Goal: Task Accomplishment & Management: Manage account settings

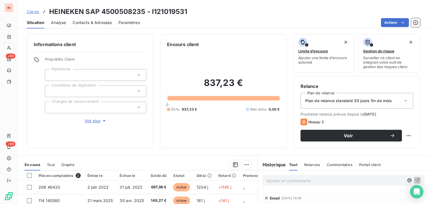
scroll to position [56, 0]
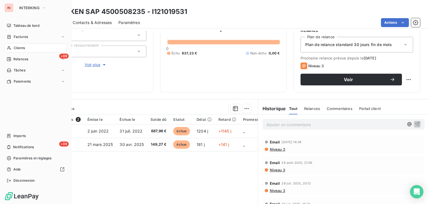
click at [12, 46] on div "Clients" at bounding box center [35, 48] width 62 height 9
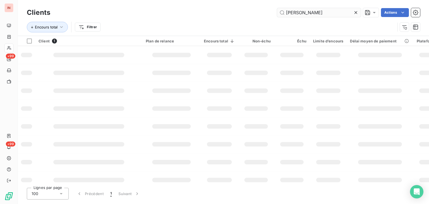
click at [277, 12] on input "[PERSON_NAME]" at bounding box center [319, 12] width 84 height 9
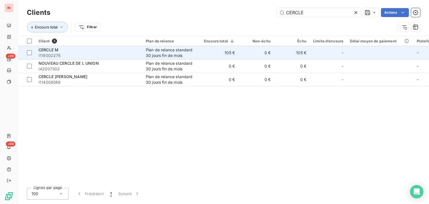
type input "CERCLE"
click at [199, 55] on td "Plan de relance standard 30 jours fin de mois" at bounding box center [171, 52] width 58 height 13
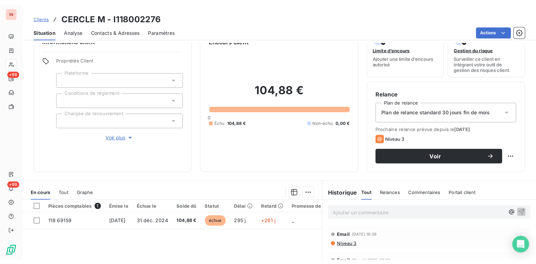
scroll to position [28, 0]
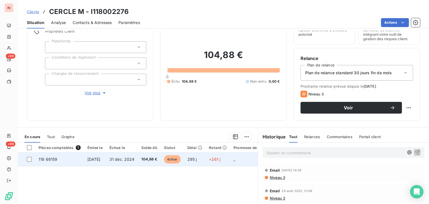
click at [179, 160] on span "échue" at bounding box center [172, 159] width 17 height 8
click at [157, 158] on span "104,88 €" at bounding box center [149, 160] width 16 height 6
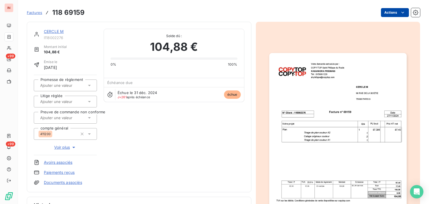
click at [394, 13] on html "IN +99 +99 Factures 118 69159 Actions CERCLE M I118002276 Montant initial 104,8…" at bounding box center [214, 102] width 429 height 204
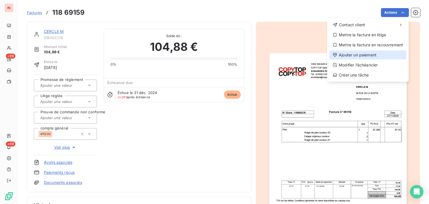
click at [370, 56] on div "Ajouter un paiement" at bounding box center [367, 54] width 77 height 9
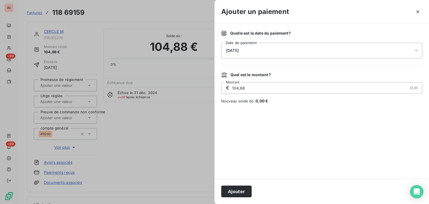
click at [339, 50] on div "[DATE]" at bounding box center [321, 51] width 201 height 16
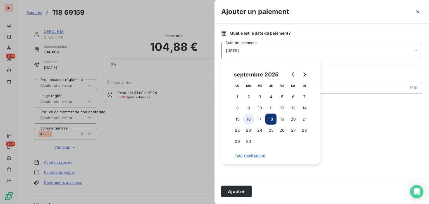
click at [250, 121] on button "16" at bounding box center [248, 119] width 11 height 11
click at [233, 187] on button "Ajouter" at bounding box center [236, 192] width 30 height 12
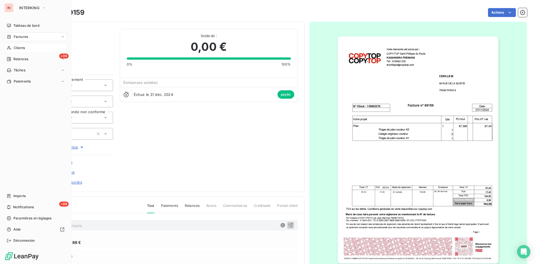
click at [13, 48] on div "Clients" at bounding box center [35, 48] width 62 height 9
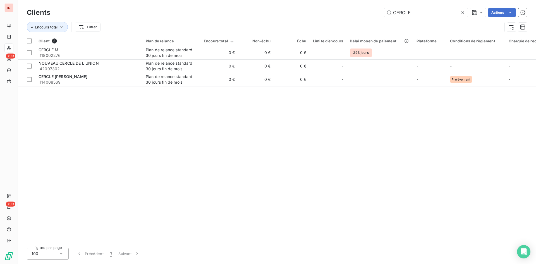
drag, startPoint x: 428, startPoint y: 13, endPoint x: 326, endPoint y: 11, distance: 101.6
click at [384, 10] on input "CERCLE" at bounding box center [426, 12] width 84 height 9
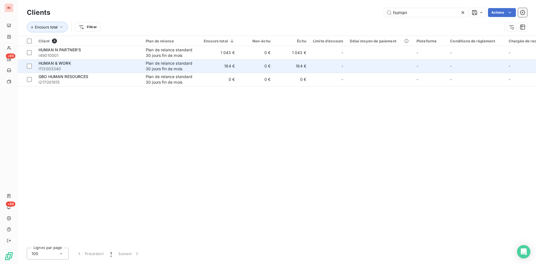
type input "human"
click at [152, 69] on div "Plan de relance standard 30 jours fin de mois" at bounding box center [171, 66] width 51 height 11
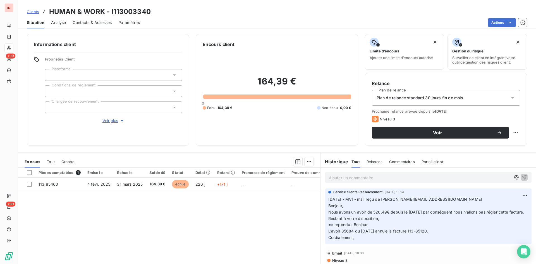
click at [347, 180] on p "Ajouter un commentaire ﻿" at bounding box center [420, 177] width 182 height 7
drag, startPoint x: 456, startPoint y: 199, endPoint x: 365, endPoint y: 199, distance: 90.9
click at [365, 199] on p "[DATE] - MVI - mail reçu de [PERSON_NAME][EMAIL_ADDRESS][DOMAIN_NAME] Bonjour, …" at bounding box center [428, 218] width 200 height 45
copy span "mail reçu de [PERSON_NAME][EMAIL_ADDRESS][DOMAIN_NAME]"
click at [380, 178] on p "[DATE] - MVI -" at bounding box center [420, 177] width 182 height 6
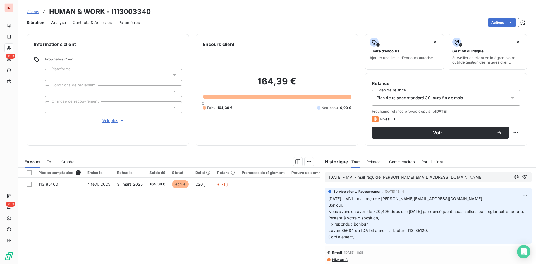
click at [428, 176] on p "[DATE] - MVI - mail reçu de [PERSON_NAME][EMAIL_ADDRESS][DOMAIN_NAME]" at bounding box center [420, 177] width 182 height 6
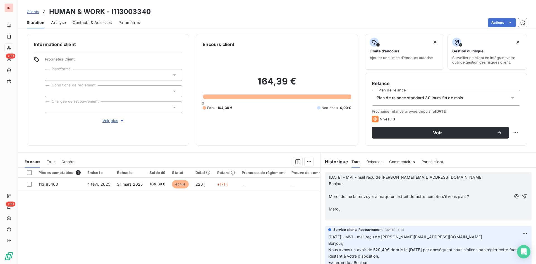
click at [353, 192] on p "﻿" at bounding box center [420, 190] width 182 height 6
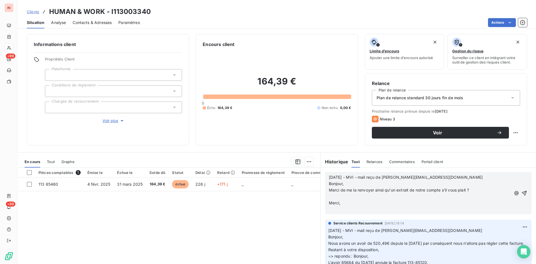
click at [340, 197] on p "﻿" at bounding box center [420, 197] width 182 height 6
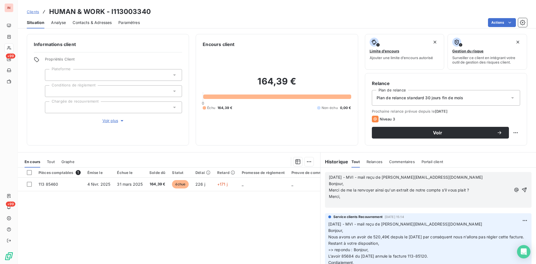
click at [338, 203] on p "﻿" at bounding box center [420, 203] width 182 height 6
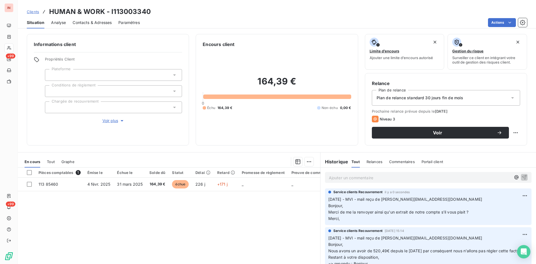
click at [117, 11] on h3 "HUMAN & WORK - I113003340" at bounding box center [100, 12] width 102 height 10
copy h3 "I113003340"
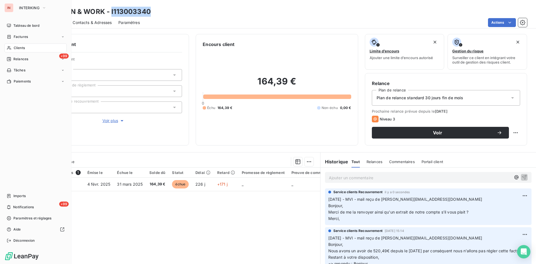
drag, startPoint x: 16, startPoint y: 47, endPoint x: 66, endPoint y: 49, distance: 50.2
click at [16, 47] on span "Clients" at bounding box center [19, 47] width 11 height 5
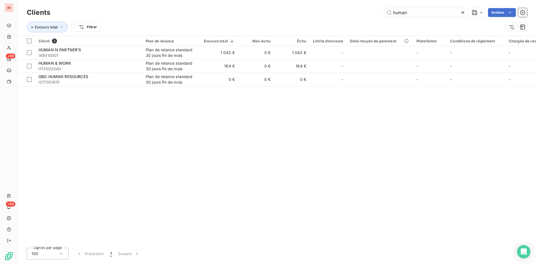
drag, startPoint x: 464, startPoint y: 13, endPoint x: 124, endPoint y: 42, distance: 341.9
click at [428, 13] on icon at bounding box center [463, 13] width 6 height 6
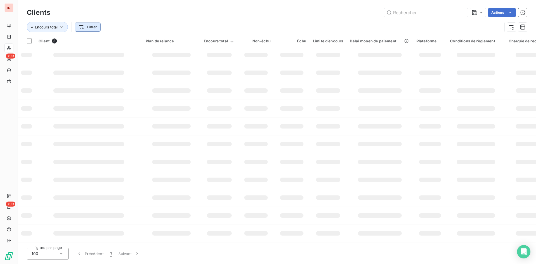
click at [100, 26] on html "IN +99 +99 Clients Actions Encours total Filtrer Client 3 Plan de relance Encou…" at bounding box center [268, 132] width 536 height 264
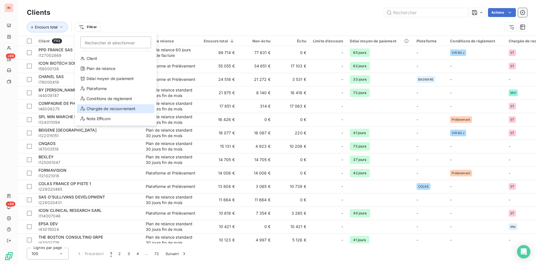
click at [131, 109] on div "Chargée de recouvrement" at bounding box center [115, 108] width 77 height 9
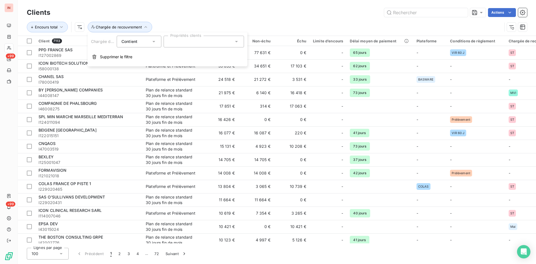
click at [194, 41] on div at bounding box center [203, 42] width 80 height 12
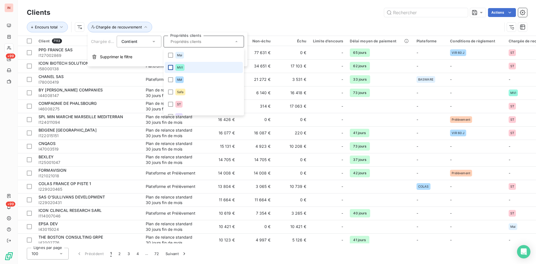
click at [169, 67] on div at bounding box center [170, 67] width 5 height 5
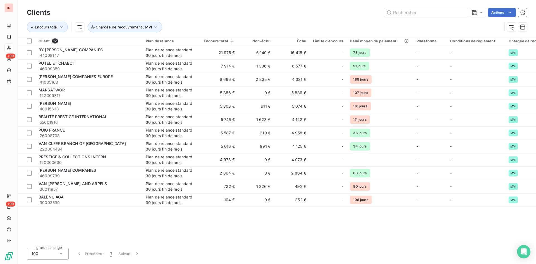
click at [272, 21] on div "Encours total Chargée de recouvrement : MVI" at bounding box center [277, 26] width 500 height 17
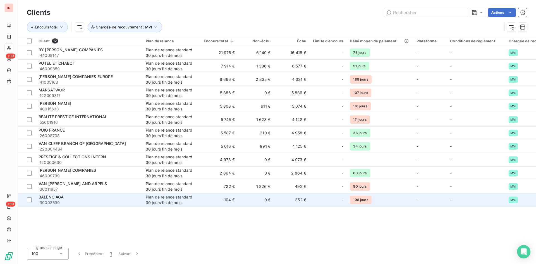
click at [115, 200] on span "I39003539" at bounding box center [88, 203] width 100 height 6
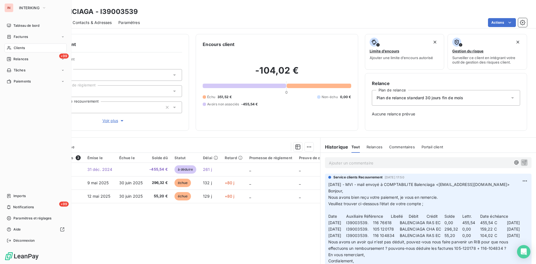
click at [12, 48] on div "Clients" at bounding box center [35, 48] width 62 height 9
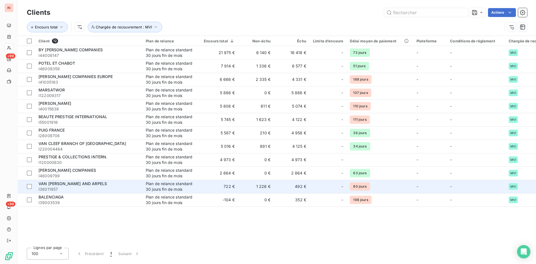
click at [189, 187] on div "Plan de relance standard 30 jours fin de mois" at bounding box center [171, 186] width 51 height 11
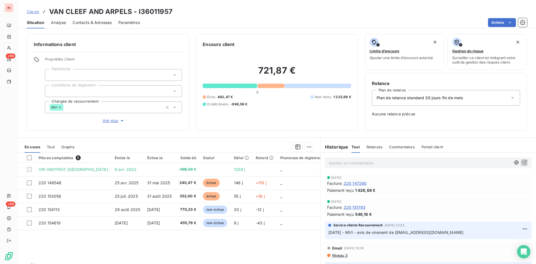
click at [176, 12] on div "Clients VAN CLEEF AND ARPELS - I36011957" at bounding box center [277, 12] width 518 height 10
drag, startPoint x: 174, startPoint y: 10, endPoint x: 47, endPoint y: 8, distance: 127.2
click at [47, 8] on div "Clients VAN CLEEF AND ARPELS - I36011957" at bounding box center [277, 12] width 518 height 10
copy div "VAN CLEEF AND ARPELS - I36011957"
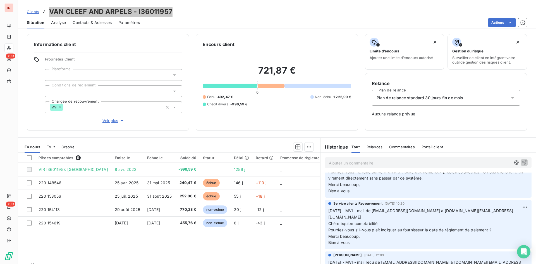
scroll to position [85, 0]
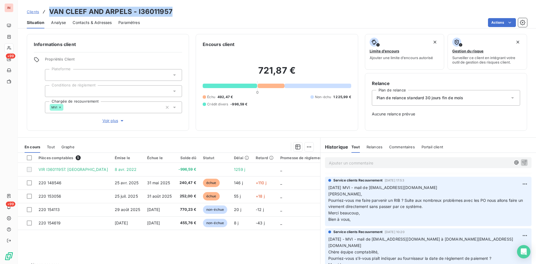
click at [370, 163] on p "Ajouter un commentaire ﻿" at bounding box center [420, 163] width 182 height 7
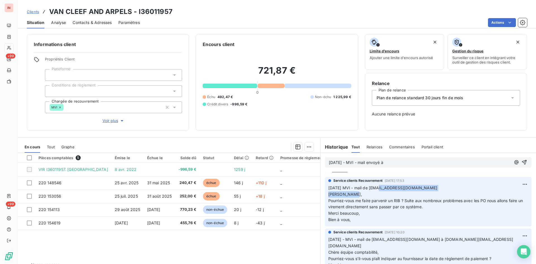
drag, startPoint x: 449, startPoint y: 190, endPoint x: 378, endPoint y: 187, distance: 70.9
click at [378, 187] on span "[DATE] MVI - mail de [EMAIL_ADDRESS][DOMAIN_NAME] [PERSON_NAME]," at bounding box center [382, 191] width 109 height 11
copy span "[EMAIL_ADDRESS][DOMAIN_NAME]"
click at [408, 161] on p "[DATE] - MVI - mail envoyé à" at bounding box center [420, 163] width 182 height 6
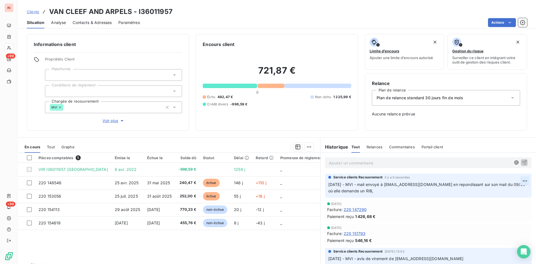
click at [428, 181] on html "IN +99 +99 Clients VAN CLEEF AND ARPELS - I36011957 Situation Analyse Contacts …" at bounding box center [268, 132] width 536 height 264
click at [428, 193] on div "Editer" at bounding box center [510, 193] width 31 height 9
click at [409, 191] on p "[DATE] - MVI - mail envoyé à [EMAIL_ADDRESS][DOMAIN_NAME] en repondissant sur s…" at bounding box center [424, 188] width 193 height 13
click at [353, 194] on p "[DATE] - MVI - mail envoyé à [EMAIL_ADDRESS][DOMAIN_NAME] en repondissant sur s…" at bounding box center [424, 188] width 193 height 13
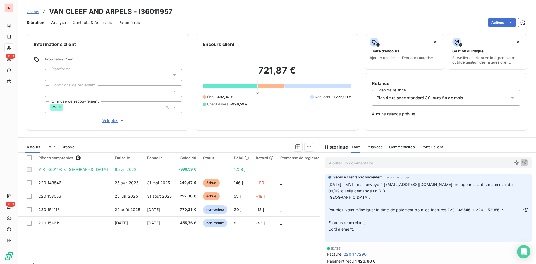
click at [340, 204] on p "﻿" at bounding box center [424, 204] width 193 height 6
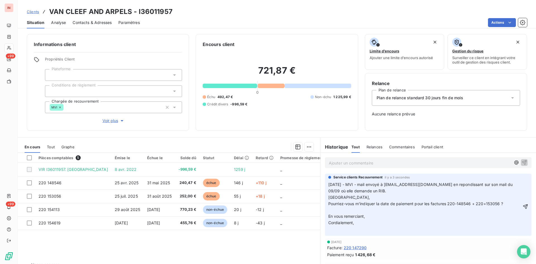
click at [332, 204] on p "﻿" at bounding box center [424, 210] width 193 height 6
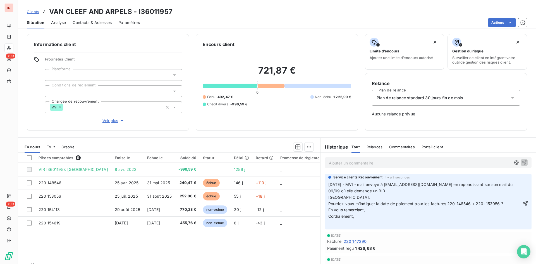
click at [334, 204] on p "﻿" at bounding box center [424, 223] width 193 height 6
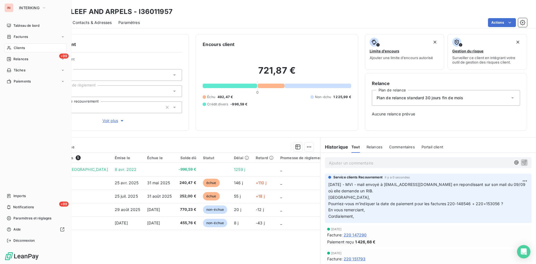
click at [21, 47] on span "Clients" at bounding box center [19, 47] width 11 height 5
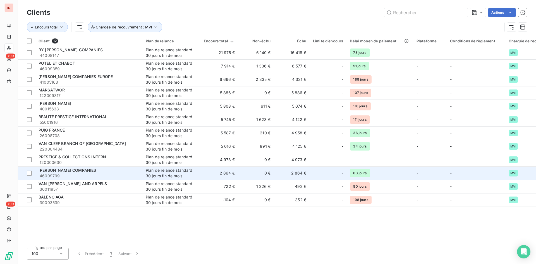
click at [99, 172] on div "[PERSON_NAME] COMPANIES" at bounding box center [88, 171] width 100 height 6
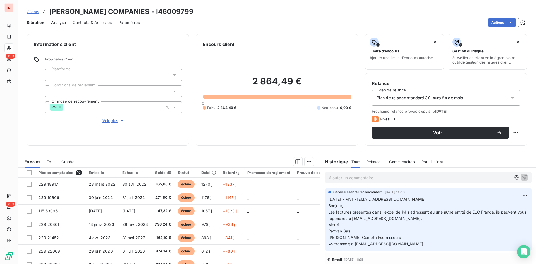
drag, startPoint x: 104, startPoint y: 135, endPoint x: 35, endPoint y: 61, distance: 100.7
click at [104, 135] on div "Informations client Propriétés Client Plateforme Conditions de règlement Chargé…" at bounding box center [108, 90] width 162 height 112
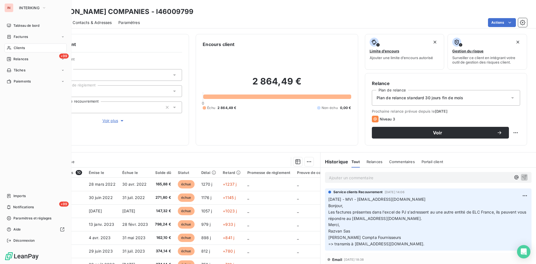
click at [13, 47] on div "Clients" at bounding box center [35, 48] width 62 height 9
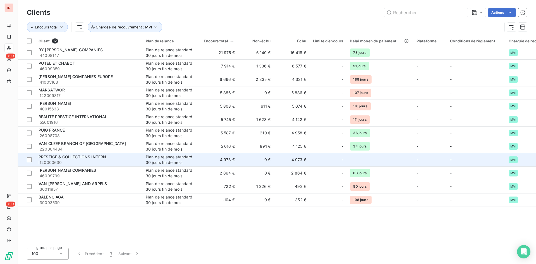
click at [102, 157] on span "PRESTIGE & COLLECTIONS INTERN." at bounding box center [72, 157] width 69 height 5
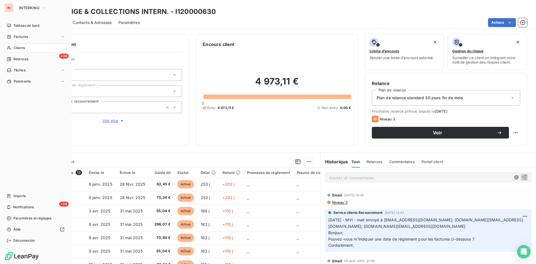
click at [16, 50] on span "Clients" at bounding box center [19, 47] width 11 height 5
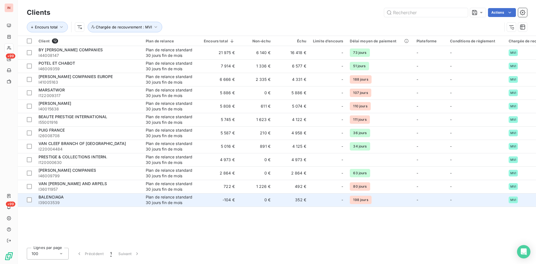
click at [151, 203] on div "Plan de relance standard 30 jours fin de mois" at bounding box center [171, 199] width 51 height 11
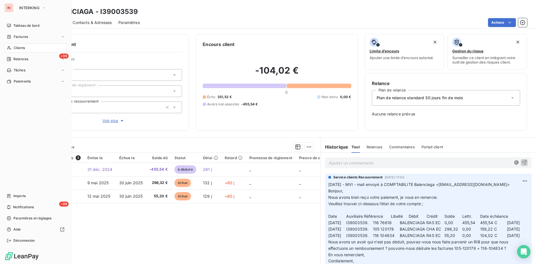
click at [14, 49] on span "Clients" at bounding box center [19, 47] width 11 height 5
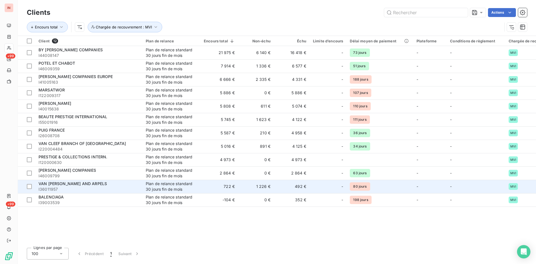
click at [161, 184] on div "Plan de relance standard 30 jours fin de mois" at bounding box center [171, 186] width 51 height 11
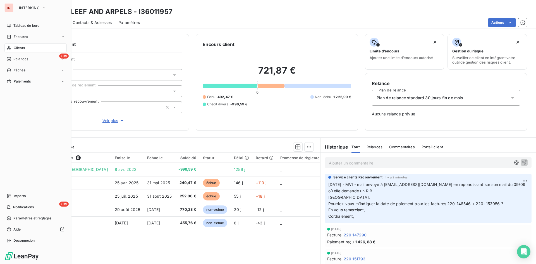
click at [9, 50] on icon at bounding box center [9, 48] width 5 height 4
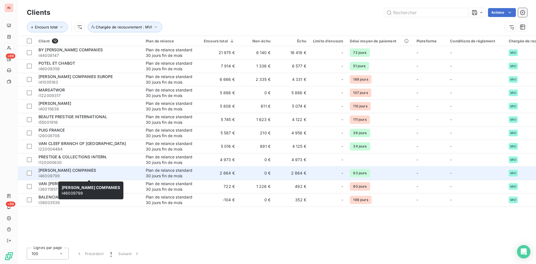
click at [135, 176] on span "I46009799" at bounding box center [88, 176] width 100 height 6
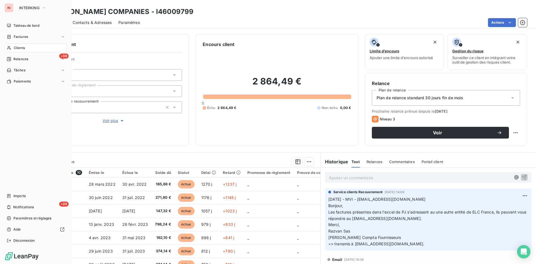
click at [14, 50] on span "Clients" at bounding box center [19, 47] width 11 height 5
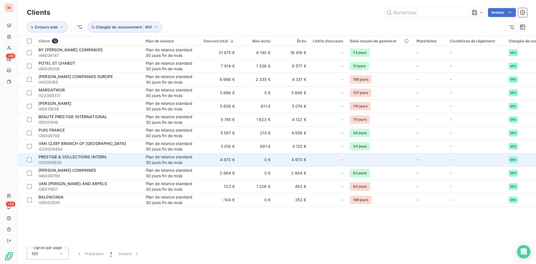
click at [92, 156] on span "PRESTIGE & COLLECTIONS INTERN." at bounding box center [72, 157] width 69 height 5
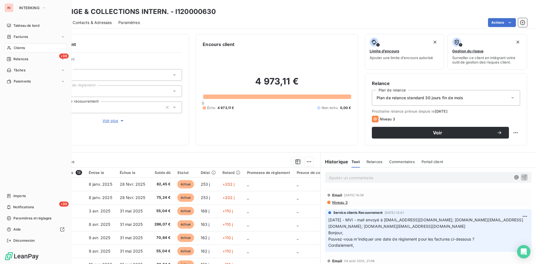
click at [8, 47] on icon at bounding box center [9, 48] width 4 height 4
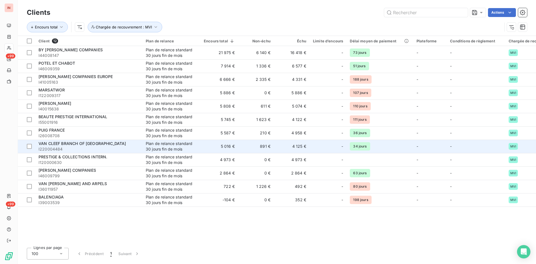
click at [98, 141] on div "VAN CLEEF BRANCH OF [GEOGRAPHIC_DATA]" at bounding box center [88, 144] width 100 height 6
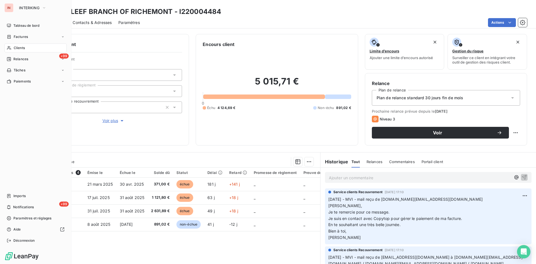
click at [13, 47] on div "Clients" at bounding box center [35, 48] width 62 height 9
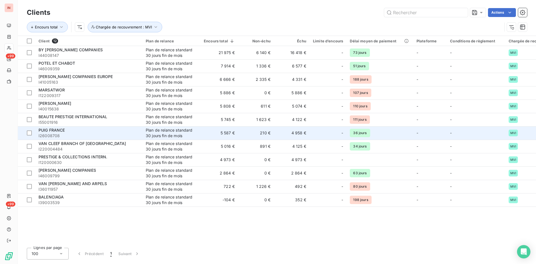
click at [93, 129] on div "PUIG FRANCE" at bounding box center [88, 130] width 100 height 6
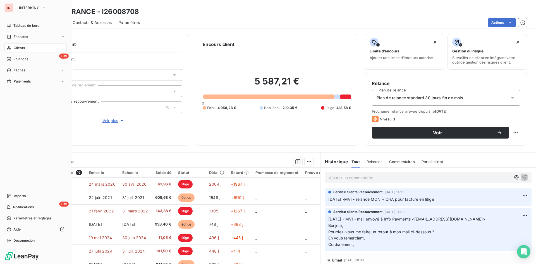
click at [8, 46] on icon at bounding box center [9, 48] width 5 height 4
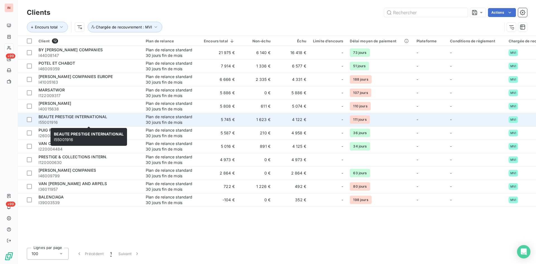
click at [91, 121] on span "I55001916" at bounding box center [88, 123] width 100 height 6
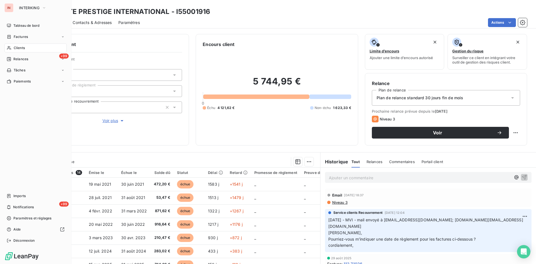
click at [16, 46] on span "Clients" at bounding box center [19, 47] width 11 height 5
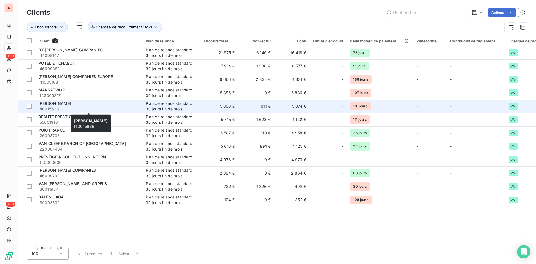
click at [96, 107] on span "I40015638" at bounding box center [88, 109] width 100 height 6
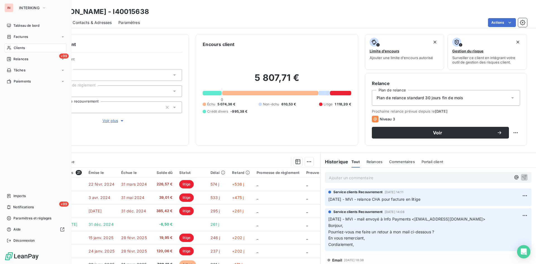
click at [15, 49] on span "Clients" at bounding box center [19, 47] width 11 height 5
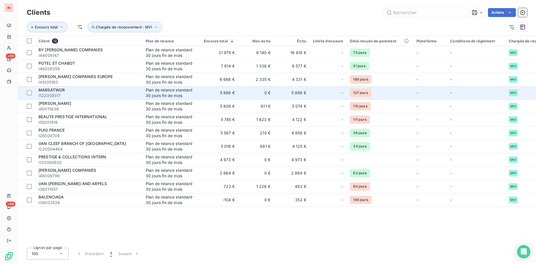
click at [84, 92] on div "MARSATWOR" at bounding box center [88, 90] width 100 height 6
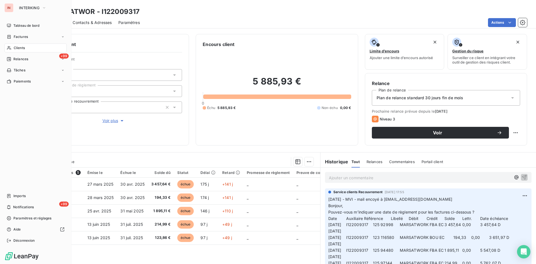
click at [14, 49] on span "Clients" at bounding box center [19, 47] width 11 height 5
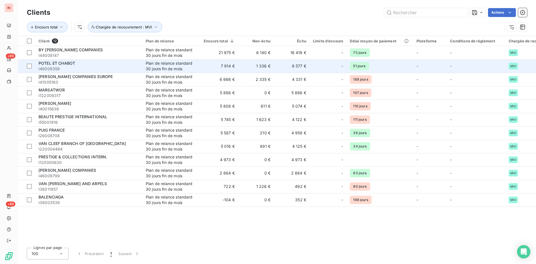
click at [97, 66] on span "I46009359" at bounding box center [88, 69] width 100 height 6
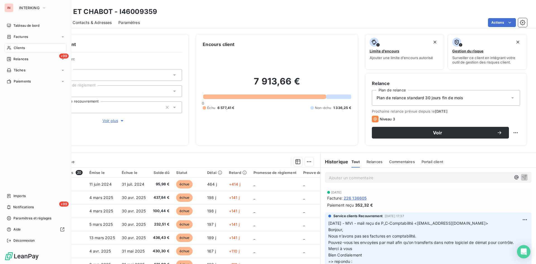
click at [23, 51] on div "Clients" at bounding box center [35, 48] width 62 height 9
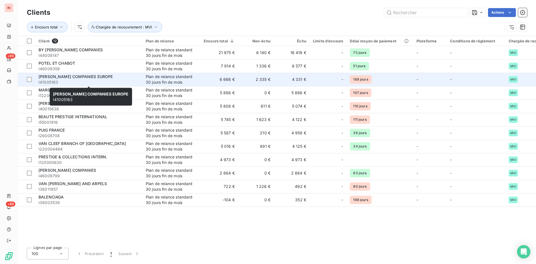
click at [107, 79] on span "[PERSON_NAME] COMPANIES EUROPE" at bounding box center [75, 76] width 74 height 5
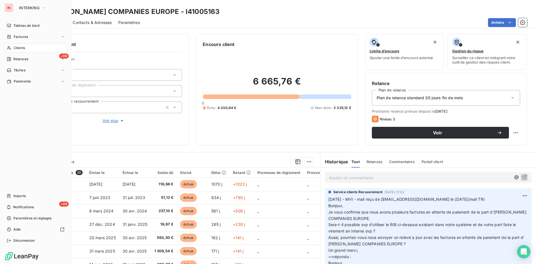
click at [26, 49] on div "Clients" at bounding box center [35, 48] width 62 height 9
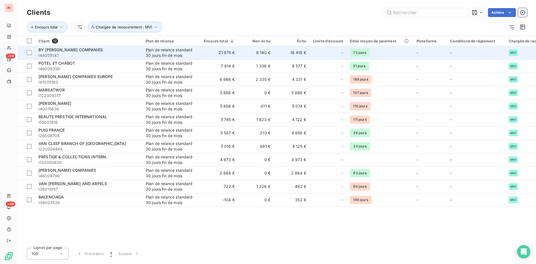
click at [109, 54] on span "I44008147" at bounding box center [88, 56] width 100 height 6
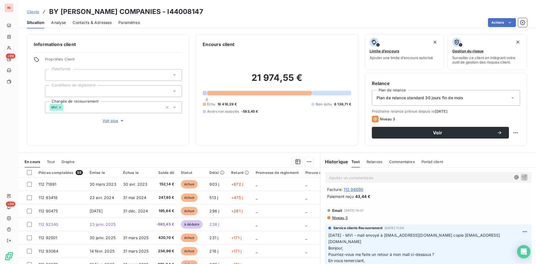
scroll to position [57, 0]
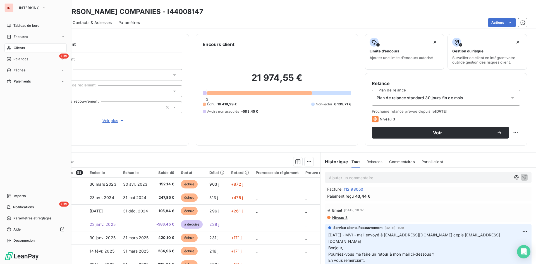
click at [12, 48] on div "Clients" at bounding box center [35, 48] width 62 height 9
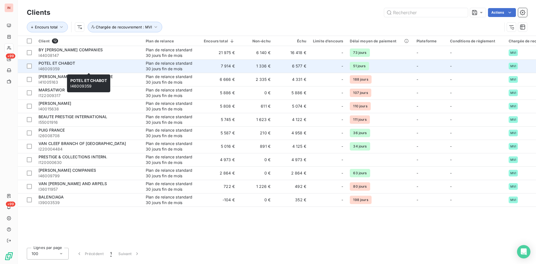
click at [74, 64] on span "POTEL ET CHABOT" at bounding box center [56, 63] width 37 height 5
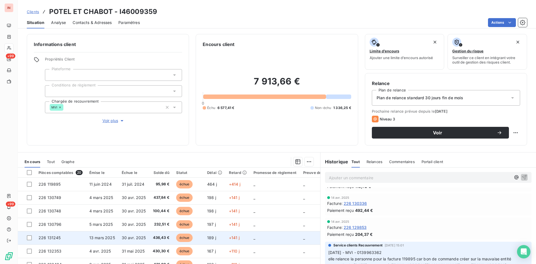
scroll to position [28, 0]
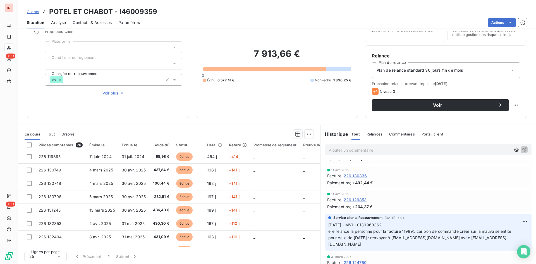
click at [428, 129] on div "Historique Tout Relances Commentaires Portail client Tout Relances Commentaires…" at bounding box center [427, 134] width 215 height 12
click at [428, 148] on p "Ajouter un commentaire ﻿" at bounding box center [420, 150] width 182 height 7
click at [380, 204] on span "[DATE] - MVI - 0139963362 elle relance la personne pour la facture 119895 car b…" at bounding box center [419, 235] width 183 height 24
copy span "0139963362"
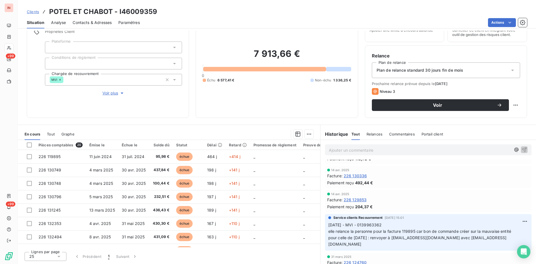
click at [417, 149] on p "Ajouter un commentaire ﻿" at bounding box center [420, 150] width 182 height 7
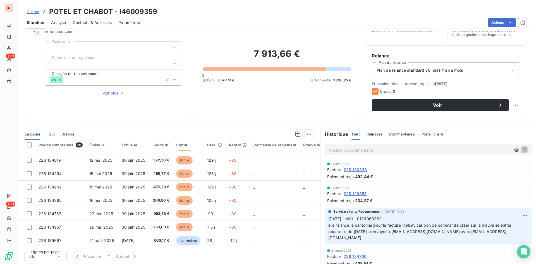
scroll to position [171, 0]
click at [145, 13] on h3 "POTEL ET CHABOT - I46009359" at bounding box center [103, 12] width 108 height 10
click at [131, 11] on h3 "POTEL ET CHABOT - I46009359" at bounding box center [103, 12] width 108 height 10
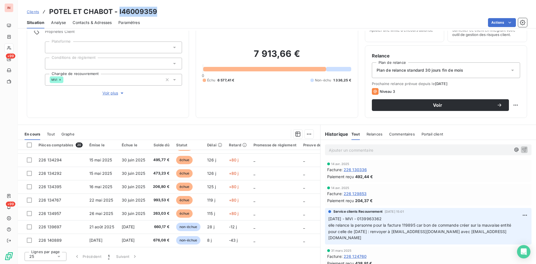
copy h3 "I46009359"
click at [61, 103] on div "Informations client Propriétés Client Plateforme Conditions de règlement Chargé…" at bounding box center [108, 62] width 162 height 112
click at [246, 114] on div "Encours client 7 913,66 € 0 Échu 6 577,41 € Non-échu 1 336,25 €" at bounding box center [277, 62] width 162 height 112
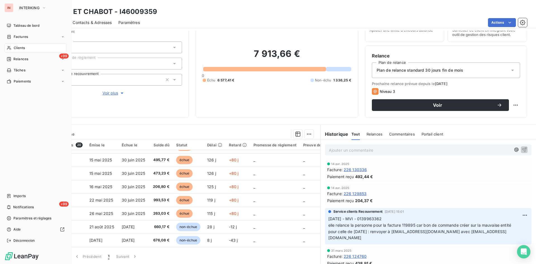
click at [17, 49] on span "Clients" at bounding box center [19, 47] width 11 height 5
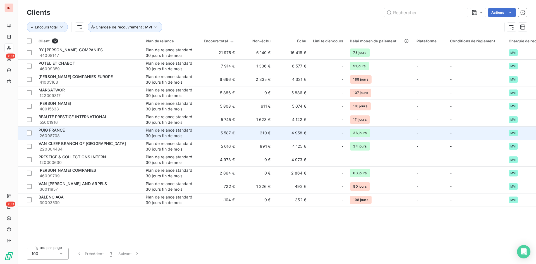
click at [71, 131] on div "PUIG FRANCE" at bounding box center [88, 130] width 100 height 6
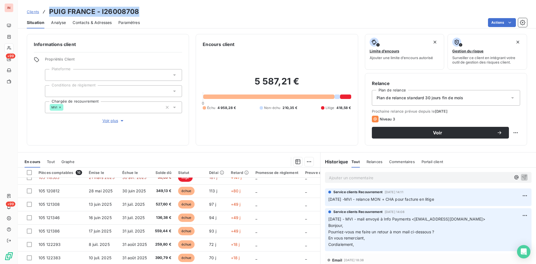
drag, startPoint x: 140, startPoint y: 12, endPoint x: 50, endPoint y: 14, distance: 90.4
click at [50, 14] on div "Clients PUIG [GEOGRAPHIC_DATA] - I26008708" at bounding box center [277, 12] width 518 height 10
copy h3 "PUIG FRANCE - I26008708"
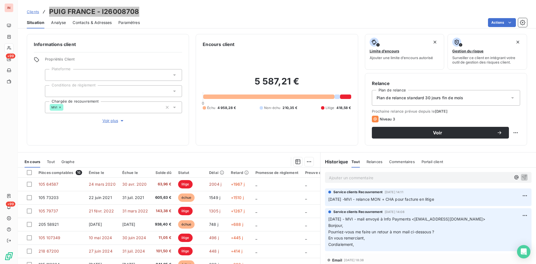
click at [394, 182] on div "Ajouter un commentaire ﻿" at bounding box center [428, 177] width 206 height 11
click at [395, 179] on p "Ajouter un commentaire ﻿" at bounding box center [420, 177] width 182 height 7
click at [428, 198] on p "[DATE] -MVI - relance MON + CHA pour facture en litige" at bounding box center [428, 199] width 200 height 6
drag, startPoint x: 446, startPoint y: 199, endPoint x: 350, endPoint y: 199, distance: 96.5
click at [350, 199] on p "[DATE] -MVI - relance MON + CHA pour facture en litige" at bounding box center [428, 199] width 200 height 6
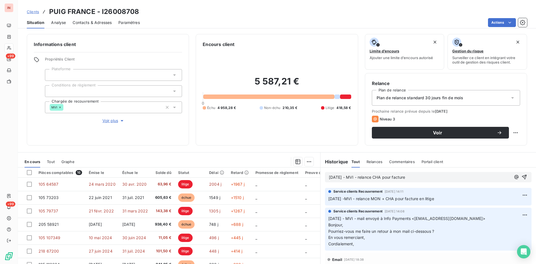
copy span "-MVI - relance MON + CHA pour facture en litige"
drag, startPoint x: 419, startPoint y: 179, endPoint x: 351, endPoint y: 176, distance: 68.1
click at [351, 176] on p "[DATE] - MVI - relance CHA pour facture" at bounding box center [420, 177] width 182 height 6
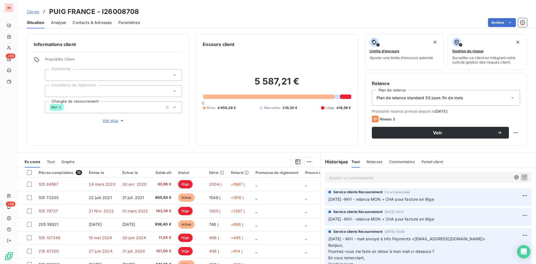
click at [120, 11] on h3 "PUIG FRANCE - I26008708" at bounding box center [94, 12] width 90 height 10
copy h3 "I26008708"
drag, startPoint x: 466, startPoint y: 240, endPoint x: 474, endPoint y: 240, distance: 7.5
click at [428, 204] on span "[DATE] - MVI - mail envoyé à Info Payments <[EMAIL_ADDRESS][DOMAIN_NAME]> Bonjo…" at bounding box center [406, 242] width 157 height 11
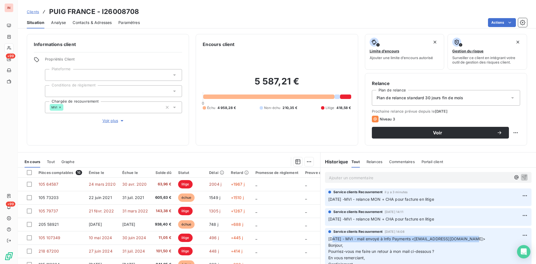
drag, startPoint x: 474, startPoint y: 240, endPoint x: 332, endPoint y: 240, distance: 141.7
click at [332, 204] on p "[DATE] - MVI - mail envoyé à Info Payments <[EMAIL_ADDRESS][DOMAIN_NAME]> Bonjo…" at bounding box center [428, 252] width 200 height 32
copy span "/09/2025 - MVI - mail envoyé à Info Payments <[EMAIL_ADDRESS][DOMAIN_NAME]>"
click at [367, 175] on p "Ajouter un commentaire ﻿" at bounding box center [420, 177] width 182 height 7
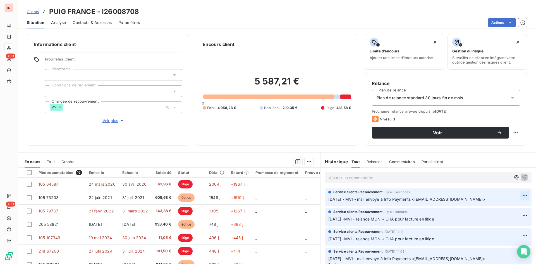
click at [428, 198] on html "IN +99 +99 Clients PUIG [GEOGRAPHIC_DATA] - I26008708 Situation Analyse Contact…" at bounding box center [268, 132] width 536 height 264
drag, startPoint x: 505, startPoint y: 209, endPoint x: 420, endPoint y: 187, distance: 87.2
click at [428, 204] on div "Editer" at bounding box center [510, 208] width 31 height 9
click at [428, 200] on p "[DATE] - MVI - mail envoyé à Info Payments <[EMAIL_ADDRESS][DOMAIN_NAME]>" at bounding box center [424, 199] width 192 height 6
click at [353, 203] on p "[DATE] - MVI - mail envoyé à Info Payments <[EMAIL_ADDRESS][DOMAIN_NAME]>" at bounding box center [424, 199] width 192 height 6
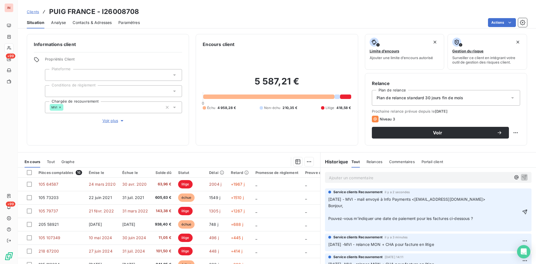
click at [340, 204] on p "﻿" at bounding box center [424, 212] width 192 height 6
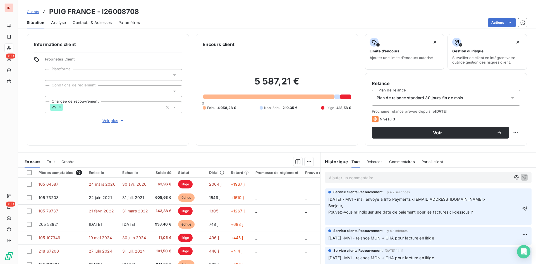
click at [336, 204] on p "﻿" at bounding box center [424, 219] width 192 height 6
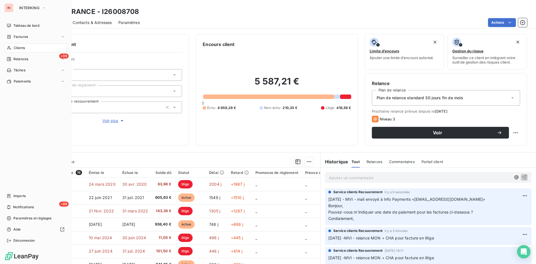
click at [14, 48] on span "Clients" at bounding box center [19, 47] width 11 height 5
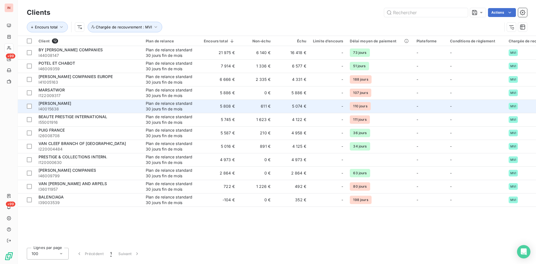
click at [78, 104] on div "[PERSON_NAME]" at bounding box center [88, 104] width 100 height 6
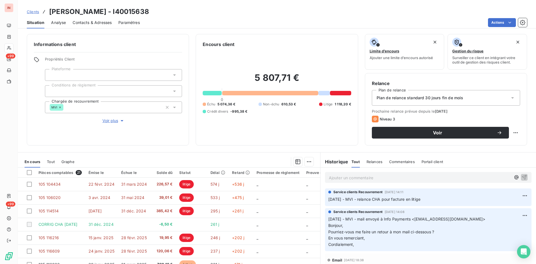
click at [136, 11] on h3 "[PERSON_NAME] - I40015638" at bounding box center [99, 12] width 100 height 10
drag, startPoint x: 409, startPoint y: 198, endPoint x: 437, endPoint y: 200, distance: 27.5
click at [415, 198] on span "[DATE] - MVI - relance CHA pour facture en litige" at bounding box center [374, 199] width 92 height 5
drag, startPoint x: 437, startPoint y: 200, endPoint x: 333, endPoint y: 200, distance: 104.3
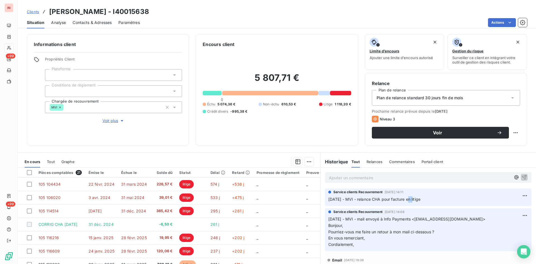
click at [333, 200] on p "[DATE] - MVI - relance CHA pour facture en litige" at bounding box center [428, 199] width 200 height 6
click at [371, 178] on p "Ajouter un commentaire ﻿" at bounding box center [420, 177] width 182 height 7
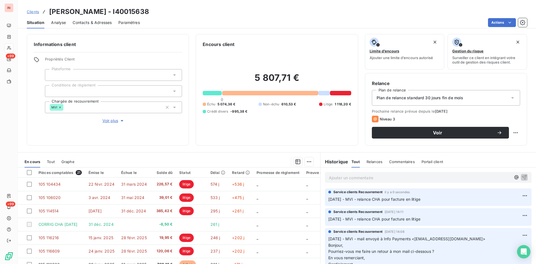
click at [331, 9] on div "Clients [PERSON_NAME] - I40015638" at bounding box center [277, 12] width 518 height 10
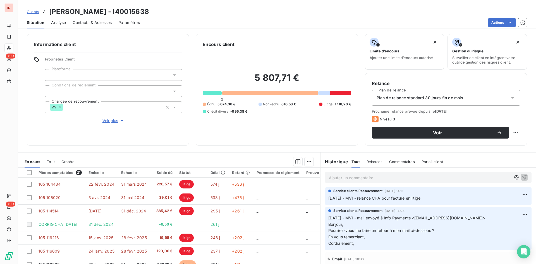
scroll to position [28, 0]
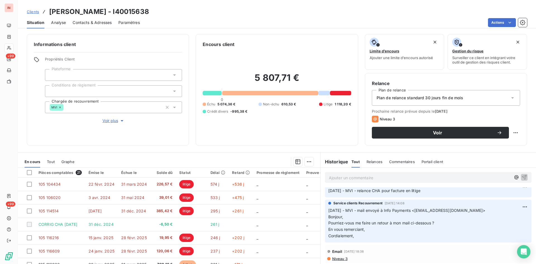
click at [131, 12] on h3 "[PERSON_NAME] - I40015638" at bounding box center [99, 12] width 100 height 10
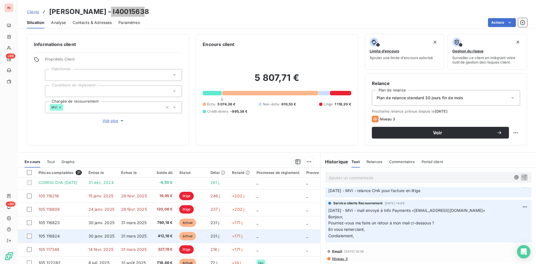
scroll to position [0, 0]
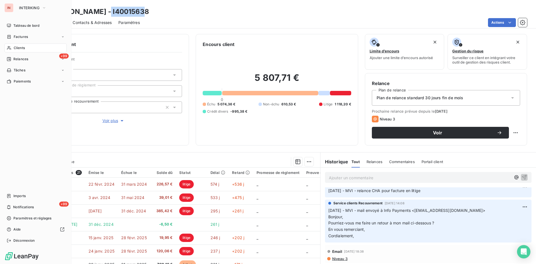
click at [10, 47] on icon at bounding box center [9, 48] width 5 height 4
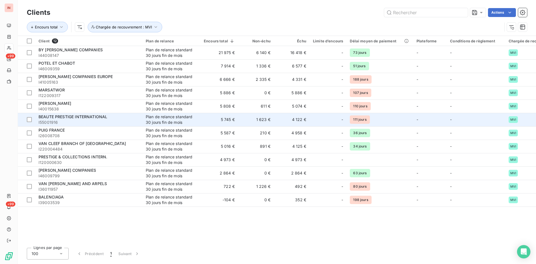
click at [105, 121] on span "I55001916" at bounding box center [88, 123] width 100 height 6
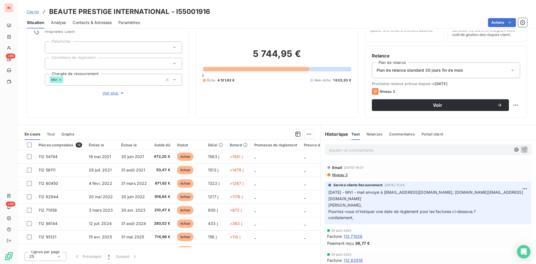
click at [199, 13] on h3 "BEAUTE PRESTIGE INTERNATIONAL - I55001916" at bounding box center [129, 12] width 161 height 10
click at [428, 198] on p "[DATE] - MVI - mail envoyé à [EMAIL_ADDRESS][DOMAIN_NAME]; [DOMAIN_NAME][EMAIL_…" at bounding box center [428, 205] width 200 height 32
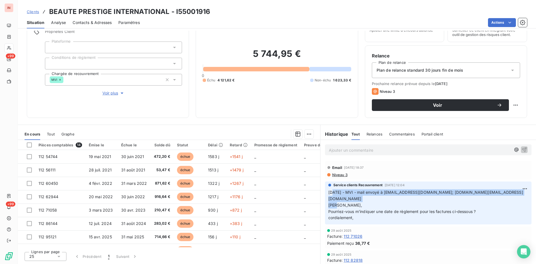
drag, startPoint x: 400, startPoint y: 199, endPoint x: 333, endPoint y: 193, distance: 67.5
click at [333, 193] on p "[DATE] - MVI - mail envoyé à [EMAIL_ADDRESS][DOMAIN_NAME]; [DOMAIN_NAME][EMAIL_…" at bounding box center [428, 205] width 200 height 32
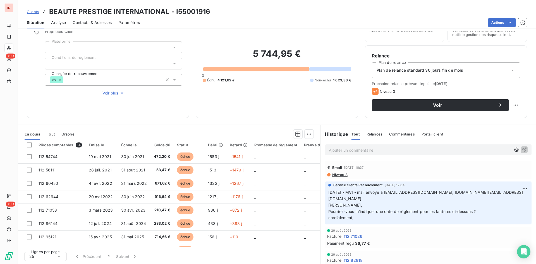
click at [353, 147] on p "Ajouter un commentaire ﻿" at bounding box center [420, 150] width 182 height 7
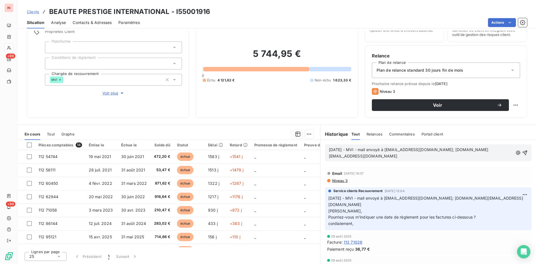
click at [353, 160] on p "[DATE] - MVI - mail envoyé à [EMAIL_ADDRESS][DOMAIN_NAME]; [DOMAIN_NAME][EMAIL_…" at bounding box center [421, 153] width 184 height 13
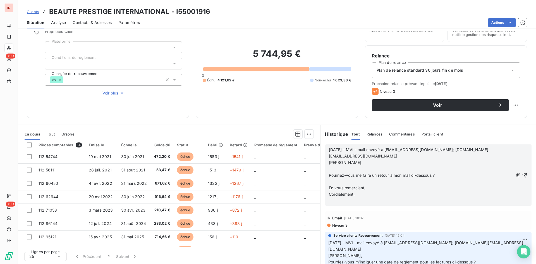
click at [341, 168] on p "﻿" at bounding box center [421, 169] width 184 height 6
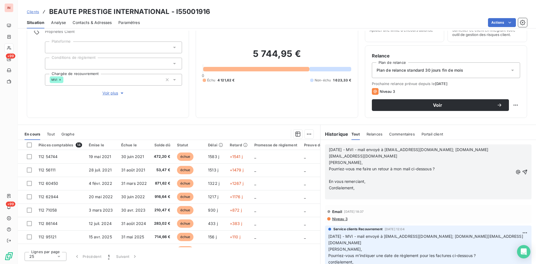
click at [336, 175] on p "﻿" at bounding box center [421, 175] width 184 height 6
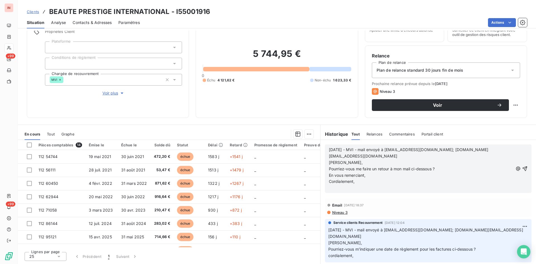
click at [335, 186] on p "﻿" at bounding box center [421, 188] width 184 height 6
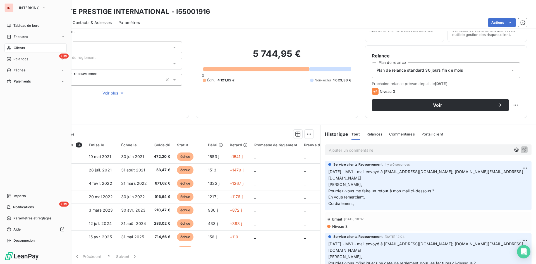
click at [14, 47] on span "Clients" at bounding box center [19, 47] width 11 height 5
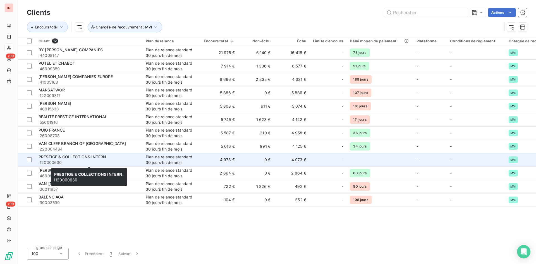
click at [100, 162] on span "I120000630" at bounding box center [88, 163] width 100 height 6
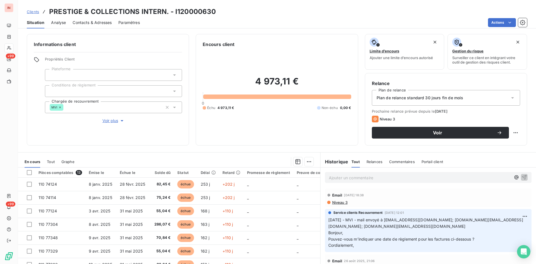
click at [193, 13] on h3 "PRESTIGE & COLLECTIONS INTERN. - I120000630" at bounding box center [132, 12] width 167 height 10
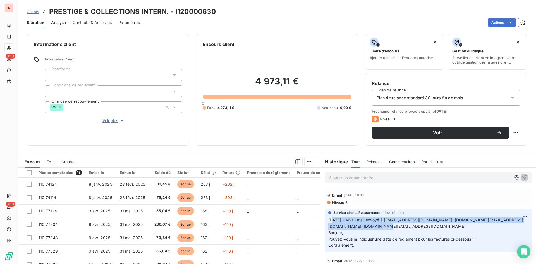
drag, startPoint x: 365, startPoint y: 225, endPoint x: 333, endPoint y: 220, distance: 33.4
click at [333, 204] on p "[DATE] - MVI - mail envoyé à [EMAIL_ADDRESS][DOMAIN_NAME]; [DOMAIN_NAME][EMAIL_…" at bounding box center [428, 233] width 200 height 32
click at [352, 177] on p "Ajouter un commentaire ﻿" at bounding box center [420, 177] width 182 height 7
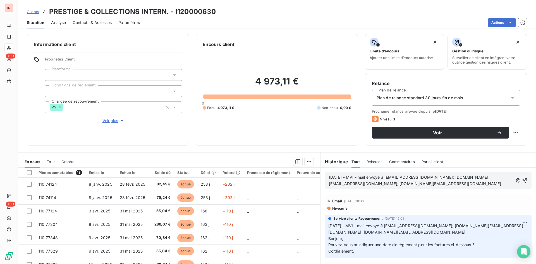
click at [376, 187] on p "[DATE] - MVI - mail envoyé à [EMAIL_ADDRESS][DOMAIN_NAME]; [DOMAIN_NAME][EMAIL_…" at bounding box center [421, 180] width 184 height 13
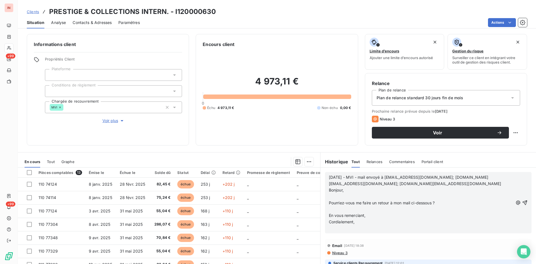
click at [336, 196] on p "﻿" at bounding box center [421, 197] width 184 height 6
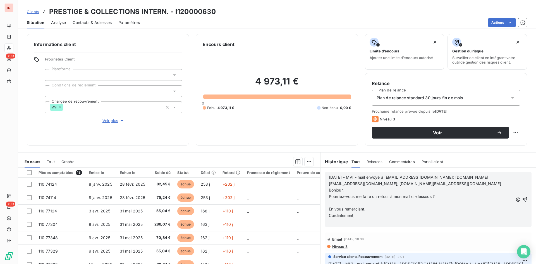
click at [335, 204] on p "﻿" at bounding box center [421, 203] width 184 height 6
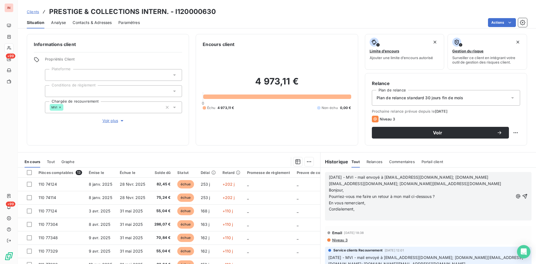
click at [336, 204] on p "﻿" at bounding box center [421, 216] width 184 height 6
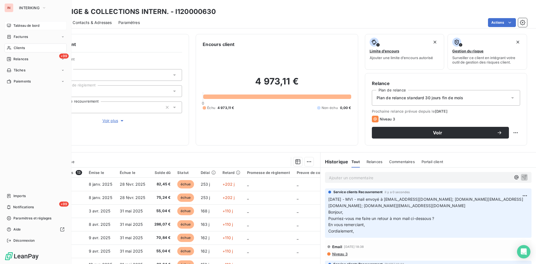
click at [16, 27] on span "Tableau de bord" at bounding box center [26, 25] width 26 height 5
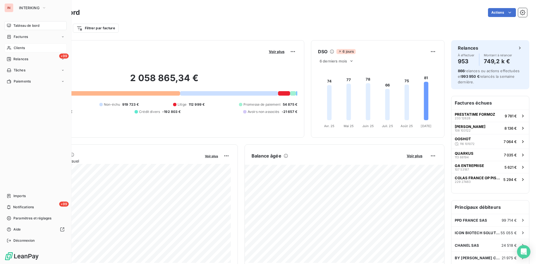
click at [13, 49] on div "Clients" at bounding box center [35, 48] width 62 height 9
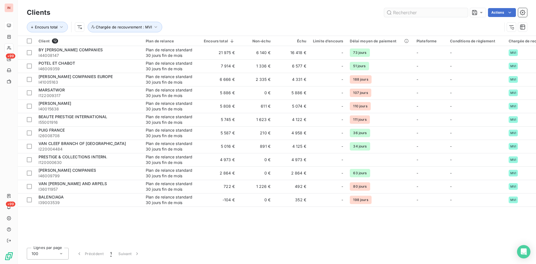
drag, startPoint x: 398, startPoint y: 14, endPoint x: 409, endPoint y: 11, distance: 10.9
click at [400, 14] on input "text" at bounding box center [426, 12] width 84 height 9
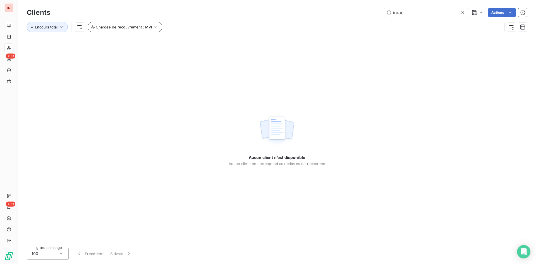
type input "inrae"
click at [109, 24] on button "Chargée de recouvrement : MVI" at bounding box center [125, 27] width 74 height 11
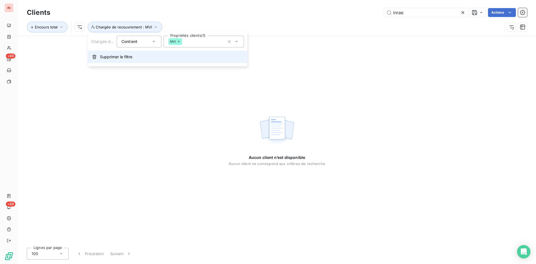
click at [120, 59] on span "Supprimer le filtre" at bounding box center [116, 57] width 32 height 6
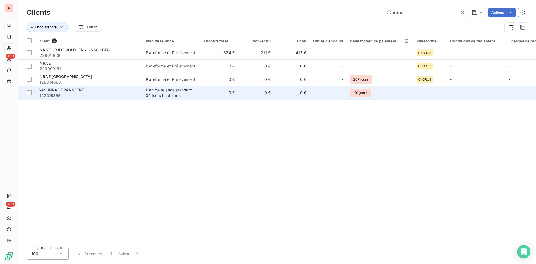
click at [115, 95] on span "I122015366" at bounding box center [88, 96] width 100 height 6
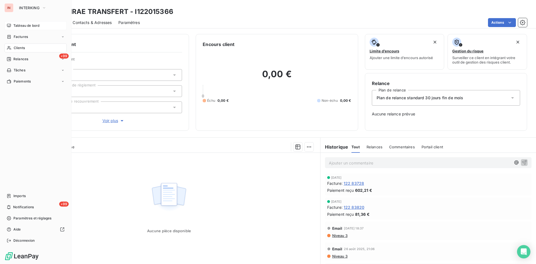
click at [16, 50] on div "Clients" at bounding box center [35, 48] width 62 height 9
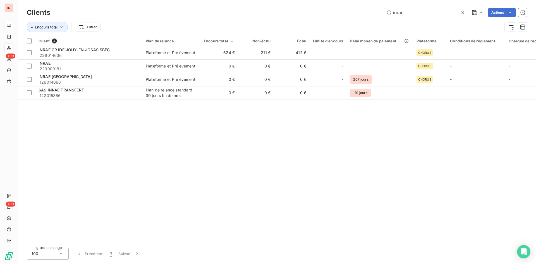
drag, startPoint x: 366, startPoint y: 7, endPoint x: 289, endPoint y: 3, distance: 76.6
click at [384, 8] on input "inrae" at bounding box center [426, 12] width 84 height 9
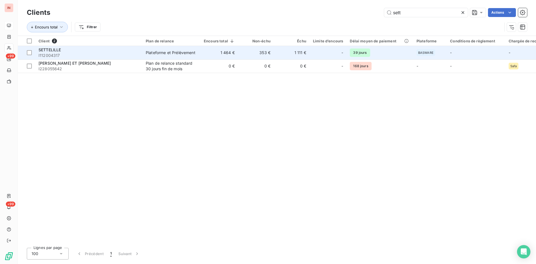
type input "sett"
click at [270, 51] on td "353 €" at bounding box center [256, 52] width 36 height 13
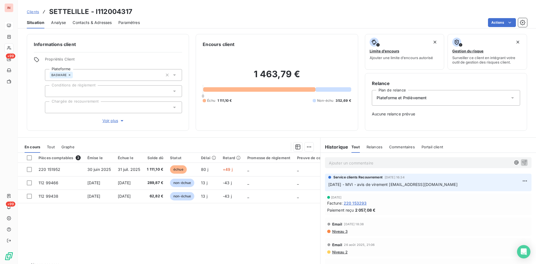
click at [377, 160] on p "Ajouter un commentaire ﻿" at bounding box center [420, 163] width 182 height 7
click at [404, 163] on p "[DATE] - MVI - mail reçu de" at bounding box center [420, 163] width 182 height 6
click at [425, 166] on p "[DATE] - MVI - mail reçu de [EMAIL_ADDRESS][DOMAIN_NAME]" at bounding box center [420, 163] width 182 height 6
click at [359, 166] on p "[DATE] - MVI - mail reçu de [EMAIL_ADDRESS][DOMAIN_NAME]" at bounding box center [420, 163] width 182 height 6
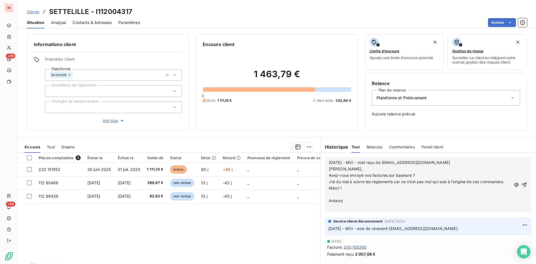
click at [336, 192] on p "﻿" at bounding box center [420, 194] width 182 height 6
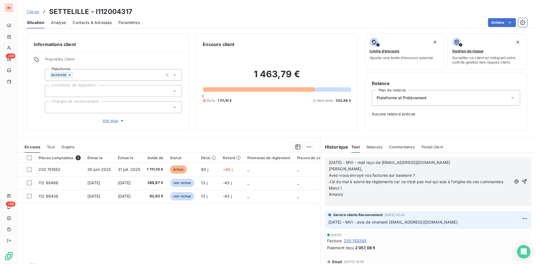
click at [337, 201] on p "﻿" at bounding box center [420, 201] width 182 height 6
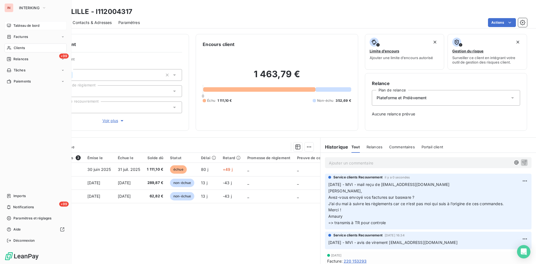
click at [12, 48] on div "Clients" at bounding box center [35, 48] width 62 height 9
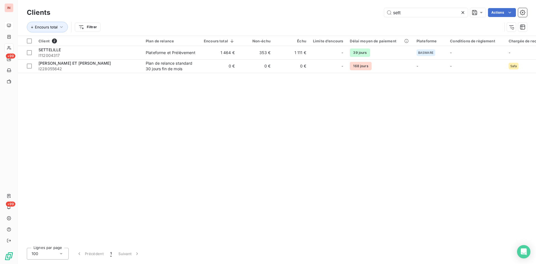
click at [384, 12] on input "sett" at bounding box center [426, 12] width 84 height 9
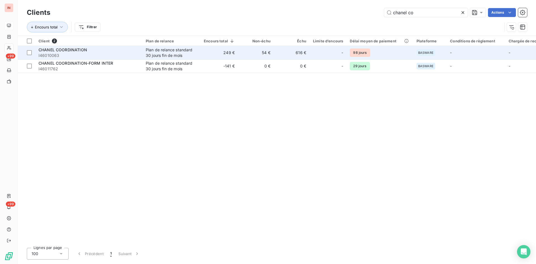
type input "chanel co"
click at [150, 55] on div "Plan de relance standard 30 jours fin de mois" at bounding box center [171, 52] width 51 height 11
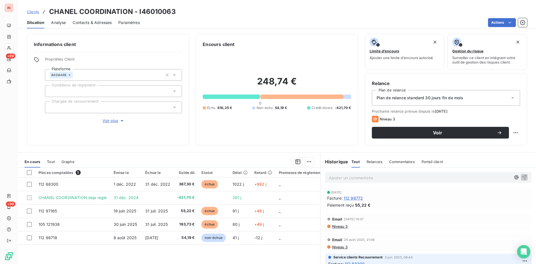
click at [162, 12] on h3 "CHANEL COORDINATION - I46010063" at bounding box center [112, 12] width 127 height 10
click at [163, 13] on h3 "CHANEL COORDINATION - I46010063" at bounding box center [112, 12] width 127 height 10
click at [380, 177] on p "Ajouter un commentaire ﻿" at bounding box center [420, 177] width 182 height 7
click at [381, 178] on p "[DATE] - MVI -" at bounding box center [420, 177] width 182 height 6
click at [375, 181] on p "[DATE] - MVI - mail reçu de [EMAIL_ADDRESS][DOMAIN_NAME]>" at bounding box center [420, 177] width 182 height 6
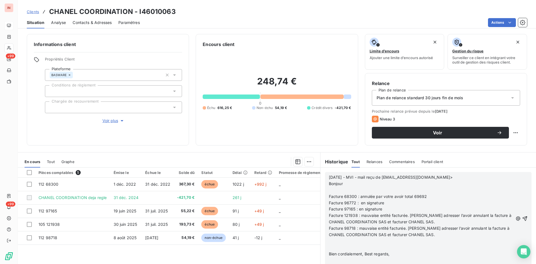
click at [338, 191] on p "﻿" at bounding box center [421, 190] width 184 height 6
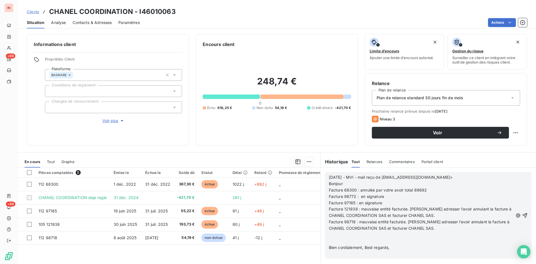
click at [349, 204] on p "﻿" at bounding box center [421, 241] width 184 height 6
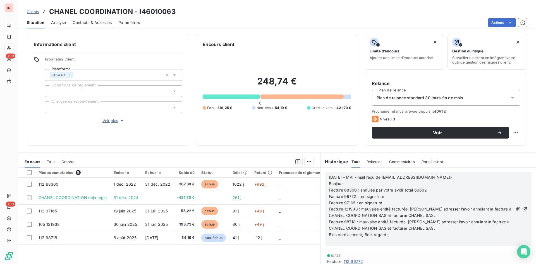
click at [346, 204] on p "﻿" at bounding box center [421, 241] width 184 height 6
click at [357, 204] on p "=> repondu :" at bounding box center [421, 241] width 184 height 6
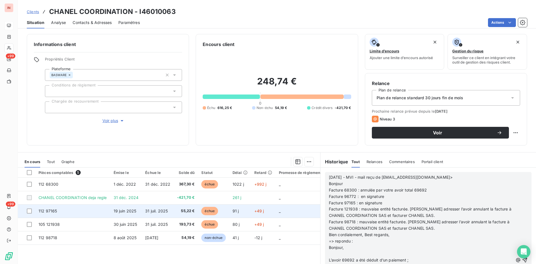
scroll to position [28, 0]
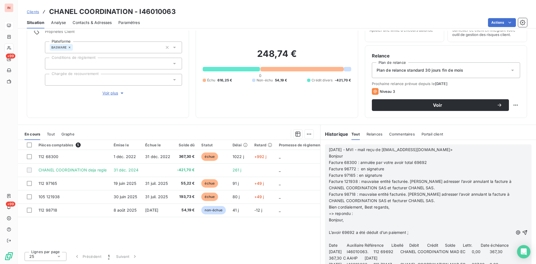
click at [333, 204] on p "﻿" at bounding box center [421, 226] width 184 height 6
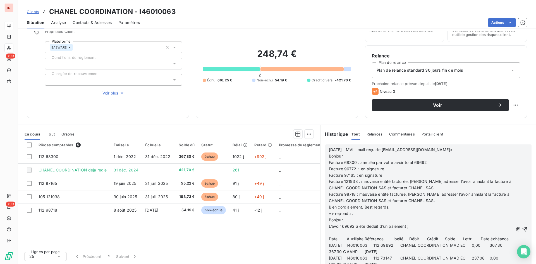
click at [339, 204] on p "﻿" at bounding box center [421, 233] width 184 height 6
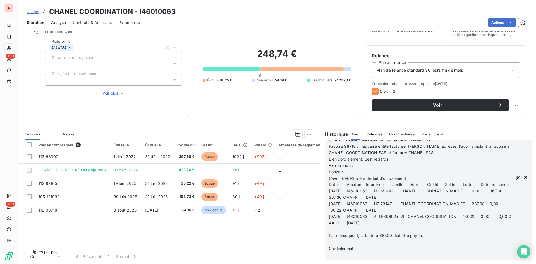
click at [337, 204] on p "﻿" at bounding box center [421, 229] width 184 height 6
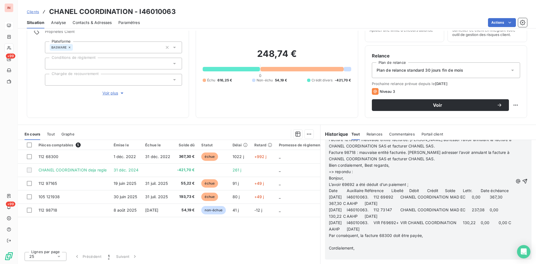
click at [334, 204] on p "﻿" at bounding box center [421, 242] width 184 height 6
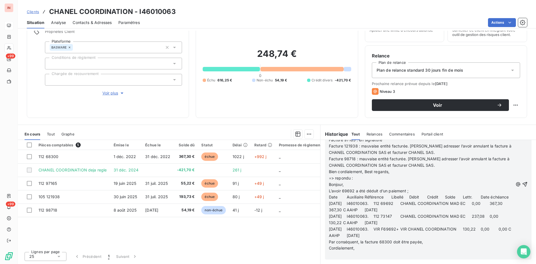
scroll to position [406, 0]
click at [333, 204] on p "﻿" at bounding box center [421, 255] width 184 height 6
click at [358, 204] on p "=>" at bounding box center [421, 255] width 184 height 6
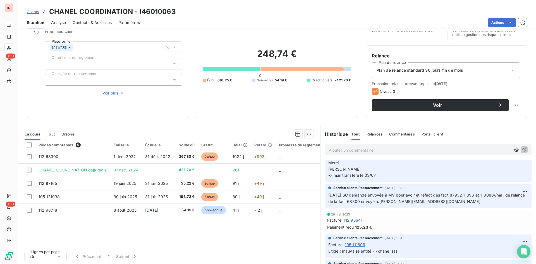
scroll to position [413, 0]
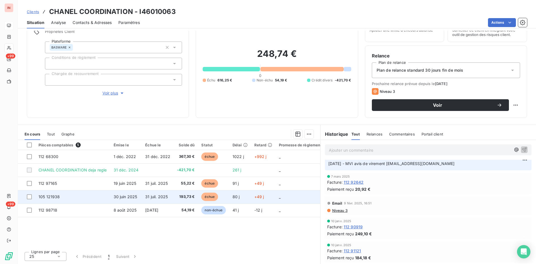
click at [138, 195] on td "30 juin 2025" at bounding box center [126, 196] width 32 height 13
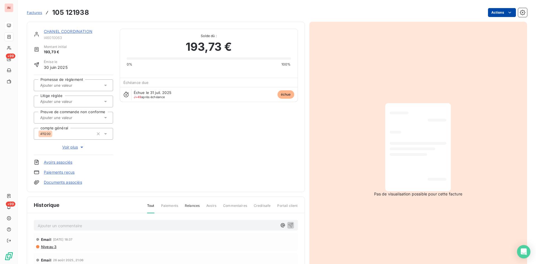
click at [428, 12] on html "IN +99 +99 Factures 105 121938 Actions CHANEL COORDINATION I46010063 Montant in…" at bounding box center [268, 132] width 536 height 264
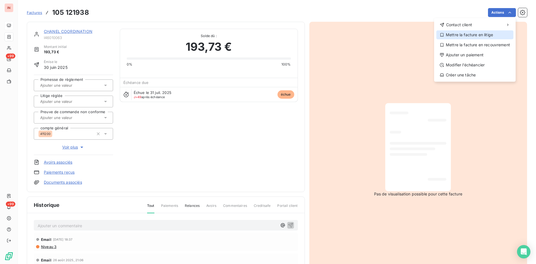
click at [428, 36] on div "Mettre la facture en litige" at bounding box center [474, 34] width 77 height 9
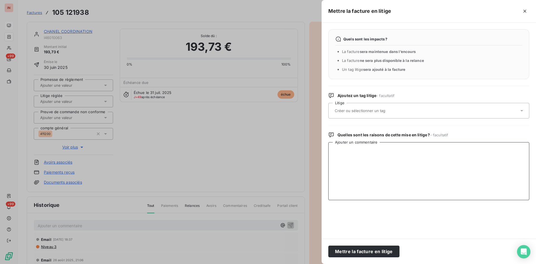
click at [377, 148] on textarea "Ajouter un commentaire" at bounding box center [428, 171] width 201 height 58
paste textarea "[EMAIL_ADDRESS][DOMAIN_NAME]"
click at [358, 158] on textarea "[DATE] - MVI - mail de [EMAIL_ADDRESS][DOMAIN_NAME]" at bounding box center [428, 171] width 201 height 58
paste textarea "Facture 121938 : mauvaise entité facturée. [PERSON_NAME] adresser l’avoir annul…"
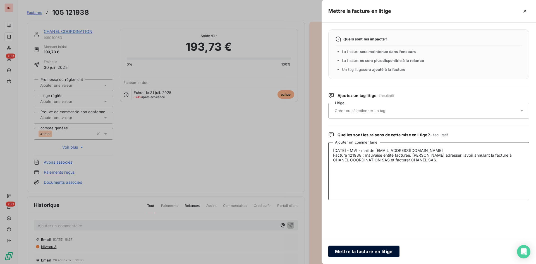
type textarea "[DATE] - MVI - mail de [EMAIL_ADDRESS][DOMAIN_NAME] Facture 121938 : mauvaise e…"
click at [369, 204] on button "Mettre la facture en litige" at bounding box center [363, 252] width 71 height 12
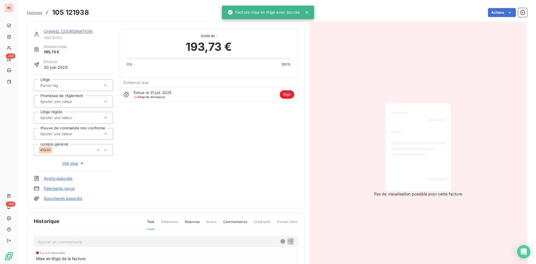
click at [68, 163] on span "Voir plus" at bounding box center [73, 164] width 22 height 6
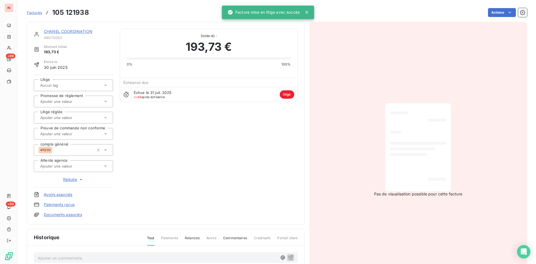
click at [75, 167] on input "text" at bounding box center [68, 166] width 56 height 5
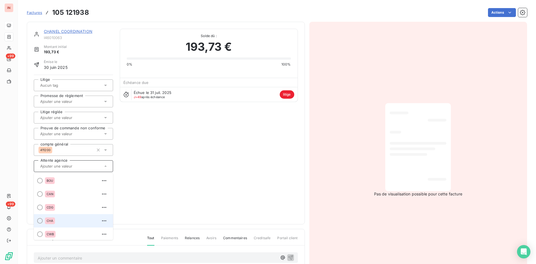
scroll to position [28, 0]
click at [40, 204] on div at bounding box center [40, 220] width 6 height 6
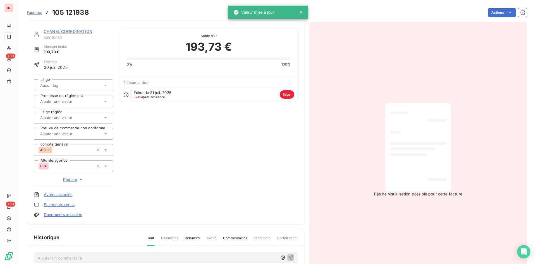
drag, startPoint x: 186, startPoint y: 167, endPoint x: 161, endPoint y: 145, distance: 34.0
click at [186, 166] on div "CHANEL COORDINATION I46010063 Montant initial 193,73 € Émise le [DATE] Litige P…" at bounding box center [166, 123] width 264 height 189
click at [85, 33] on link "CHANEL COORDINATION" at bounding box center [68, 31] width 49 height 5
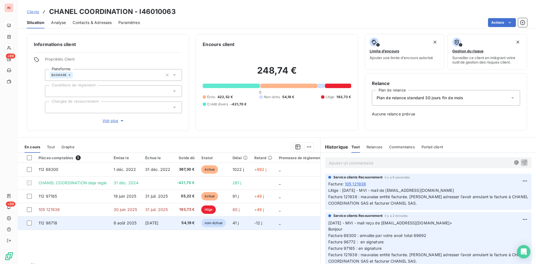
click at [68, 204] on td "112 98718" at bounding box center [72, 222] width 75 height 13
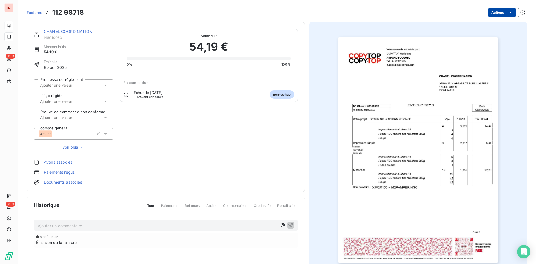
click at [428, 11] on html "IN +99 +99 Factures 112 98718 Actions CHANEL COORDINATION I46010063 Montant ini…" at bounding box center [268, 132] width 536 height 264
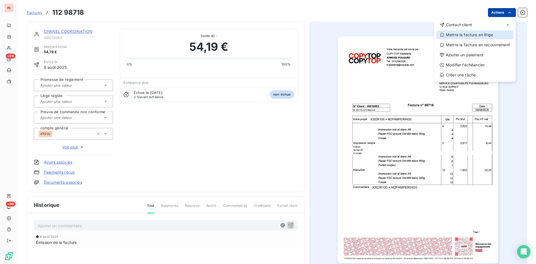
click at [428, 36] on div "Mettre la facture en litige" at bounding box center [474, 34] width 77 height 9
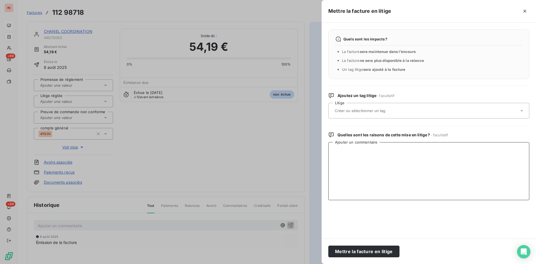
click at [363, 155] on textarea "Ajouter un commentaire" at bounding box center [428, 171] width 201 height 58
click at [399, 150] on textarea "[DATE] - MVI - mail de" at bounding box center [428, 171] width 201 height 58
paste textarea "[EMAIL_ADDRESS][DOMAIN_NAME]"
click at [381, 156] on textarea "[DATE] - MVI - mail de [EMAIL_ADDRESS][DOMAIN_NAME]" at bounding box center [428, 171] width 201 height 58
paste textarea "Facture 98718 : mauvaise entité facturée. [PERSON_NAME] adresser l’avoir annula…"
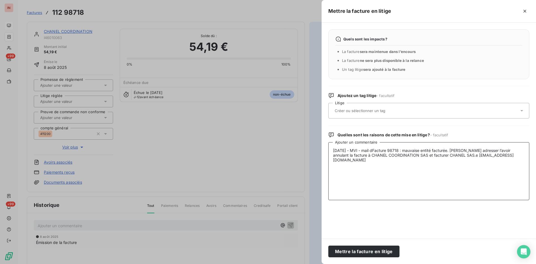
drag, startPoint x: 453, startPoint y: 157, endPoint x: 381, endPoint y: 150, distance: 72.8
click at [381, 150] on textarea "[DATE] - MVI - mail dFacture 98718 : mauvaise entité facturée. [PERSON_NAME] ad…" at bounding box center [428, 171] width 201 height 58
click at [367, 156] on textarea "[DATE] - MVI - mail de [EMAIL_ADDRESS][DOMAIN_NAME]" at bounding box center [428, 171] width 201 height 58
click at [428, 151] on textarea "[DATE] - MVI - mail de [EMAIL_ADDRESS][DOMAIN_NAME]" at bounding box center [428, 171] width 201 height 58
paste textarea "Facture 98718 : mauvaise entité facturée. [PERSON_NAME] adresser l’avoir annula…"
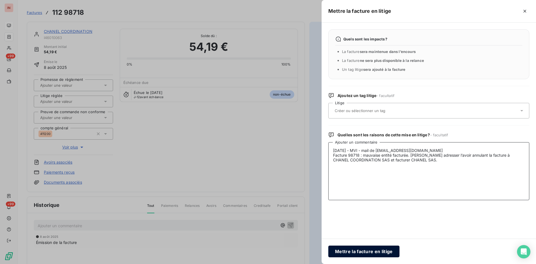
type textarea "[DATE] - MVI - mail de [EMAIL_ADDRESS][DOMAIN_NAME] Facture 98718 : mauvaise en…"
click at [371, 204] on button "Mettre la facture en litige" at bounding box center [363, 252] width 71 height 12
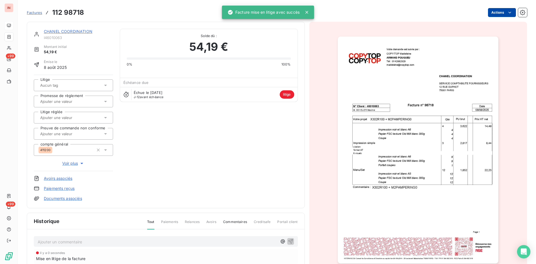
click at [69, 163] on span "Voir plus" at bounding box center [73, 164] width 22 height 6
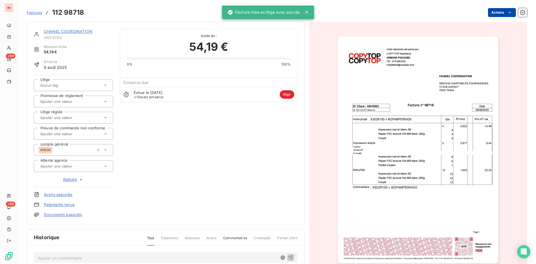
click at [65, 165] on input "text" at bounding box center [68, 166] width 56 height 5
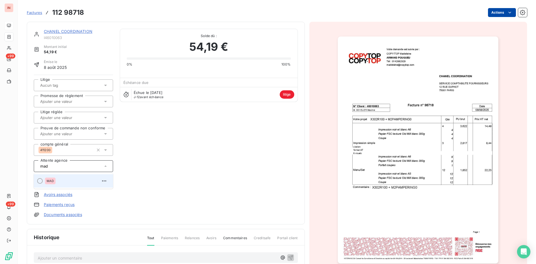
type input "mad"
click at [66, 180] on div "MAD" at bounding box center [77, 181] width 64 height 9
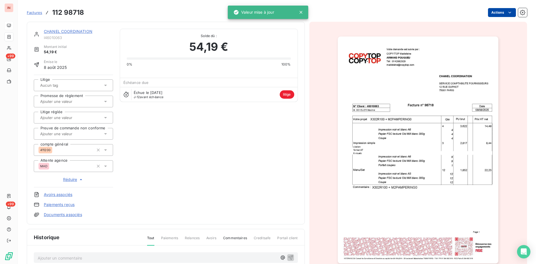
click at [168, 142] on div "CHANEL COORDINATION I46010063 Montant initial 54,19 € Émise le [DATE] Litige Pr…" at bounding box center [166, 123] width 264 height 189
click at [82, 31] on link "CHANEL COORDINATION" at bounding box center [68, 31] width 49 height 5
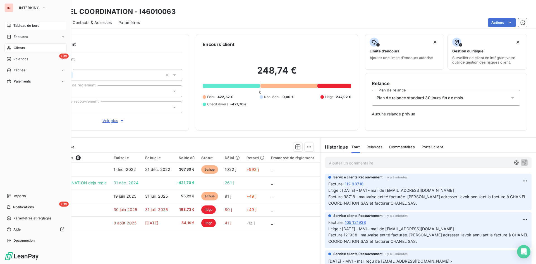
click at [10, 47] on icon at bounding box center [9, 48] width 4 height 4
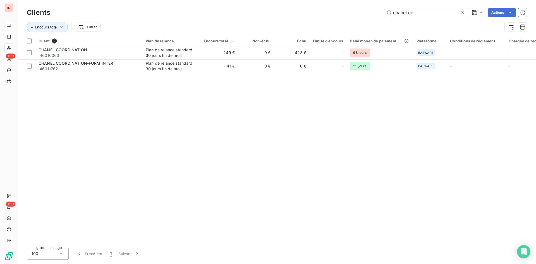
drag, startPoint x: 425, startPoint y: 14, endPoint x: 313, endPoint y: 11, distance: 111.6
click at [384, 11] on input "chanel co" at bounding box center [426, 12] width 84 height 9
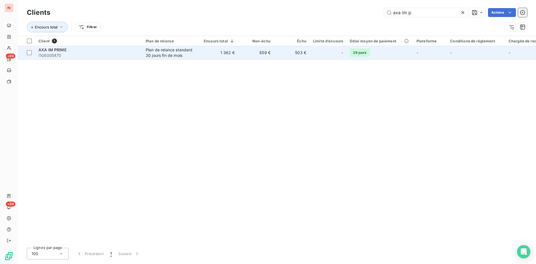
type input "axa im p"
click at [158, 52] on div "Plan de relance standard 30 jours fin de mois" at bounding box center [171, 52] width 51 height 11
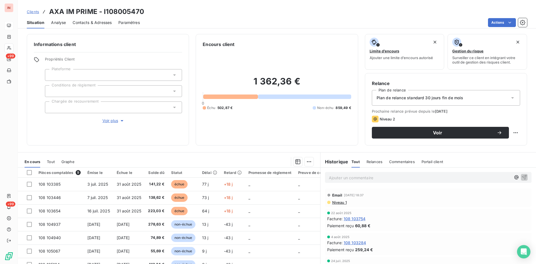
click at [410, 177] on p "Ajouter un commentaire ﻿" at bounding box center [420, 177] width 182 height 7
drag, startPoint x: 469, startPoint y: 179, endPoint x: 292, endPoint y: 175, distance: 176.6
click at [320, 175] on div "[DATE] - MVI - mail reçu de [EMAIL_ADDRESS][DOMAIN_NAME] Email [DATE] 18:37 Niv…" at bounding box center [427, 230] width 215 height 124
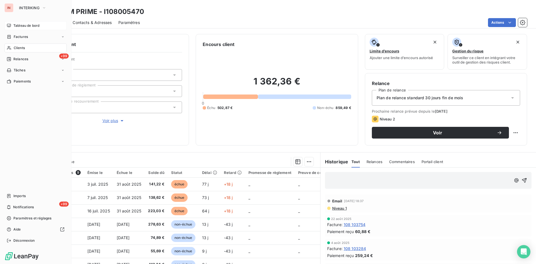
drag, startPoint x: 13, startPoint y: 49, endPoint x: 18, endPoint y: 53, distance: 6.4
click at [13, 49] on div "Clients" at bounding box center [35, 48] width 62 height 9
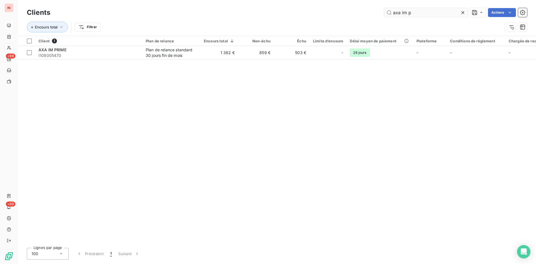
click at [418, 14] on input "axa im p" at bounding box center [426, 12] width 84 height 9
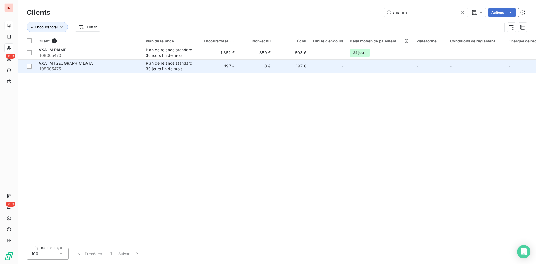
type input "axa im"
click at [133, 64] on div "AXA IM [GEOGRAPHIC_DATA]" at bounding box center [88, 64] width 100 height 6
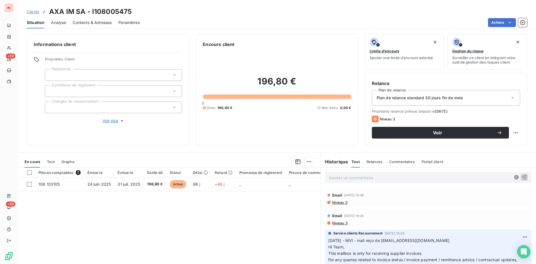
click at [368, 178] on p "Ajouter un commentaire ﻿" at bounding box center [420, 177] width 182 height 7
click at [340, 181] on p "[DATE] - MVI - mail reçu de [EMAIL_ADDRESS][DOMAIN_NAME]" at bounding box center [420, 177] width 182 height 6
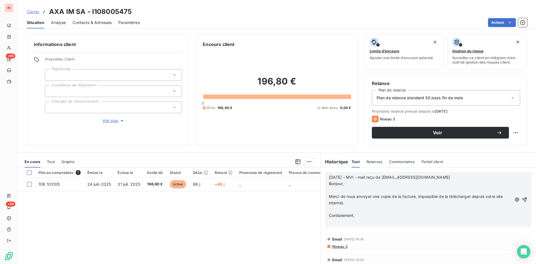
click at [336, 189] on p "﻿" at bounding box center [420, 190] width 182 height 6
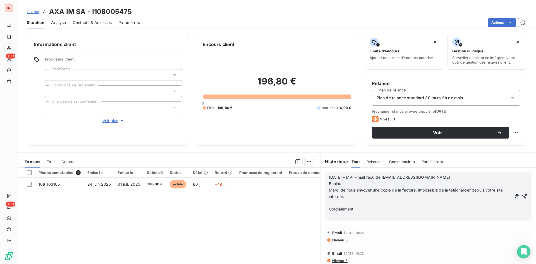
click at [337, 202] on p "﻿" at bounding box center [420, 203] width 182 height 6
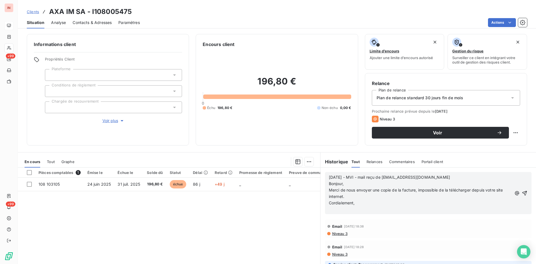
click at [338, 204] on p "﻿" at bounding box center [420, 209] width 182 height 6
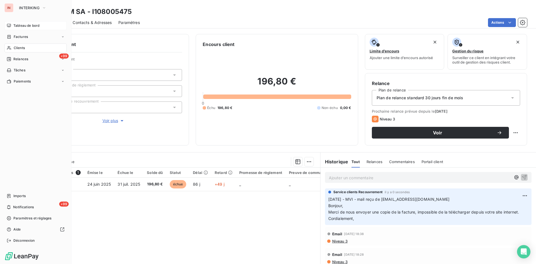
click at [13, 48] on div "Clients" at bounding box center [35, 48] width 62 height 9
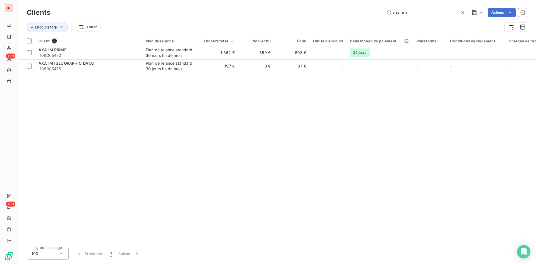
drag, startPoint x: 388, startPoint y: 9, endPoint x: 362, endPoint y: 8, distance: 25.7
click at [384, 8] on input "axa im" at bounding box center [426, 12] width 84 height 9
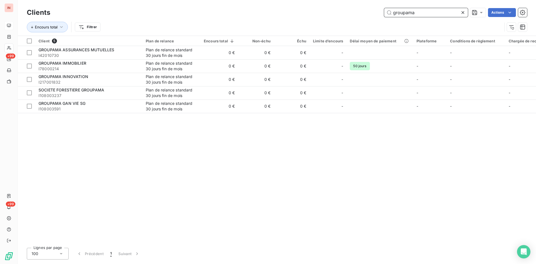
click at [422, 12] on input "groupama" at bounding box center [426, 12] width 84 height 9
drag, startPoint x: 382, startPoint y: 10, endPoint x: 331, endPoint y: 11, distance: 51.6
click at [384, 10] on input "groupama" at bounding box center [426, 12] width 84 height 9
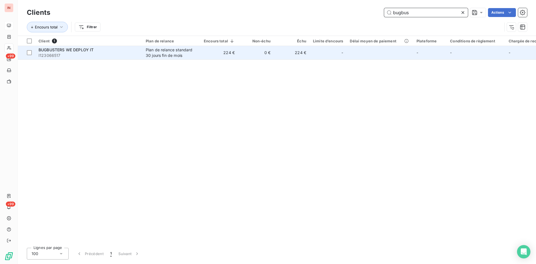
type input "bugbus"
click at [178, 52] on div "Plan de relance standard 30 jours fin de mois" at bounding box center [171, 52] width 51 height 11
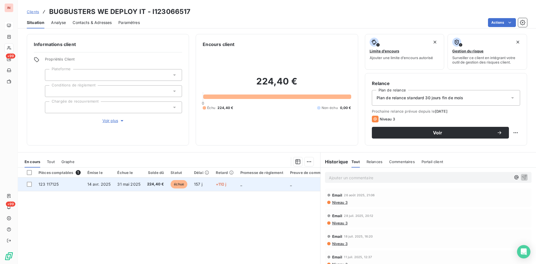
click at [186, 182] on td "échue" at bounding box center [178, 184] width 23 height 13
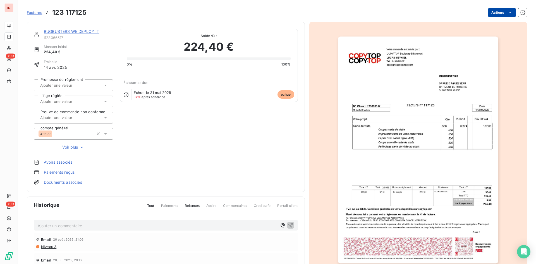
click at [428, 10] on html "IN +99 +99 Factures 123 117125 Actions BUGBUSTERS WE DEPLOY IT I123066517 Monta…" at bounding box center [268, 132] width 536 height 264
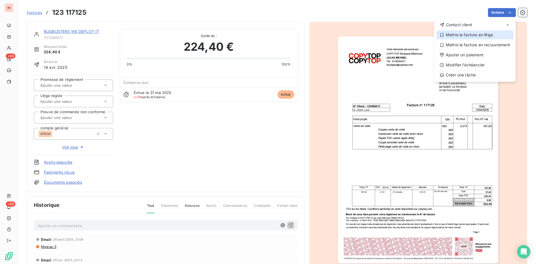
click at [428, 33] on div "Mettre la facture en litige" at bounding box center [474, 34] width 77 height 9
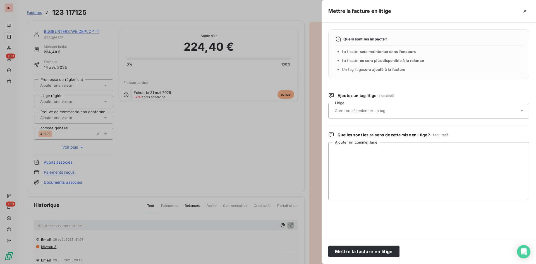
click at [410, 39] on div "Quels sont les impacts ?" at bounding box center [428, 39] width 187 height 6
click at [357, 148] on textarea "Ajouter un commentaire" at bounding box center [428, 171] width 201 height 58
click at [399, 150] on textarea "[DATE] - MVI - mail de" at bounding box center [428, 171] width 201 height 58
paste textarea "[EMAIL_ADDRESS][DOMAIN_NAME]"
click at [428, 154] on textarea "[DATE] - MVI - mail de [EMAIL_ADDRESS][DOMAIN_NAME] copie" at bounding box center [428, 171] width 201 height 58
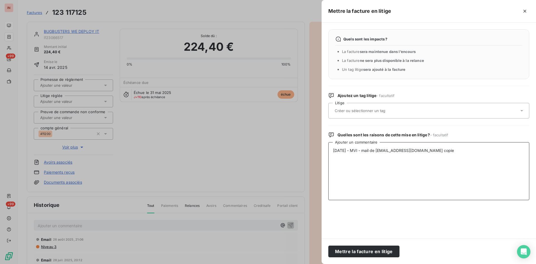
paste textarea "[EMAIL_ADDRESS][DOMAIN_NAME]"
click at [352, 160] on textarea "[DATE] - MVI - mail de [EMAIL_ADDRESS][DOMAIN_NAME] copie [DOMAIN_NAME][EMAIL_A…" at bounding box center [428, 171] width 201 height 58
paste textarea "Bonjour, Cette facture ne concerne pas la Société BUGBUSTERS WE DEPLOY IT mais …"
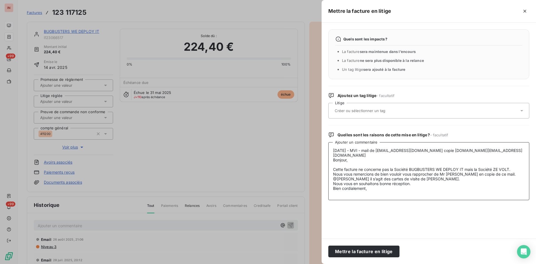
click at [345, 161] on textarea "[DATE] - MVI - mail de [EMAIL_ADDRESS][DOMAIN_NAME] copie [DOMAIN_NAME][EMAIL_A…" at bounding box center [428, 171] width 201 height 58
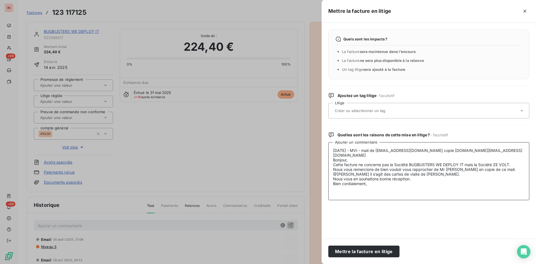
click at [377, 180] on textarea "[DATE] - MVI - mail de [EMAIL_ADDRESS][DOMAIN_NAME] copie [DOMAIN_NAME][EMAIL_A…" at bounding box center [428, 171] width 201 height 58
type textarea "[DATE] - MVI - mail de [EMAIL_ADDRESS][DOMAIN_NAME] copie [DOMAIN_NAME][EMAIL_A…"
drag, startPoint x: 362, startPoint y: 251, endPoint x: 170, endPoint y: 175, distance: 206.2
click at [361, 204] on button "Mettre la facture en litige" at bounding box center [363, 252] width 71 height 12
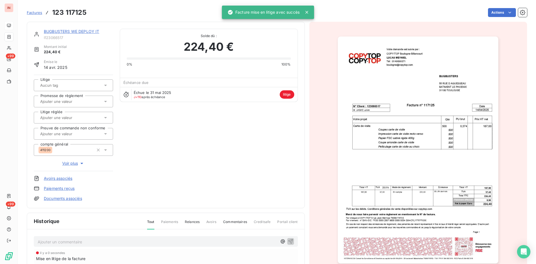
click at [68, 164] on span "Voir plus" at bounding box center [73, 164] width 22 height 6
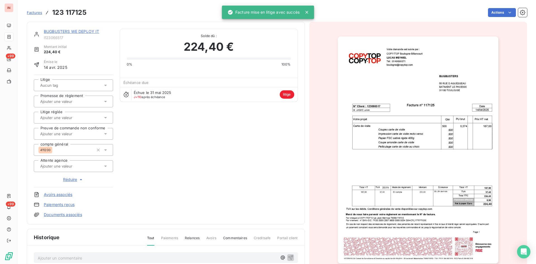
click at [74, 164] on input "text" at bounding box center [68, 166] width 56 height 5
click at [41, 204] on div at bounding box center [40, 208] width 6 height 6
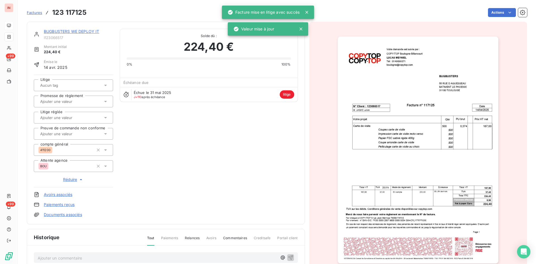
drag, startPoint x: 185, startPoint y: 173, endPoint x: 110, endPoint y: 175, distance: 74.5
click at [185, 173] on div "BUGBUSTERS WE DEPLOY IT I123066517 Montant initial 224,40 € Émise le [DATE] Lit…" at bounding box center [166, 123] width 264 height 189
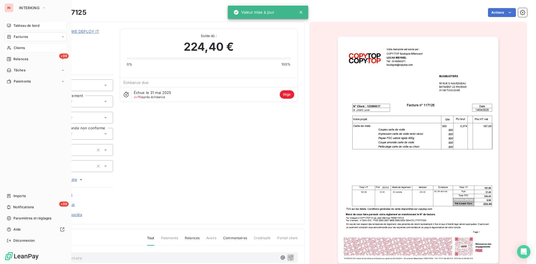
click at [10, 47] on icon at bounding box center [9, 48] width 4 height 4
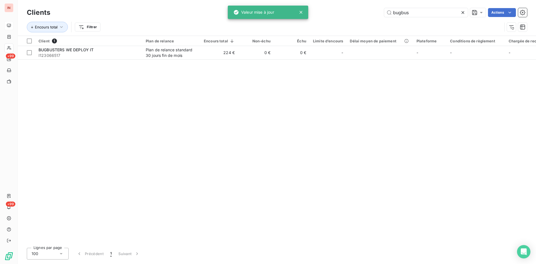
drag, startPoint x: 417, startPoint y: 10, endPoint x: 319, endPoint y: 16, distance: 98.1
click at [384, 15] on input "bugbus" at bounding box center [426, 12] width 84 height 9
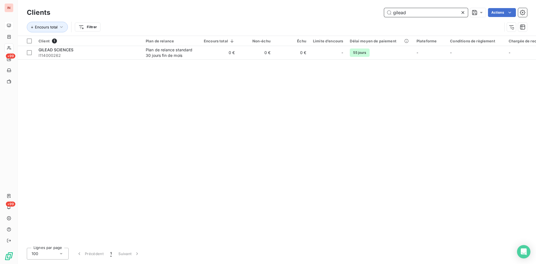
drag, startPoint x: 420, startPoint y: 12, endPoint x: 316, endPoint y: 5, distance: 104.3
click at [384, 8] on input "gilead" at bounding box center [426, 12] width 84 height 9
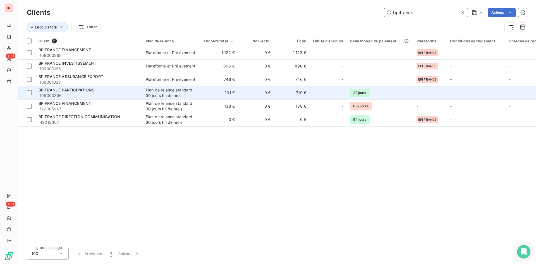
type input "bpifrance"
click at [156, 92] on div "Plan de relance standard 30 jours fin de mois" at bounding box center [171, 92] width 51 height 11
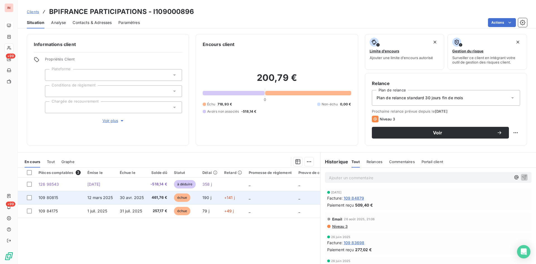
click at [198, 199] on td "échue" at bounding box center [184, 197] width 28 height 13
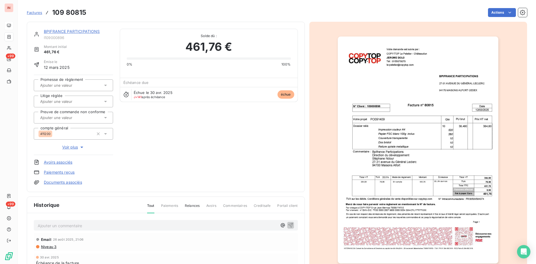
click at [78, 182] on link "Documents associés" at bounding box center [63, 183] width 38 height 6
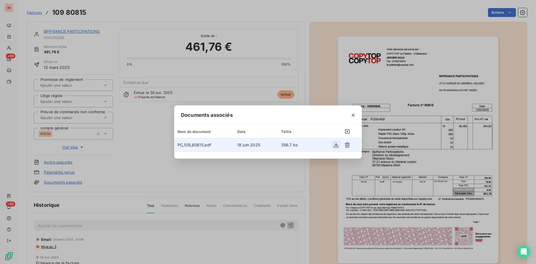
click at [334, 146] on icon "button" at bounding box center [336, 145] width 6 height 6
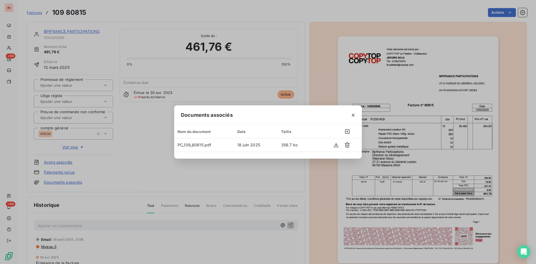
click at [169, 120] on div "Documents associés Nom du document Date Taille PC_109_80815.pdf [DATE] 356.7 ko" at bounding box center [268, 132] width 536 height 264
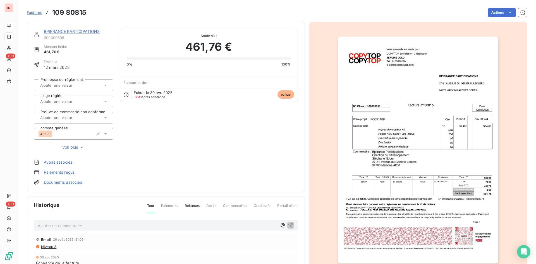
click at [91, 31] on link "BPIFRANCE PARTICIPATIONS" at bounding box center [72, 31] width 56 height 5
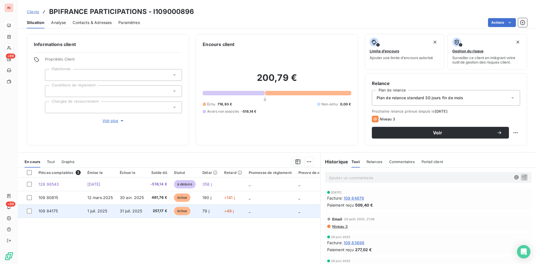
click at [150, 204] on td "257,17 €" at bounding box center [158, 210] width 23 height 13
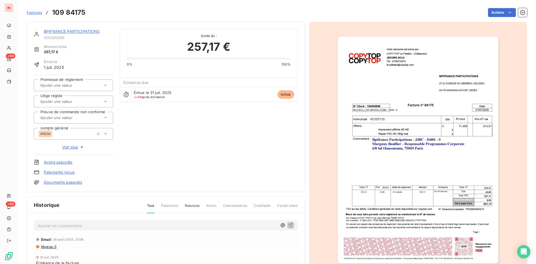
click at [75, 181] on link "Documents associés" at bounding box center [63, 183] width 38 height 6
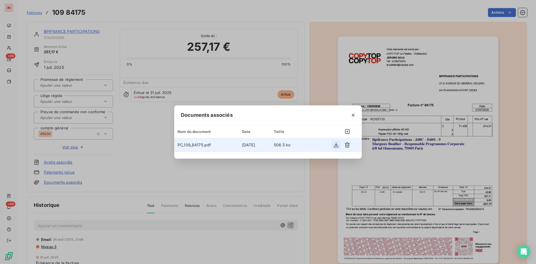
click at [337, 147] on icon "button" at bounding box center [336, 145] width 6 height 6
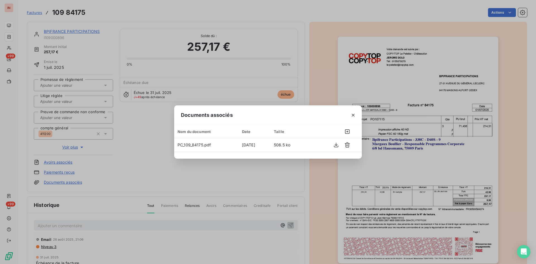
click at [314, 204] on div "Documents associés Nom du document Date Taille PC_109_84175.pdf [DATE] 506.5 ko" at bounding box center [268, 132] width 536 height 264
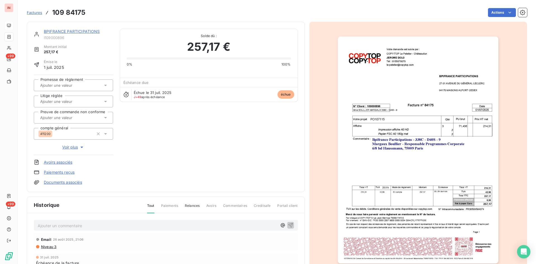
click at [85, 34] on link "BPIFRANCE PARTICIPATIONS" at bounding box center [72, 31] width 56 height 5
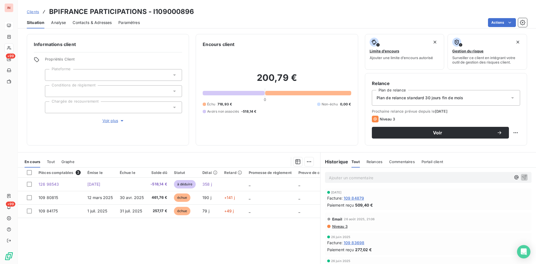
click at [94, 23] on span "Contacts & Adresses" at bounding box center [92, 23] width 39 height 6
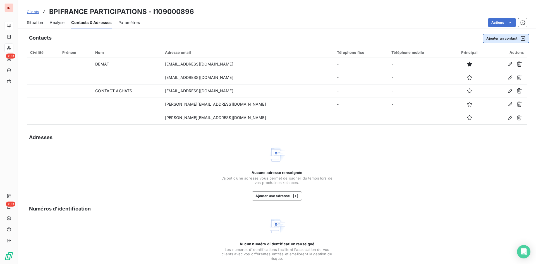
click at [428, 41] on button "Ajouter un contact" at bounding box center [505, 38] width 47 height 9
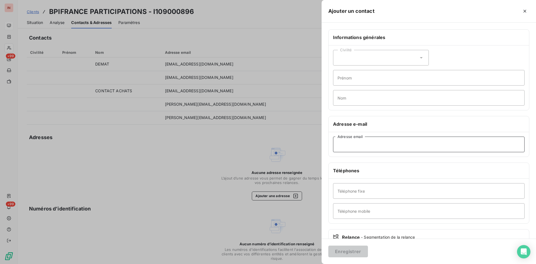
click at [361, 142] on input "Adresse email" at bounding box center [428, 145] width 191 height 16
type input "[PERSON_NAME][EMAIL_ADDRESS][DOMAIN_NAME]"
click at [356, 204] on button "Enregistrer" at bounding box center [348, 252] width 40 height 12
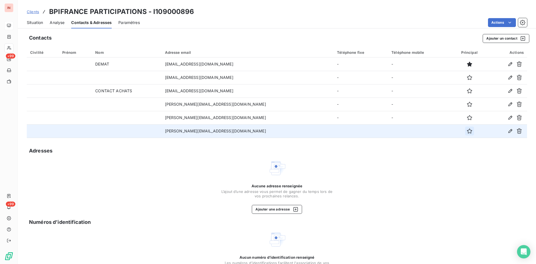
click at [428, 132] on icon "button" at bounding box center [469, 131] width 6 height 6
click at [43, 23] on span "Situation" at bounding box center [35, 23] width 16 height 6
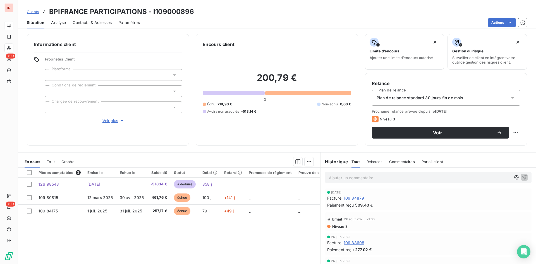
click at [356, 178] on p "Ajouter un commentaire ﻿" at bounding box center [420, 177] width 182 height 7
click at [391, 176] on p "[DATE] - MVI -" at bounding box center [420, 177] width 182 height 6
click at [381, 181] on p "[DATE] - MVI - mail reçu de [PERSON_NAME][EMAIL_ADDRESS][DOMAIN_NAME]" at bounding box center [420, 177] width 182 height 6
click at [357, 181] on p "[DATE] - MVI - mail reçu de [PERSON_NAME][EMAIL_ADDRESS][DOMAIN_NAME]" at bounding box center [420, 177] width 182 height 6
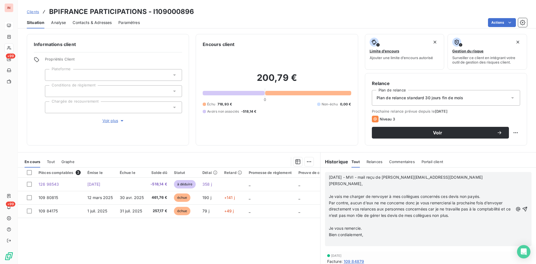
click at [348, 191] on p "﻿" at bounding box center [421, 190] width 184 height 6
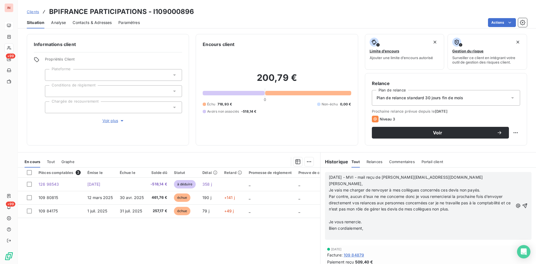
click at [333, 204] on p "﻿" at bounding box center [421, 216] width 184 height 6
click at [343, 204] on p "﻿" at bounding box center [421, 228] width 184 height 6
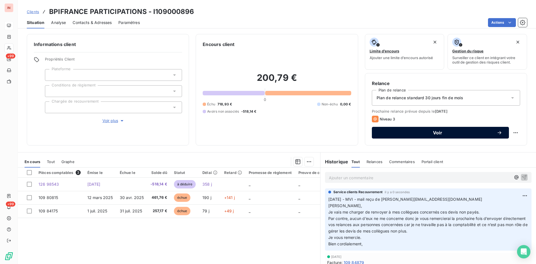
click at [426, 133] on span "Voir" at bounding box center [437, 133] width 118 height 4
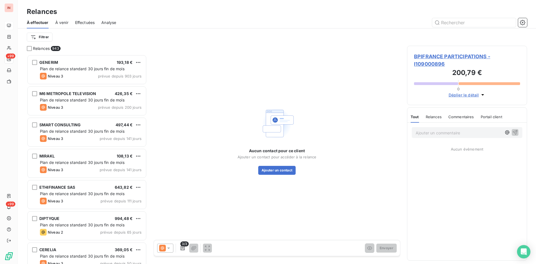
scroll to position [210, 120]
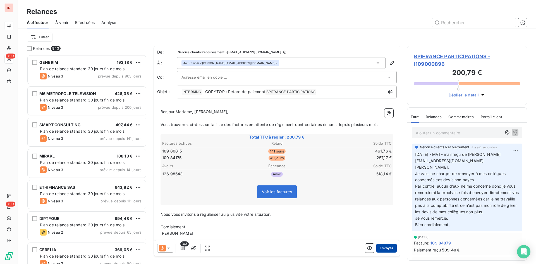
click at [386, 204] on button "Envoyer" at bounding box center [386, 248] width 20 height 9
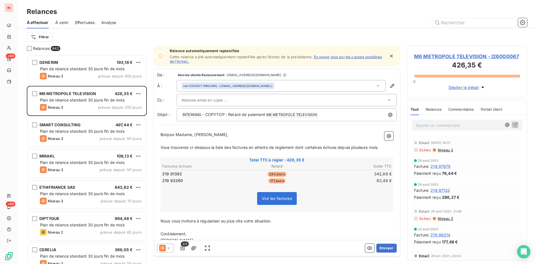
drag, startPoint x: 312, startPoint y: 225, endPoint x: 235, endPoint y: 197, distance: 82.1
click at [312, 204] on p "﻿" at bounding box center [276, 228] width 233 height 6
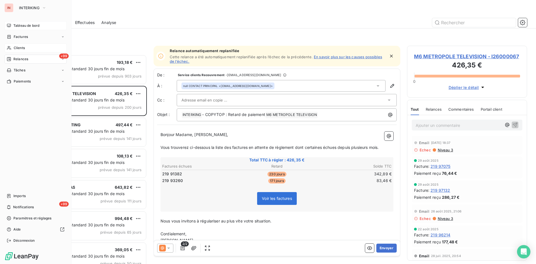
click at [10, 47] on icon at bounding box center [9, 48] width 4 height 4
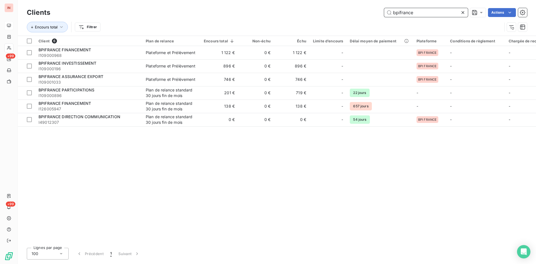
drag, startPoint x: 327, startPoint y: 10, endPoint x: 299, endPoint y: 11, distance: 28.5
click at [384, 11] on input "bpifrance" at bounding box center [426, 12] width 84 height 9
type input "a"
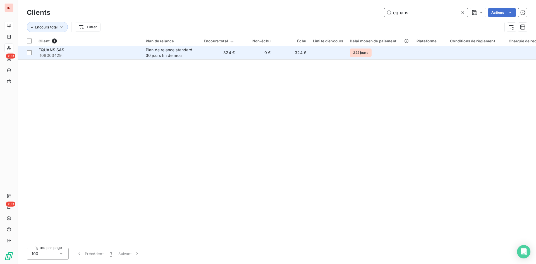
type input "equans"
click at [225, 49] on td "324 €" at bounding box center [219, 52] width 38 height 13
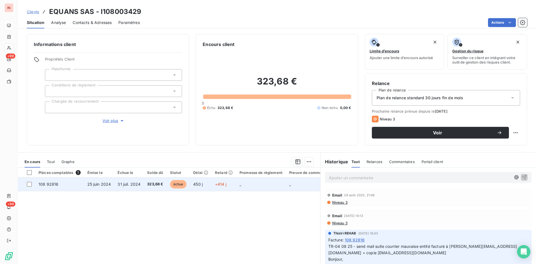
click at [150, 189] on td "323,68 €" at bounding box center [155, 184] width 23 height 13
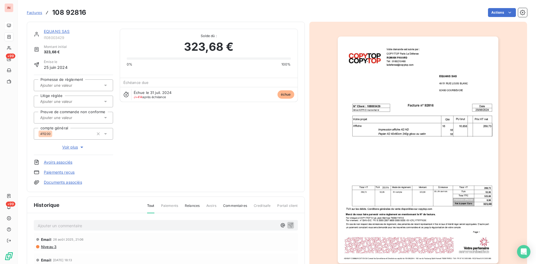
click at [59, 30] on link "EQUANS SAS" at bounding box center [57, 31] width 26 height 5
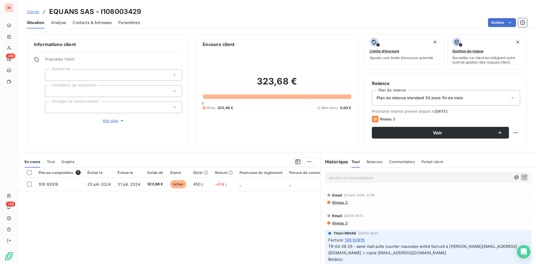
click at [339, 177] on p "Ajouter un commentaire ﻿" at bounding box center [420, 177] width 182 height 7
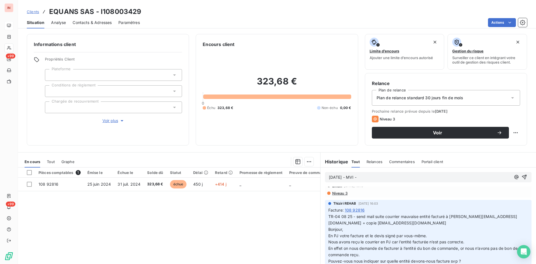
scroll to position [57, 0]
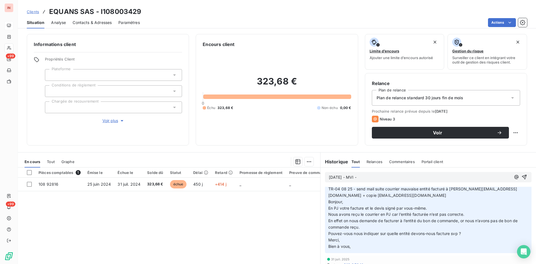
click at [413, 174] on div "[DATE] - MVI -" at bounding box center [420, 177] width 182 height 7
click at [408, 176] on p "[DATE] - MVI -" at bounding box center [420, 177] width 182 height 6
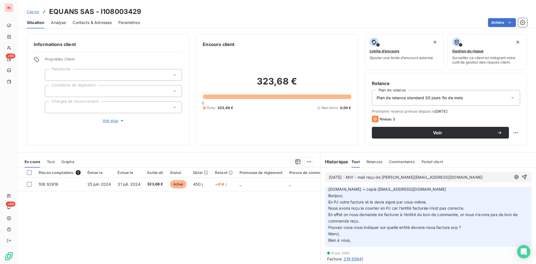
click at [357, 181] on p "[DATE] - MVI - mail reçu de [PERSON_NAME][EMAIL_ADDRESS][DOMAIN_NAME]" at bounding box center [420, 177] width 182 height 6
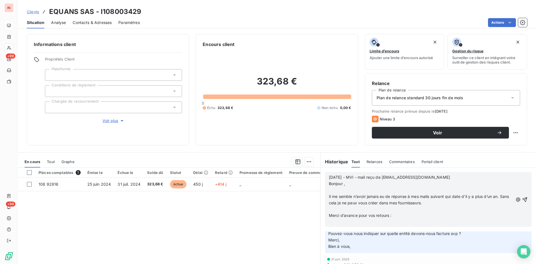
click at [337, 189] on p "﻿" at bounding box center [421, 190] width 184 height 6
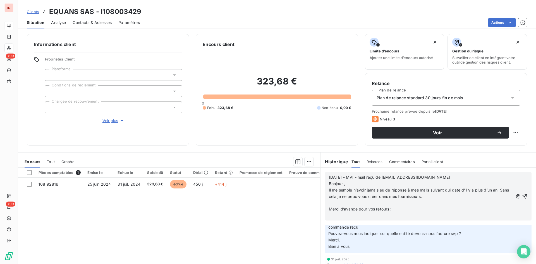
click at [337, 203] on p "﻿" at bounding box center [421, 203] width 184 height 6
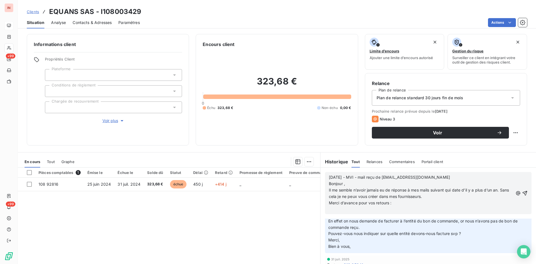
click at [339, 204] on p "﻿" at bounding box center [421, 209] width 184 height 6
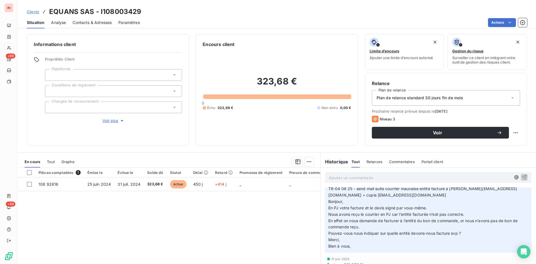
scroll to position [0, 0]
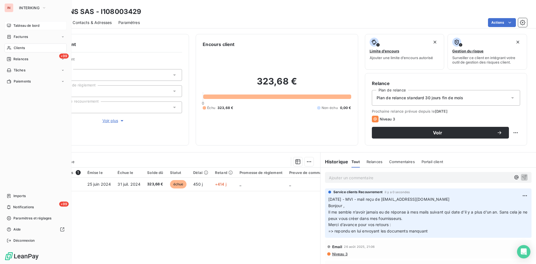
click at [10, 50] on icon at bounding box center [9, 48] width 5 height 4
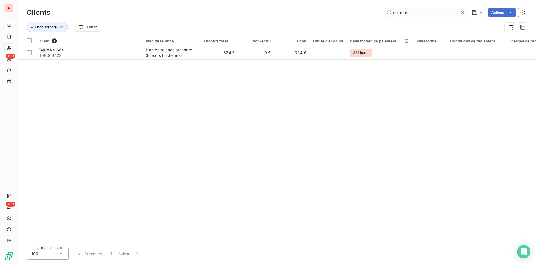
drag, startPoint x: 398, startPoint y: 12, endPoint x: 297, endPoint y: 12, distance: 101.0
click at [384, 12] on input "equans" at bounding box center [426, 12] width 84 height 9
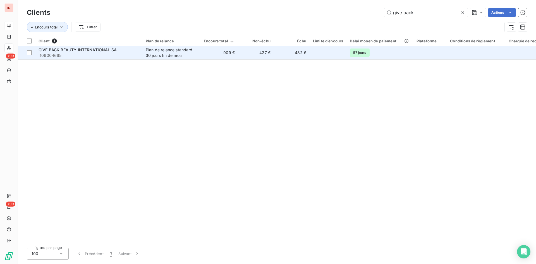
type input "give back"
click at [264, 54] on td "427 €" at bounding box center [256, 52] width 36 height 13
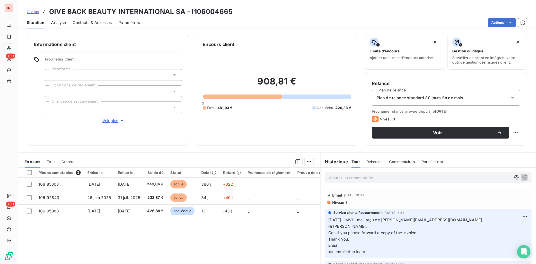
click at [383, 179] on p "Ajouter un commentaire ﻿" at bounding box center [420, 177] width 182 height 7
click at [398, 180] on p "[DATE] - MVI - mail reçu de" at bounding box center [420, 177] width 182 height 6
click at [401, 181] on p "[DATE] - MVI - mail reçu de [EMAIL_ADDRESS][DOMAIN_NAME]" at bounding box center [420, 177] width 182 height 6
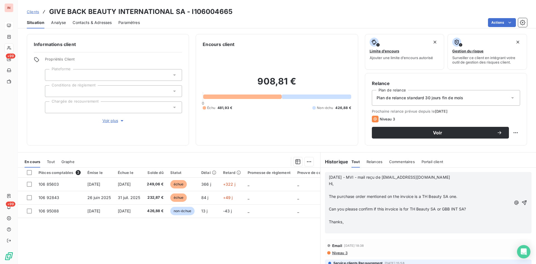
click at [334, 188] on p "﻿" at bounding box center [420, 190] width 182 height 6
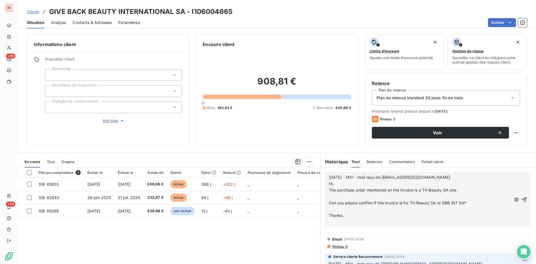
click at [334, 198] on p "﻿" at bounding box center [420, 197] width 182 height 6
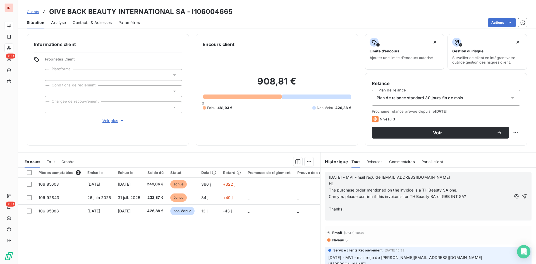
click at [331, 203] on p "﻿" at bounding box center [420, 203] width 182 height 6
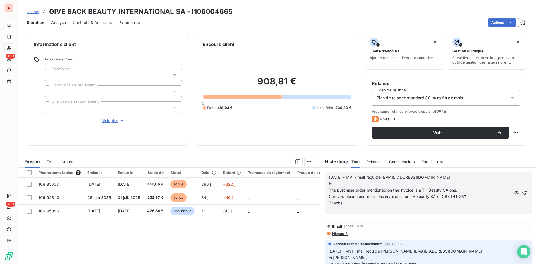
click at [334, 204] on p "﻿" at bounding box center [420, 209] width 182 height 6
click at [365, 204] on p "répondu :" at bounding box center [420, 209] width 182 height 6
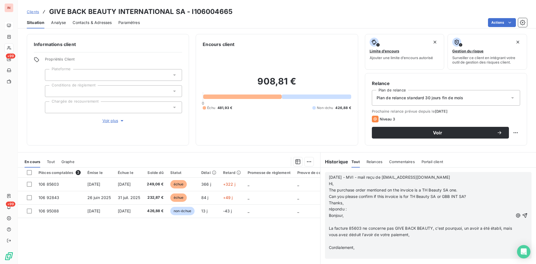
click at [352, 204] on p "﻿" at bounding box center [421, 222] width 184 height 6
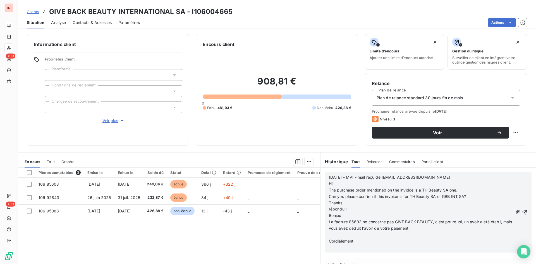
click at [337, 204] on p "﻿" at bounding box center [421, 235] width 184 height 6
click at [336, 204] on p "﻿" at bounding box center [421, 241] width 184 height 6
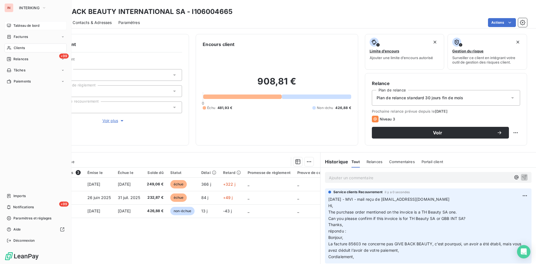
click at [13, 47] on div "Clients" at bounding box center [35, 48] width 62 height 9
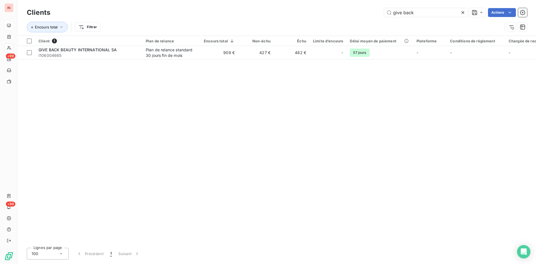
drag, startPoint x: 430, startPoint y: 13, endPoint x: 304, endPoint y: 8, distance: 125.9
click at [384, 8] on input "give back" at bounding box center [426, 12] width 84 height 9
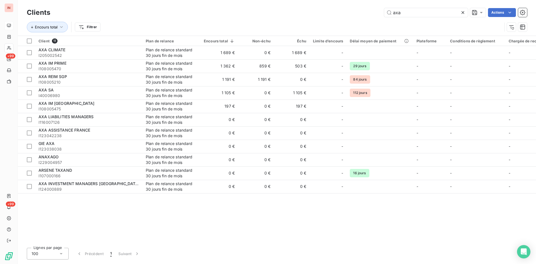
type input "axa"
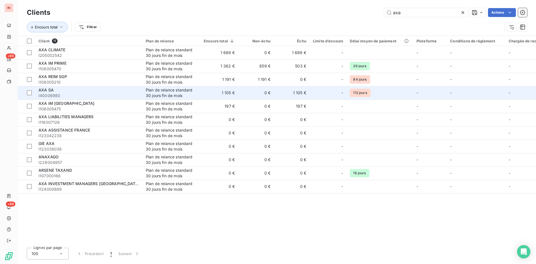
click at [109, 96] on span "I40006980" at bounding box center [88, 96] width 100 height 6
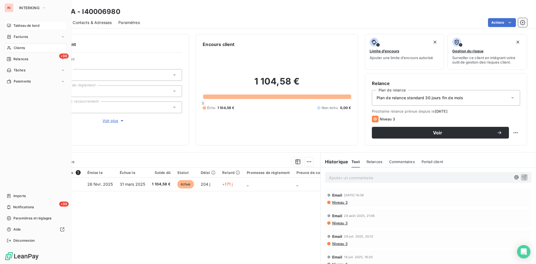
click at [9, 46] on icon at bounding box center [9, 48] width 5 height 4
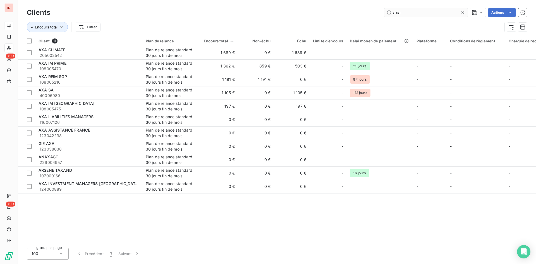
drag, startPoint x: 331, startPoint y: 17, endPoint x: 323, endPoint y: 18, distance: 8.1
click at [384, 17] on input "axa" at bounding box center [426, 12] width 84 height 9
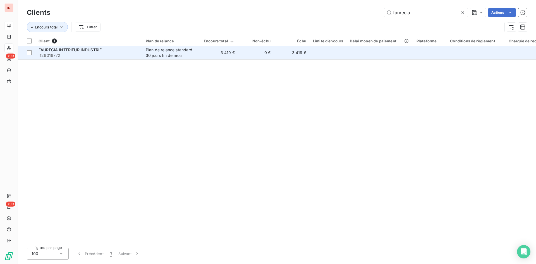
type input "faurecia"
click at [224, 53] on td "3 419 €" at bounding box center [219, 52] width 38 height 13
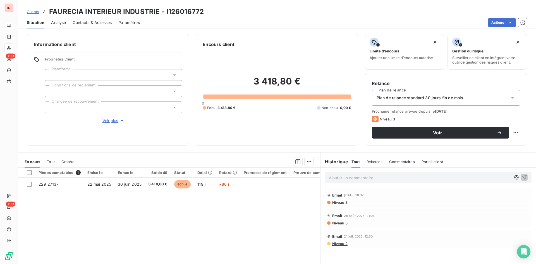
click at [364, 177] on p "Ajouter un commentaire ﻿" at bounding box center [420, 177] width 182 height 7
click at [411, 177] on p "[DATE] - MVI - mail reçu de" at bounding box center [420, 177] width 182 height 6
click at [351, 181] on p "[DATE] - MVI - mail reçu de [PERSON_NAME][EMAIL_ADDRESS][DOMAIN_NAME]" at bounding box center [420, 177] width 182 height 6
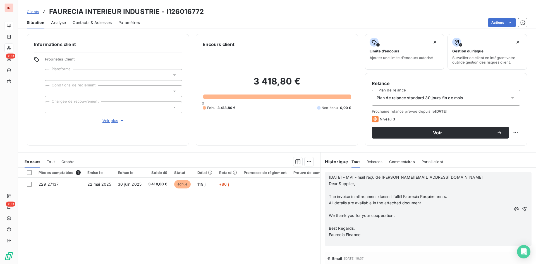
click at [337, 192] on p "﻿" at bounding box center [420, 190] width 182 height 6
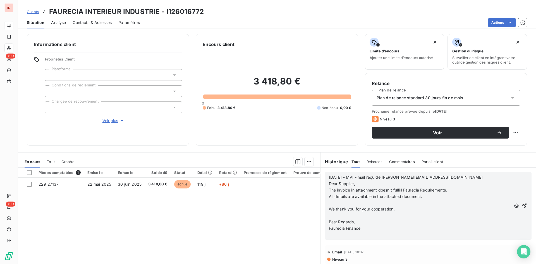
click at [340, 202] on p "﻿" at bounding box center [420, 203] width 182 height 6
click at [340, 204] on p "﻿" at bounding box center [420, 209] width 182 height 6
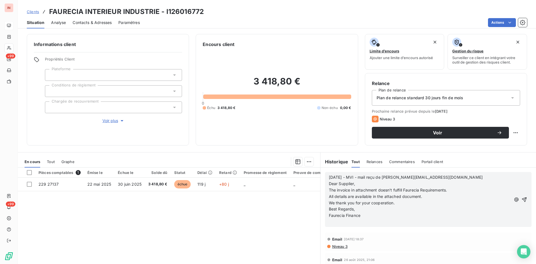
click at [338, 204] on p "﻿" at bounding box center [420, 222] width 182 height 6
click at [328, 204] on div "[DATE] - MVI - mail reçu de [PERSON_NAME][EMAIL_ADDRESS][DOMAIN_NAME] Dear Supp…" at bounding box center [428, 199] width 206 height 55
click at [329, 204] on span "CWB à repondu :" at bounding box center [345, 222] width 32 height 5
click at [382, 204] on p "=> CWB à repondu :" at bounding box center [420, 222] width 182 height 6
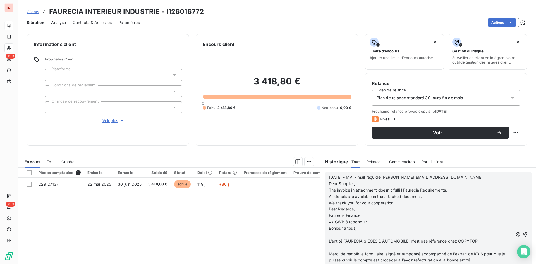
click at [362, 204] on p "﻿" at bounding box center [421, 235] width 184 height 6
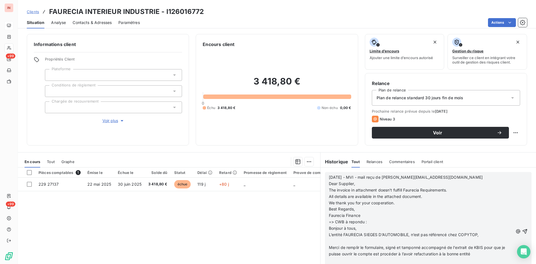
click at [357, 204] on p "﻿" at bounding box center [421, 241] width 184 height 6
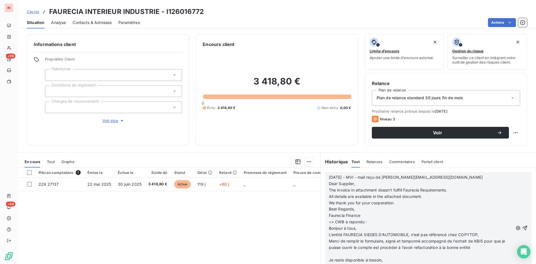
click at [353, 204] on p "﻿" at bounding box center [421, 254] width 184 height 6
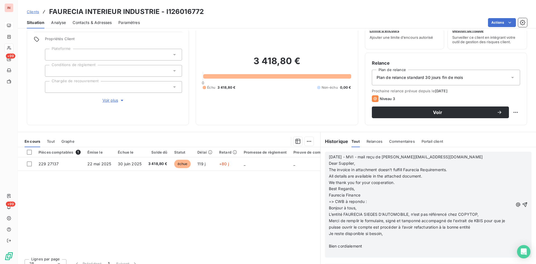
scroll to position [28, 0]
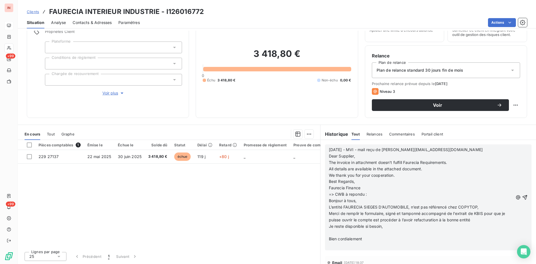
click at [343, 204] on p "﻿" at bounding box center [421, 233] width 184 height 6
click at [343, 204] on p "﻿" at bounding box center [421, 239] width 184 height 6
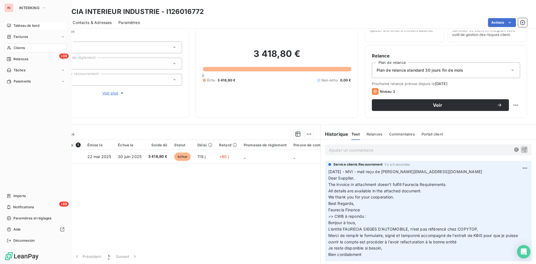
drag, startPoint x: 13, startPoint y: 47, endPoint x: 41, endPoint y: 47, distance: 27.9
click at [14, 47] on div "Clients" at bounding box center [35, 48] width 62 height 9
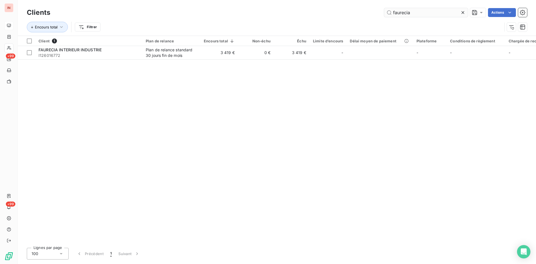
drag, startPoint x: 412, startPoint y: 14, endPoint x: 304, endPoint y: 14, distance: 107.7
click at [384, 14] on input "faurecia" at bounding box center [426, 12] width 84 height 9
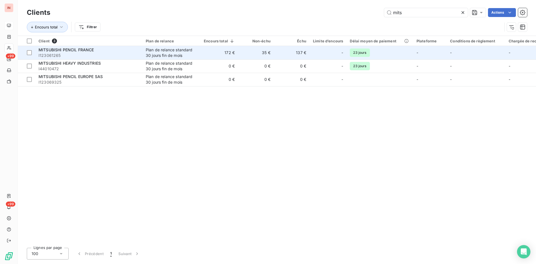
type input "mits"
click at [114, 51] on div "MITSUBISHI PENCIL FRANCE" at bounding box center [88, 50] width 100 height 6
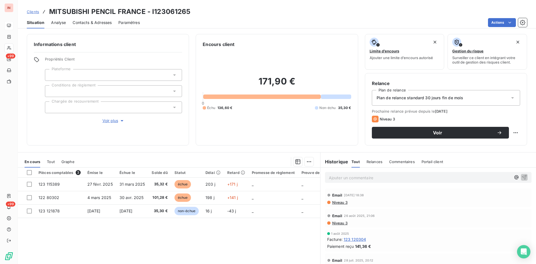
click at [172, 13] on h3 "MITSUBISHI PENCIL FRANCE - I123061265" at bounding box center [119, 12] width 141 height 10
click at [343, 180] on p "Ajouter un commentaire ﻿" at bounding box center [420, 177] width 182 height 7
click at [395, 175] on p "[DATE] - MVI - mail reçu de" at bounding box center [420, 177] width 182 height 6
click at [363, 181] on p "[DATE] - MVI - mail reçu de [EMAIL_ADDRESS][DOMAIN_NAME]" at bounding box center [420, 177] width 182 height 6
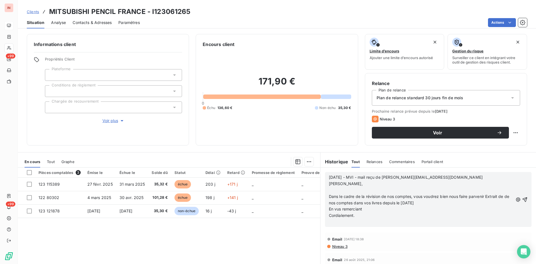
click at [353, 188] on p at bounding box center [421, 190] width 184 height 6
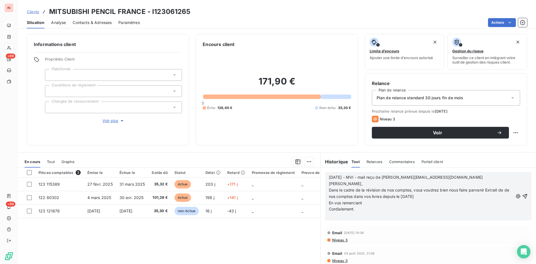
click at [345, 204] on p "﻿" at bounding box center [421, 216] width 184 height 6
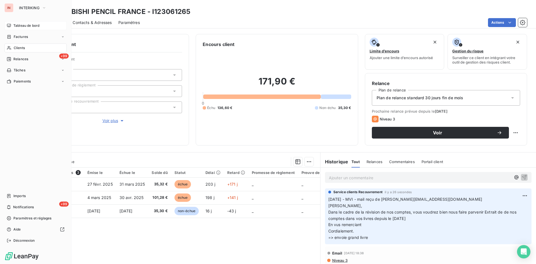
click at [7, 46] on icon at bounding box center [9, 48] width 5 height 4
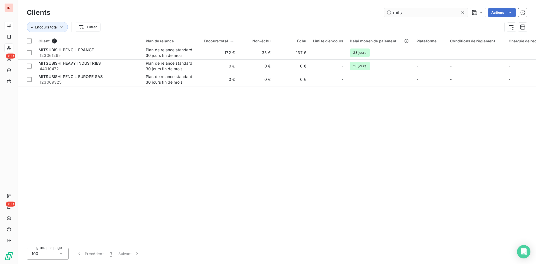
drag, startPoint x: 410, startPoint y: 14, endPoint x: 352, endPoint y: 18, distance: 58.5
click at [384, 17] on input "mits" at bounding box center [426, 12] width 84 height 9
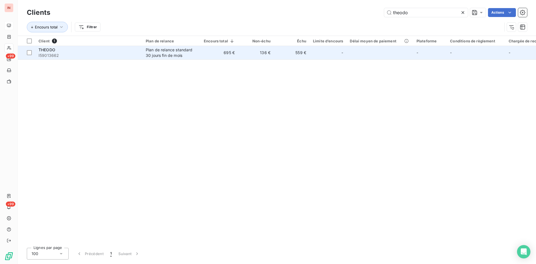
type input "theodo"
click at [206, 53] on td "695 €" at bounding box center [219, 52] width 38 height 13
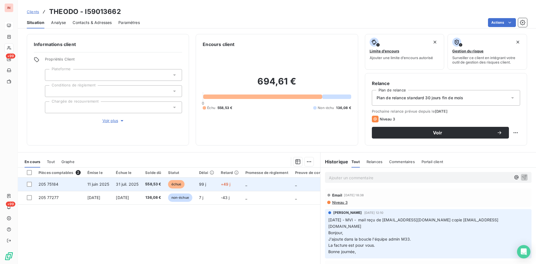
click at [113, 185] on td "11 juin 2025" at bounding box center [98, 184] width 29 height 13
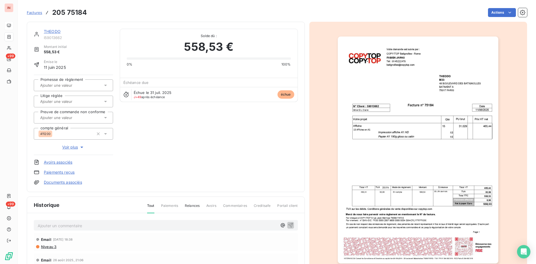
click at [67, 147] on span "Voir plus" at bounding box center [73, 148] width 22 height 6
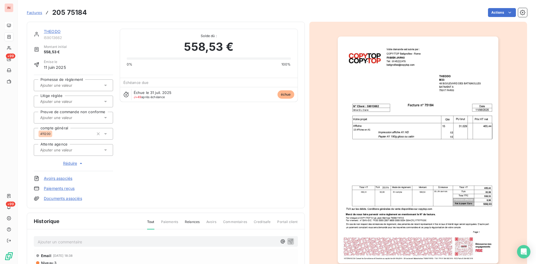
click at [66, 152] on input "text" at bounding box center [68, 150] width 56 height 5
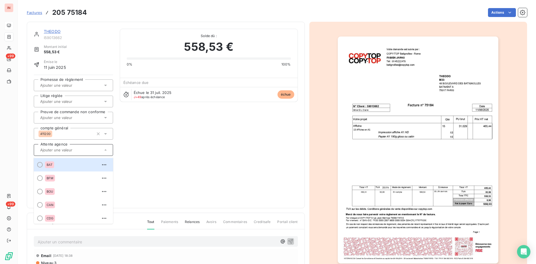
click at [42, 165] on div at bounding box center [40, 165] width 6 height 6
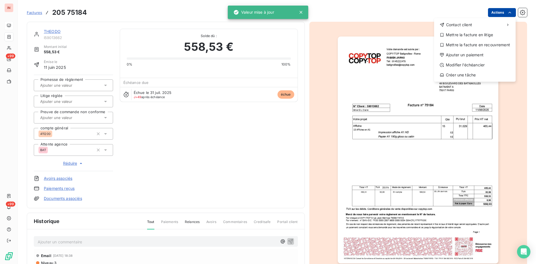
click at [428, 14] on html "IN +99 +99 Factures [PHONE_NUMBER] Actions Contact client Mettre la facture en …" at bounding box center [268, 132] width 536 height 264
click at [428, 38] on div "Mettre la facture en litige" at bounding box center [474, 34] width 77 height 9
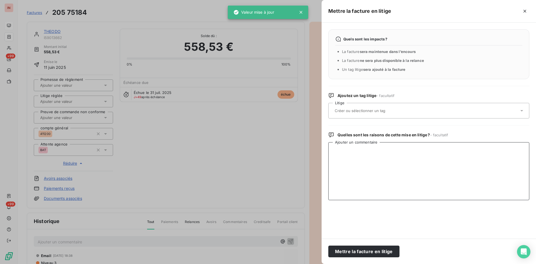
click at [358, 153] on textarea "Ajouter un commentaire" at bounding box center [428, 171] width 201 height 58
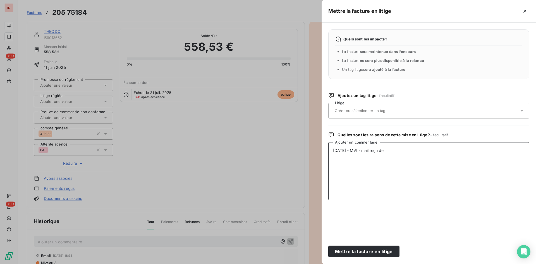
click at [410, 151] on textarea "[DATE] - MVI - mail reçu de" at bounding box center [428, 171] width 201 height 58
paste textarea "[EMAIL_ADDRESS][DOMAIN_NAME]"
click at [353, 162] on textarea "[DATE] - MVI - mail reçu de [EMAIL_ADDRESS][DOMAIN_NAME]" at bounding box center [428, 171] width 201 height 58
paste textarea "Bonjour, Cette facture est destinée à [GEOGRAPHIC_DATA]. Je vous remercie de bi…"
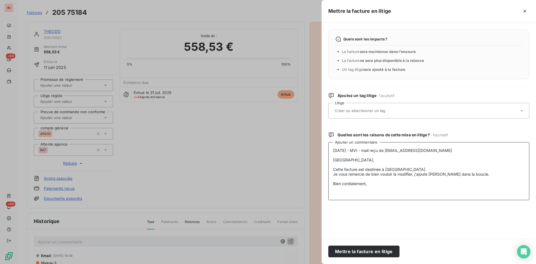
click at [344, 165] on textarea "[DATE] - MVI - mail reçu de [EMAIL_ADDRESS][DOMAIN_NAME] [GEOGRAPHIC_DATA], Cet…" at bounding box center [428, 171] width 201 height 58
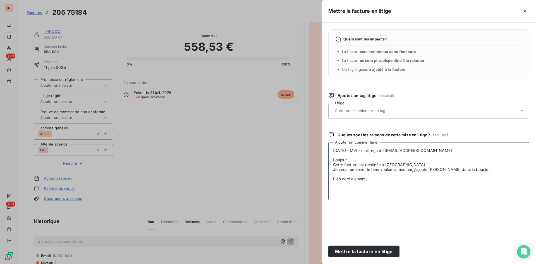
click at [348, 174] on textarea "[DATE] - MVI - mail reçu de [EMAIL_ADDRESS][DOMAIN_NAME] Bonjour, Cette facture…" at bounding box center [428, 171] width 201 height 58
type textarea "[DATE] - MVI - mail reçu de [EMAIL_ADDRESS][DOMAIN_NAME] Bonjour, Cette facture…"
click at [367, 204] on button "Mettre la facture en litige" at bounding box center [363, 252] width 71 height 12
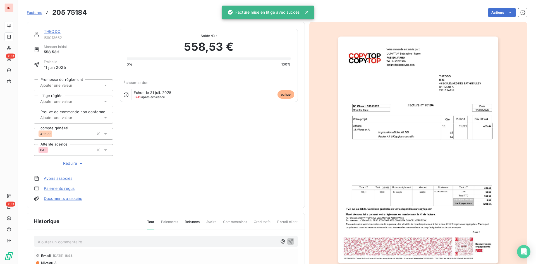
click at [55, 33] on link "THEODO" at bounding box center [52, 31] width 17 height 5
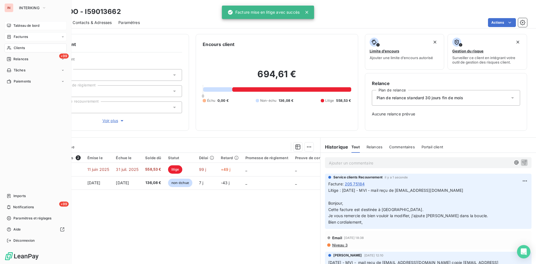
click at [15, 38] on span "Factures" at bounding box center [21, 36] width 14 height 5
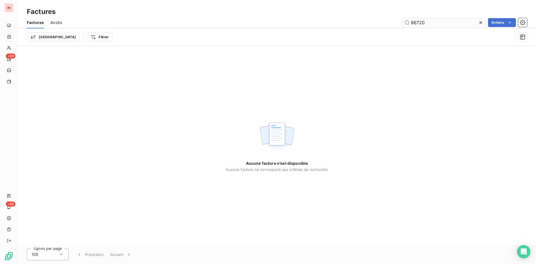
drag, startPoint x: 430, startPoint y: 21, endPoint x: 387, endPoint y: 23, distance: 43.0
click at [402, 23] on input "86720" at bounding box center [444, 22] width 84 height 9
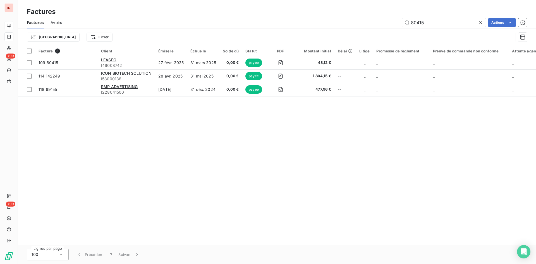
click at [54, 23] on span "Avoirs" at bounding box center [55, 23] width 11 height 6
type input "80415"
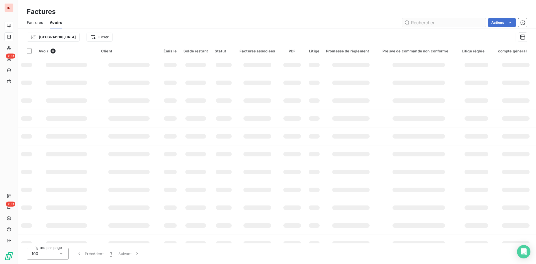
click at [428, 19] on input "text" at bounding box center [444, 22] width 84 height 9
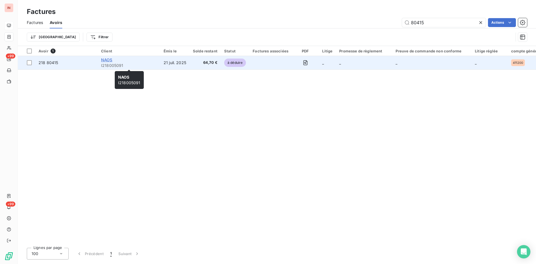
type input "80415"
click at [105, 61] on span "NAOS" at bounding box center [106, 59] width 11 height 5
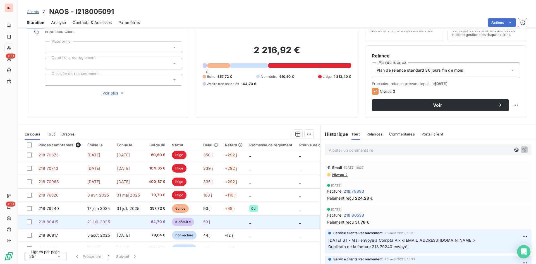
scroll to position [23, 0]
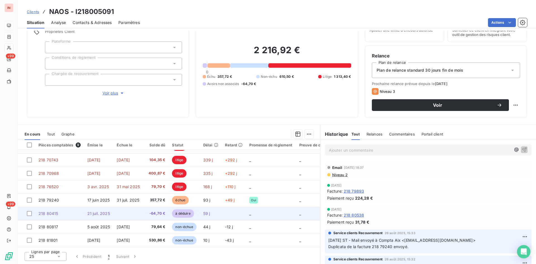
click at [215, 204] on td "59 j" at bounding box center [211, 213] width 22 height 13
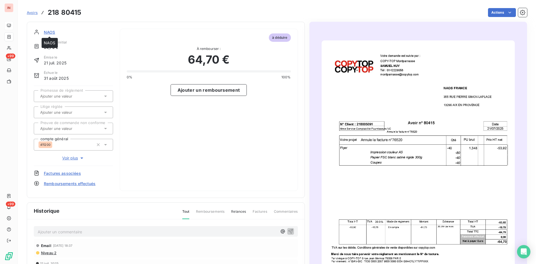
click at [50, 31] on span "NAOS" at bounding box center [49, 32] width 11 height 6
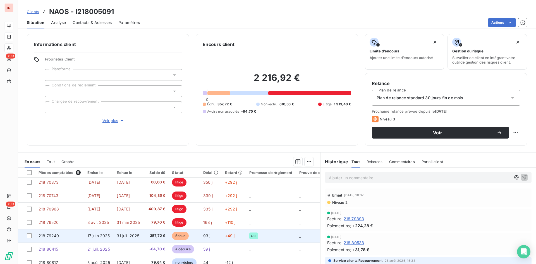
scroll to position [23, 0]
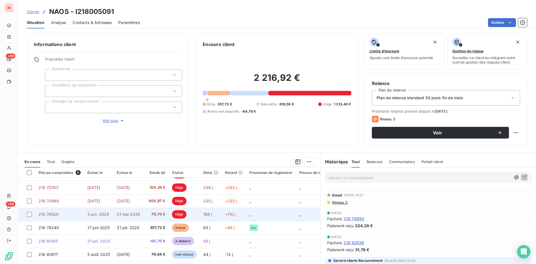
click at [177, 204] on span "litige" at bounding box center [179, 214] width 15 height 8
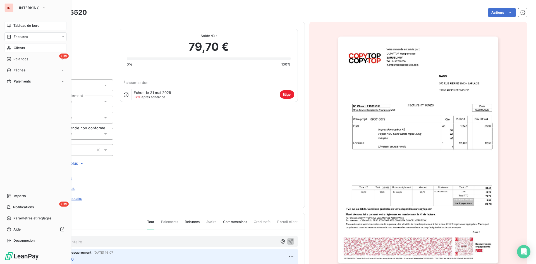
click at [10, 49] on icon at bounding box center [9, 48] width 4 height 4
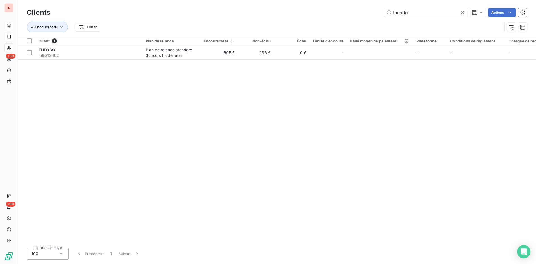
drag, startPoint x: 422, startPoint y: 10, endPoint x: 349, endPoint y: 16, distance: 73.3
click at [384, 15] on input "theodo" at bounding box center [426, 12] width 84 height 9
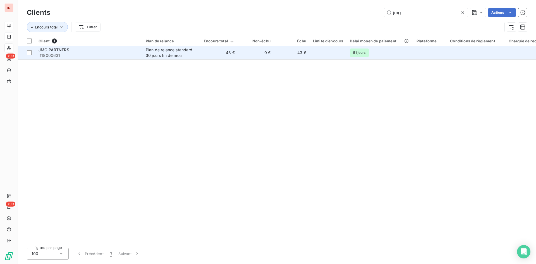
type input "jmg"
click at [331, 50] on div at bounding box center [334, 52] width 9 height 9
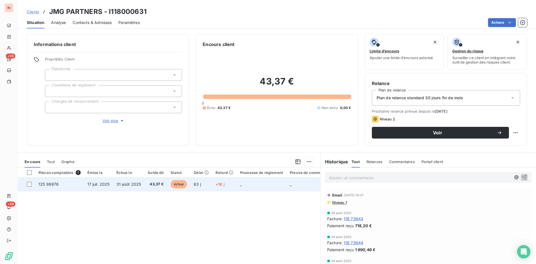
click at [159, 187] on span "43,37 €" at bounding box center [156, 185] width 16 height 6
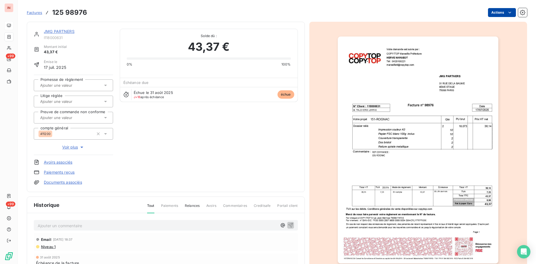
click at [428, 16] on html "IN +99 +99 Factures 125 98976 Actions JMG PARTNERS I118000631 Montant initial 4…" at bounding box center [268, 132] width 536 height 264
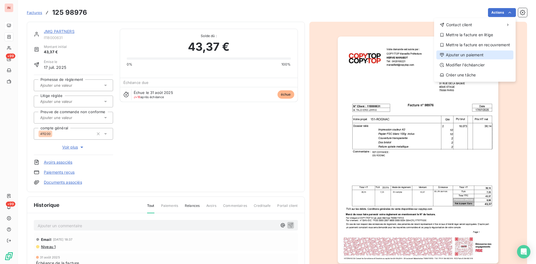
click at [428, 57] on div "Ajouter un paiement" at bounding box center [474, 54] width 77 height 9
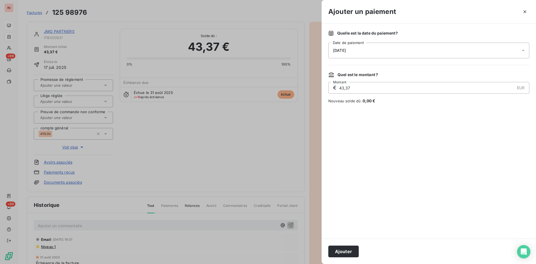
click at [417, 54] on div "[DATE]" at bounding box center [428, 51] width 201 height 16
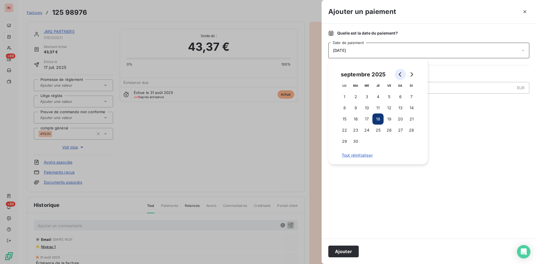
click at [399, 71] on button "Go to previous month" at bounding box center [399, 74] width 11 height 11
click at [387, 144] on button "29" at bounding box center [388, 141] width 11 height 11
click at [344, 204] on button "Ajouter" at bounding box center [343, 252] width 30 height 12
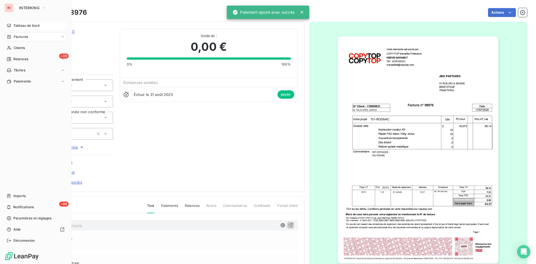
drag, startPoint x: 21, startPoint y: 47, endPoint x: 61, endPoint y: 53, distance: 40.5
click at [22, 47] on span "Clients" at bounding box center [19, 47] width 11 height 5
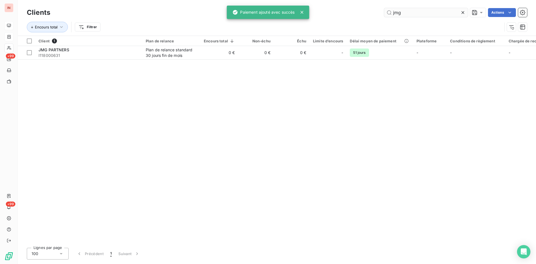
drag, startPoint x: 355, startPoint y: 6, endPoint x: 346, endPoint y: 6, distance: 9.5
click at [384, 8] on input "jmg" at bounding box center [426, 12] width 84 height 9
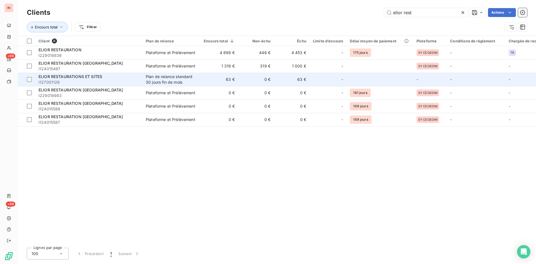
type input "elior rest"
click at [305, 82] on td "63 €" at bounding box center [292, 79] width 36 height 13
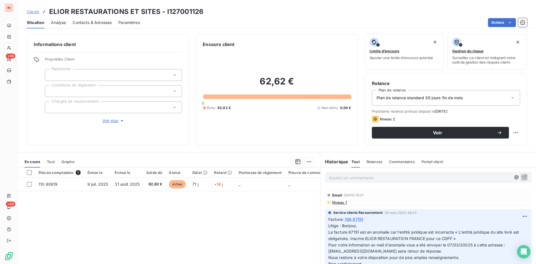
click at [374, 178] on p "Ajouter un commentaire ﻿" at bounding box center [420, 177] width 182 height 7
click at [404, 179] on p "[DATE] - MVI - mail reçu de" at bounding box center [420, 177] width 182 height 6
click at [346, 181] on p "[DATE] - MVI - mail reçu de [DOMAIN_NAME][EMAIL_ADDRESS][DOMAIN_NAME]" at bounding box center [420, 177] width 182 height 6
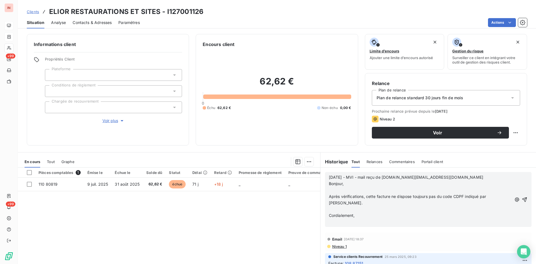
click at [337, 189] on p "﻿" at bounding box center [420, 190] width 183 height 6
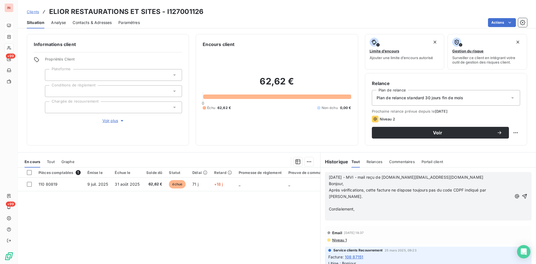
click at [334, 201] on p "﻿" at bounding box center [420, 203] width 183 height 6
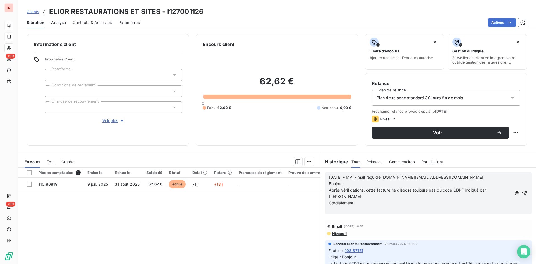
click at [337, 204] on p "﻿" at bounding box center [420, 209] width 183 height 6
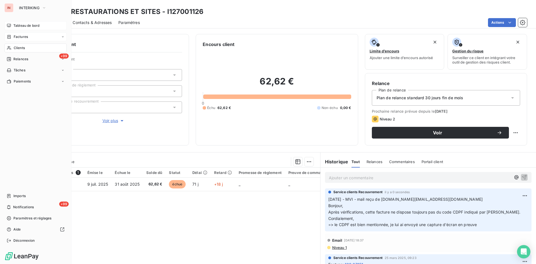
click at [27, 39] on span "Factures" at bounding box center [21, 36] width 14 height 5
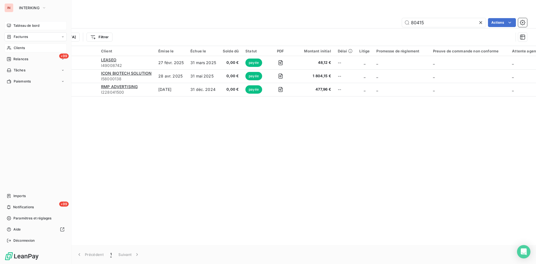
click at [11, 49] on icon at bounding box center [9, 48] width 5 height 4
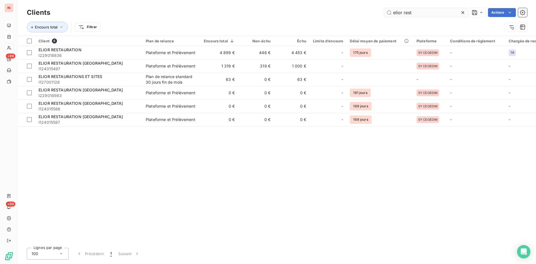
drag, startPoint x: 389, startPoint y: 8, endPoint x: 352, endPoint y: 10, distance: 37.2
click at [384, 10] on input "elior rest" at bounding box center [426, 12] width 84 height 9
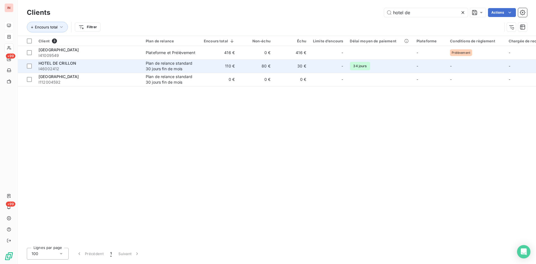
type input "hotel de"
click at [288, 67] on td "30 €" at bounding box center [292, 65] width 36 height 13
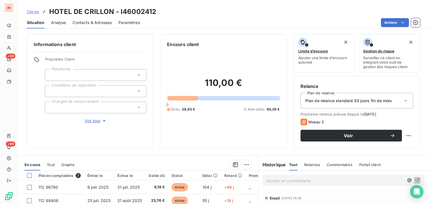
click at [141, 12] on h3 "HOTEL DE CRILLON - I46002412" at bounding box center [102, 12] width 107 height 10
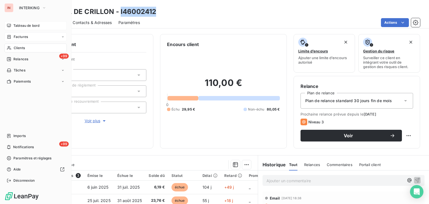
click at [9, 49] on icon at bounding box center [9, 48] width 5 height 4
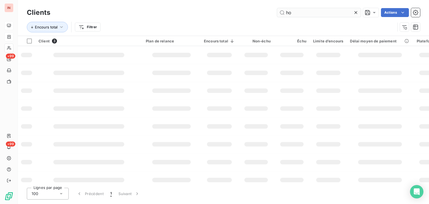
type input "h"
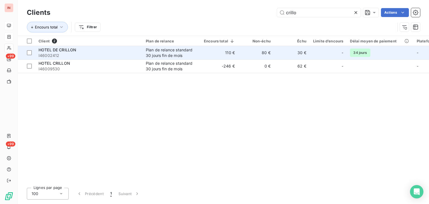
type input "crillo"
click at [278, 55] on td "30 €" at bounding box center [292, 52] width 36 height 13
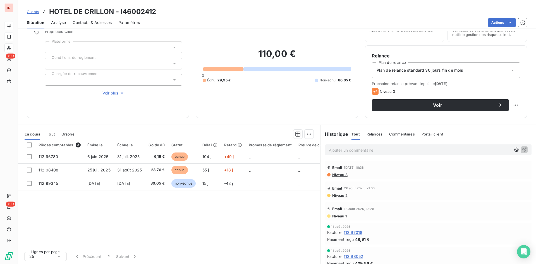
scroll to position [28, 0]
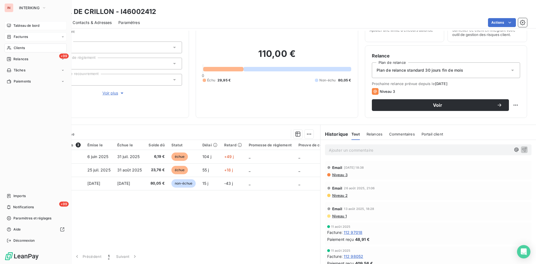
click at [11, 47] on icon at bounding box center [9, 48] width 5 height 4
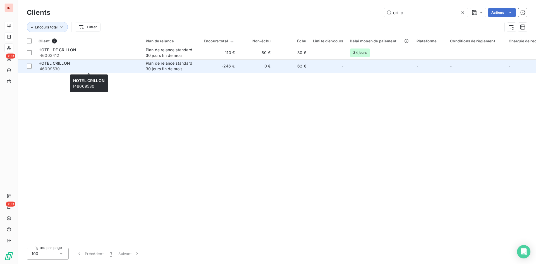
click at [102, 70] on span "I46009530" at bounding box center [88, 69] width 100 height 6
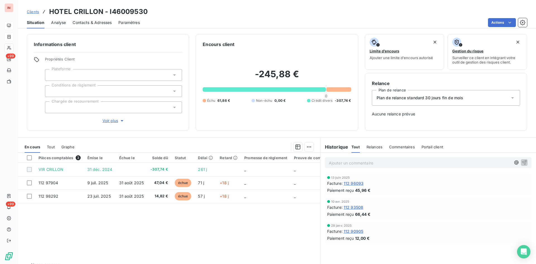
click at [134, 9] on h3 "HOTEL CRILLON - I46009530" at bounding box center [98, 12] width 98 height 10
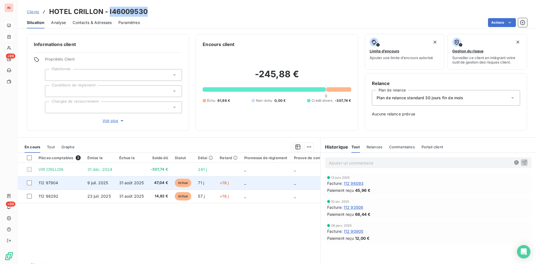
click at [177, 184] on span "échue" at bounding box center [183, 183] width 17 height 8
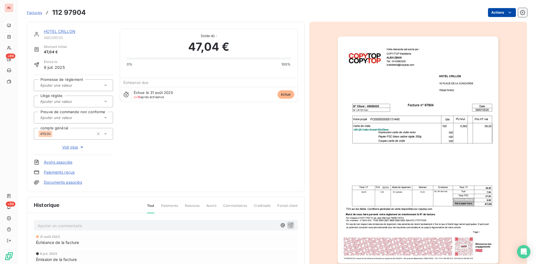
click at [428, 14] on html "IN +99 +99 Factures 112 97904 Actions HOTEL CRILLON I46009530 Montant initial 4…" at bounding box center [268, 132] width 536 height 264
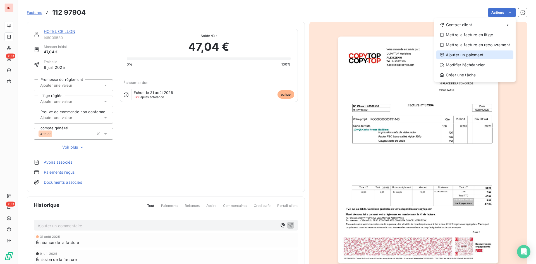
click at [428, 57] on div "Ajouter un paiement" at bounding box center [474, 54] width 77 height 9
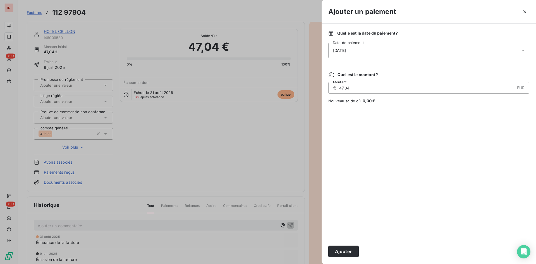
click at [420, 50] on div "[DATE]" at bounding box center [428, 51] width 201 height 16
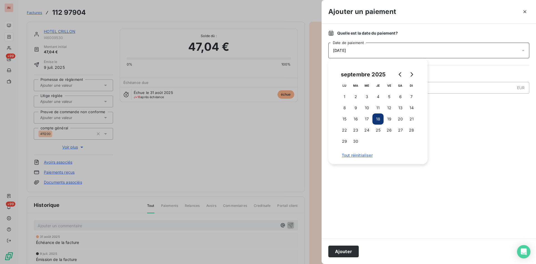
drag, startPoint x: 376, startPoint y: 106, endPoint x: 370, endPoint y: 170, distance: 64.2
click at [377, 106] on button "11" at bounding box center [377, 107] width 11 height 11
click at [352, 204] on button "Ajouter" at bounding box center [343, 252] width 30 height 12
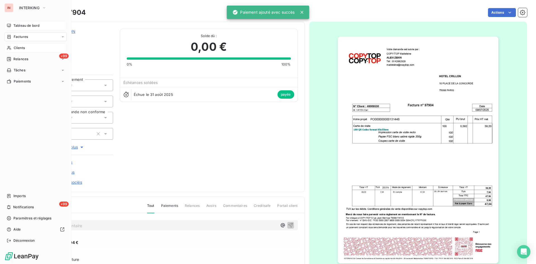
click at [23, 48] on span "Clients" at bounding box center [19, 47] width 11 height 5
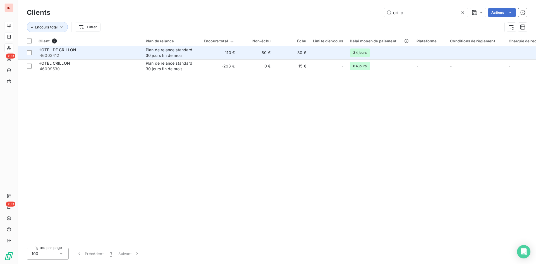
click at [161, 53] on div "Plan de relance standard 30 jours fin de mois" at bounding box center [171, 52] width 51 height 11
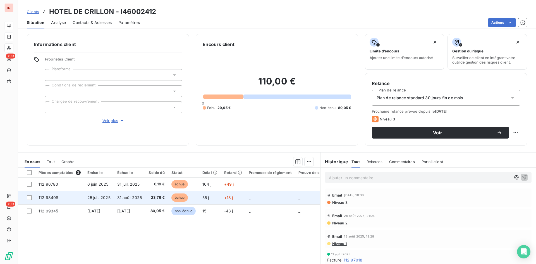
drag, startPoint x: 202, startPoint y: 197, endPoint x: 215, endPoint y: 196, distance: 12.6
click at [202, 197] on span "55 j" at bounding box center [205, 197] width 7 height 5
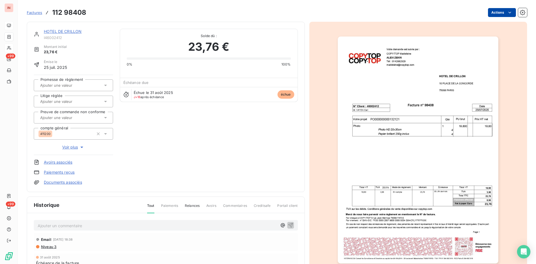
click at [428, 13] on html "IN +99 +99 Factures 112 98408 Actions HOTEL DE CRILLON I46002412 Montant initia…" at bounding box center [268, 132] width 536 height 264
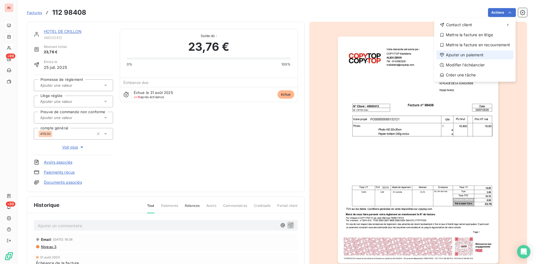
click at [428, 55] on div "Ajouter un paiement" at bounding box center [474, 54] width 77 height 9
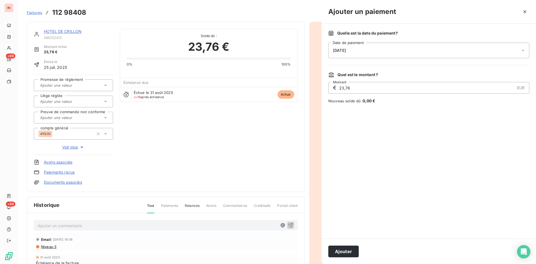
click at [382, 56] on div "[DATE]" at bounding box center [428, 51] width 201 height 16
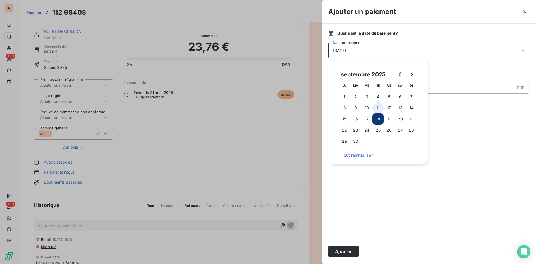
click at [376, 109] on button "11" at bounding box center [377, 107] width 11 height 11
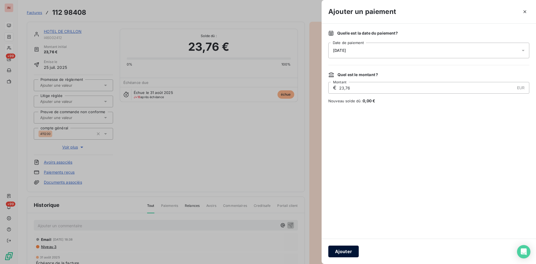
click at [339, 204] on button "Ajouter" at bounding box center [343, 252] width 30 height 12
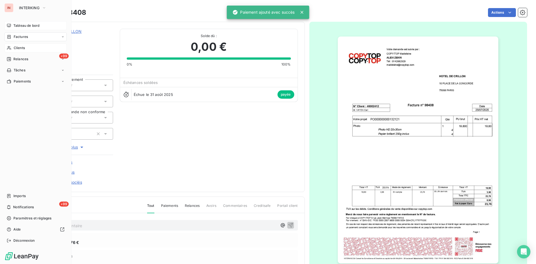
click at [15, 25] on span "Tableau de bord" at bounding box center [26, 25] width 26 height 5
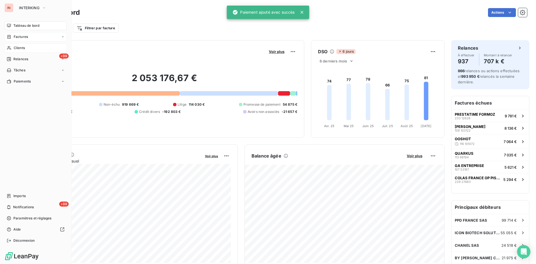
click at [10, 49] on icon at bounding box center [9, 48] width 5 height 4
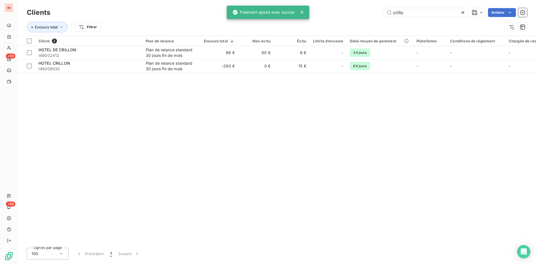
drag, startPoint x: 416, startPoint y: 11, endPoint x: 340, endPoint y: 9, distance: 76.5
click at [384, 9] on input "crillo" at bounding box center [426, 12] width 84 height 9
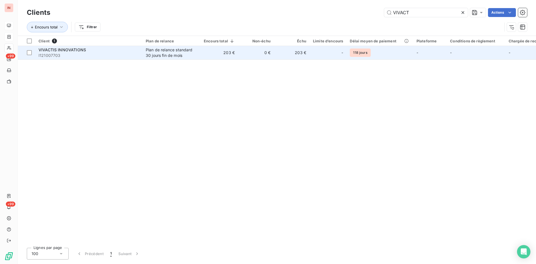
type input "VIVACT"
click at [320, 49] on div "-" at bounding box center [328, 52] width 30 height 9
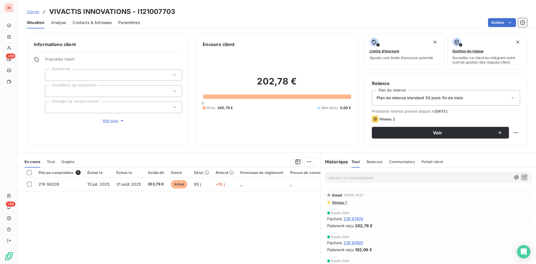
click at [153, 11] on h3 "VIVACTIS INNOVATIONS - I121007703" at bounding box center [112, 12] width 126 height 10
click at [343, 179] on p "Ajouter un commentaire ﻿" at bounding box center [420, 177] width 182 height 7
click at [387, 176] on p "[DATE] - MVI -" at bounding box center [420, 177] width 182 height 6
click at [348, 181] on p "[DATE] - MVI - mail reçu de [PERSON_NAME][EMAIL_ADDRESS][DOMAIN_NAME]" at bounding box center [420, 177] width 182 height 6
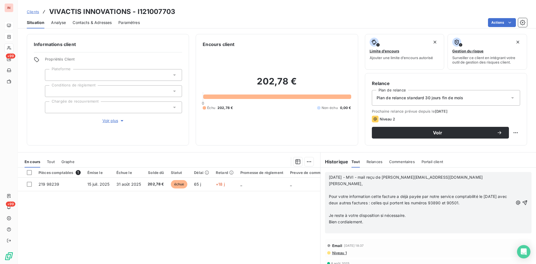
click at [345, 190] on p "﻿" at bounding box center [421, 190] width 184 height 6
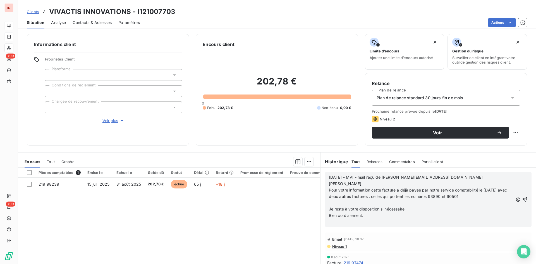
click at [338, 202] on p "﻿" at bounding box center [421, 203] width 184 height 6
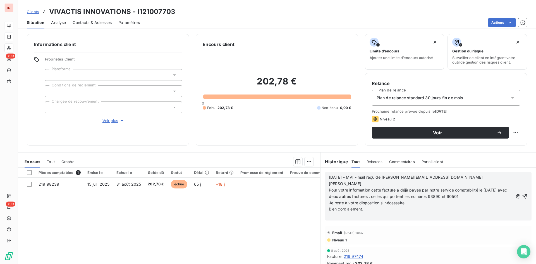
click at [339, 204] on p "﻿" at bounding box center [421, 216] width 184 height 6
click at [341, 204] on p "=>" at bounding box center [421, 216] width 184 height 6
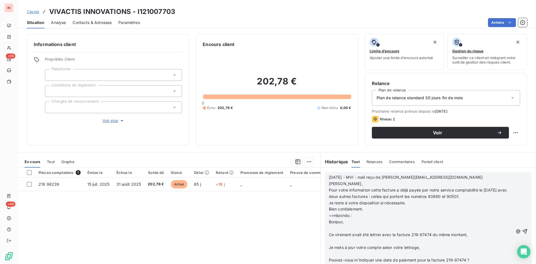
click at [363, 204] on p "﻿" at bounding box center [421, 228] width 184 height 6
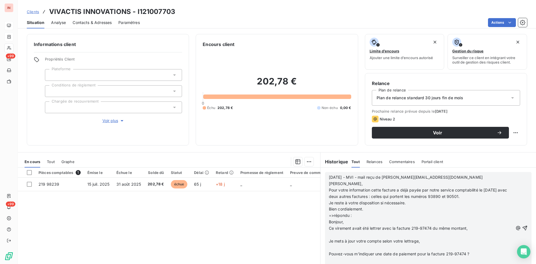
click at [355, 204] on p "﻿" at bounding box center [421, 235] width 184 height 6
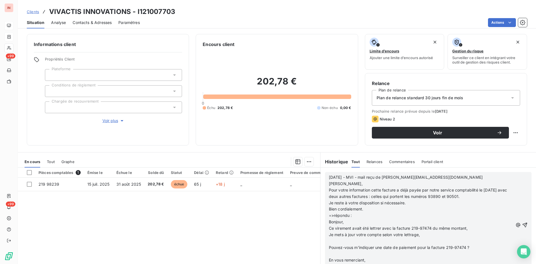
click at [351, 204] on p "﻿" at bounding box center [421, 241] width 184 height 6
click at [350, 204] on p "﻿" at bounding box center [421, 248] width 184 height 6
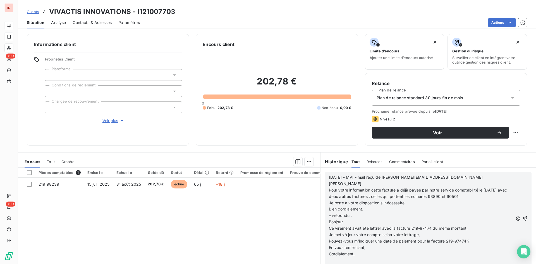
click at [346, 204] on p "﻿" at bounding box center [421, 260] width 184 height 6
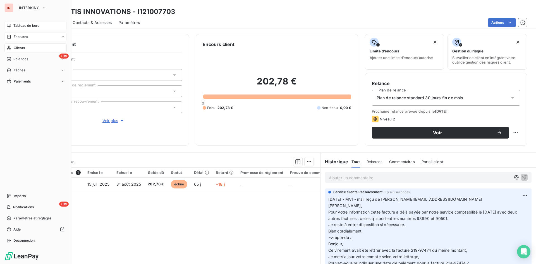
drag, startPoint x: 9, startPoint y: 35, endPoint x: 13, endPoint y: 38, distance: 4.4
click at [9, 35] on icon at bounding box center [9, 37] width 3 height 4
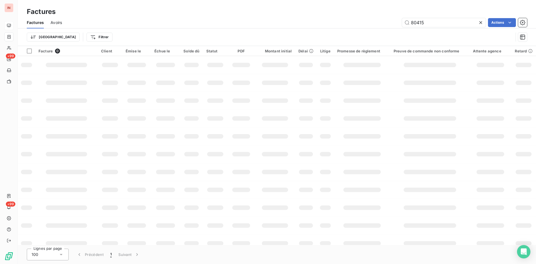
click at [57, 24] on span "Avoirs" at bounding box center [55, 23] width 11 height 6
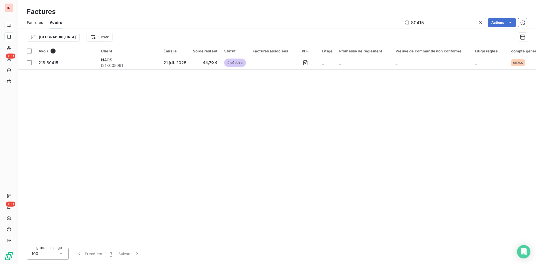
drag, startPoint x: 434, startPoint y: 25, endPoint x: 364, endPoint y: 30, distance: 70.0
click at [402, 27] on input "80415" at bounding box center [444, 22] width 84 height 9
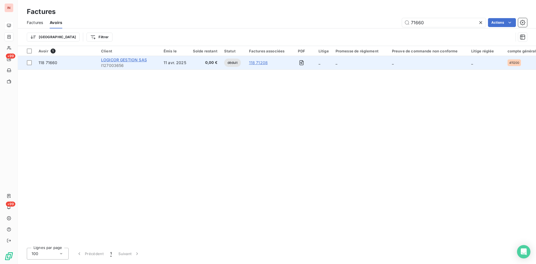
type input "71660"
click at [140, 60] on span "LOGICOR GESTION SAS" at bounding box center [124, 59] width 46 height 5
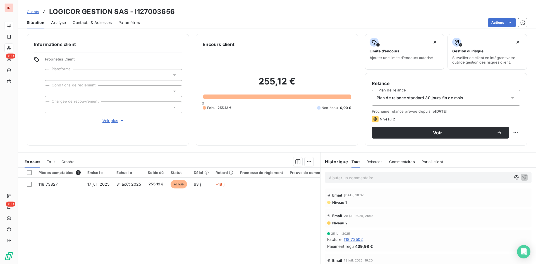
click at [160, 11] on h3 "LOGICOR GESTION SAS - I127003656" at bounding box center [112, 12] width 126 height 10
click at [161, 11] on h3 "LOGICOR GESTION SAS - I127003656" at bounding box center [112, 12] width 126 height 10
click at [156, 10] on h3 "LOGICOR GESTION SAS - I127003656" at bounding box center [112, 12] width 126 height 10
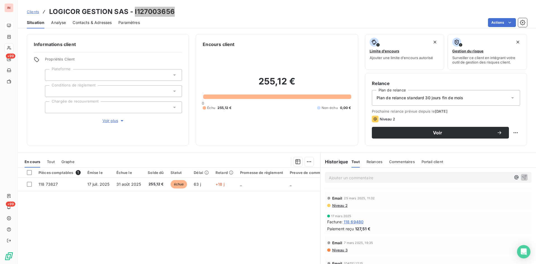
scroll to position [243, 0]
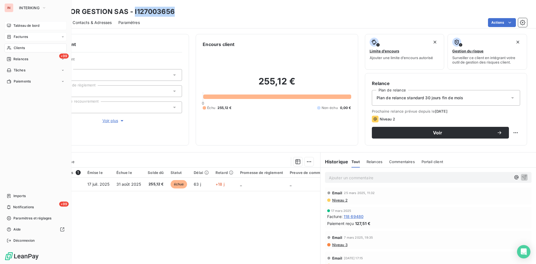
click at [16, 36] on span "Factures" at bounding box center [21, 36] width 14 height 5
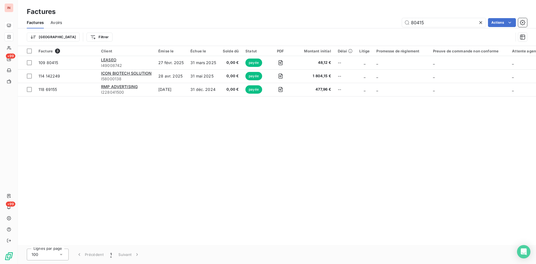
click at [61, 23] on span "Avoirs" at bounding box center [55, 23] width 11 height 6
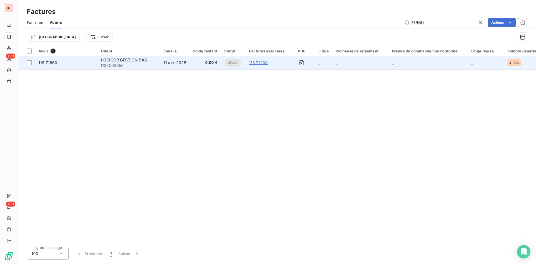
click at [187, 64] on td "11 avr. 2025" at bounding box center [174, 62] width 29 height 13
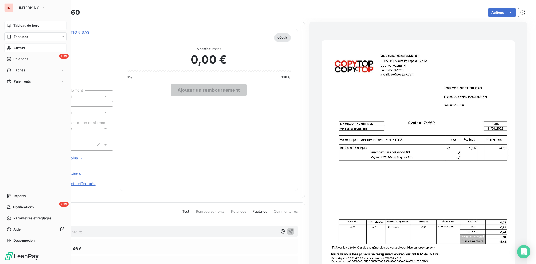
click at [13, 47] on div "Clients" at bounding box center [35, 48] width 62 height 9
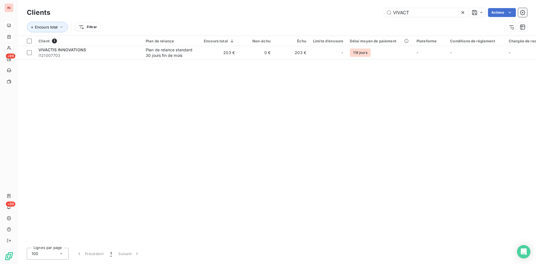
drag, startPoint x: 426, startPoint y: 12, endPoint x: 224, endPoint y: 11, distance: 202.3
click at [384, 11] on input "VIVACT" at bounding box center [426, 12] width 84 height 9
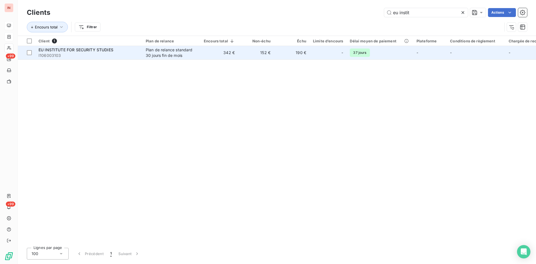
type input "eu instit"
click at [181, 56] on div "Plan de relance standard 30 jours fin de mois" at bounding box center [171, 52] width 51 height 11
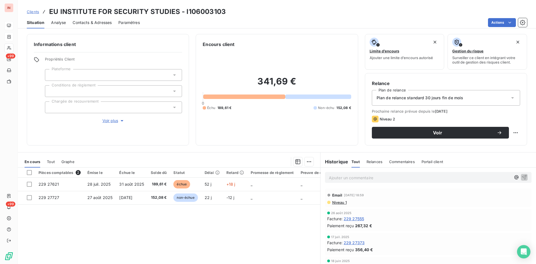
click at [367, 177] on p "Ajouter un commentaire ﻿" at bounding box center [420, 177] width 182 height 7
click at [377, 176] on p "[DATE] - MVI -" at bounding box center [420, 177] width 182 height 6
click at [343, 181] on p "[DATE] - MVI - mail reçu de [PERSON_NAME][EMAIL_ADDRESS][DOMAIN_NAME]" at bounding box center [420, 177] width 182 height 6
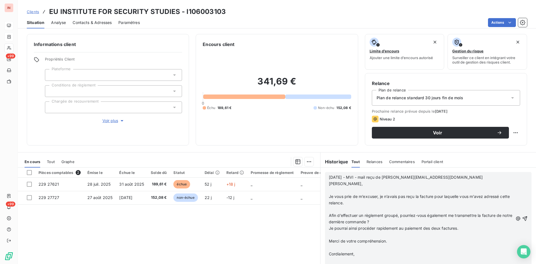
drag, startPoint x: 333, startPoint y: 190, endPoint x: 333, endPoint y: 193, distance: 3.3
click at [333, 190] on p "﻿" at bounding box center [421, 190] width 184 height 6
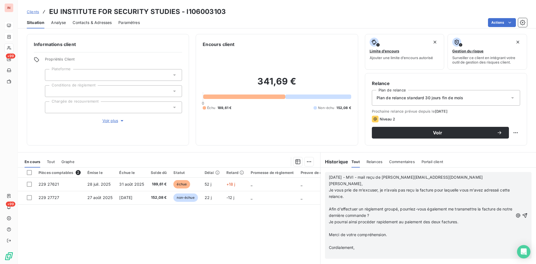
click at [337, 203] on p "﻿" at bounding box center [421, 203] width 184 height 6
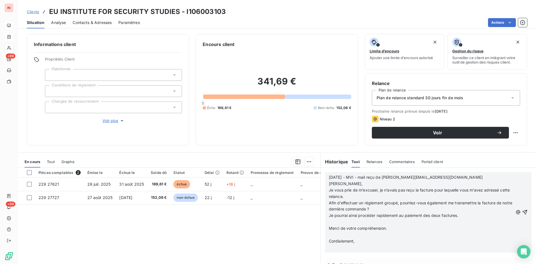
click at [338, 204] on p "﻿" at bounding box center [421, 222] width 184 height 6
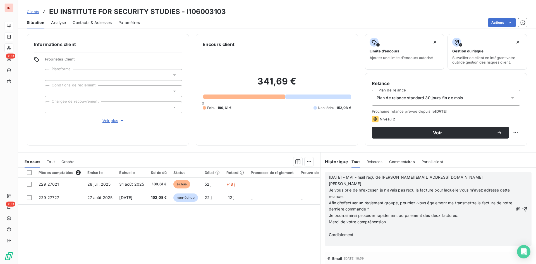
click at [338, 204] on p "﻿" at bounding box center [421, 228] width 184 height 6
click at [338, 204] on p "﻿" at bounding box center [421, 235] width 184 height 6
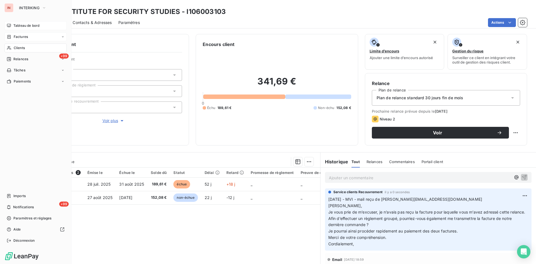
click at [21, 39] on span "Factures" at bounding box center [21, 36] width 14 height 5
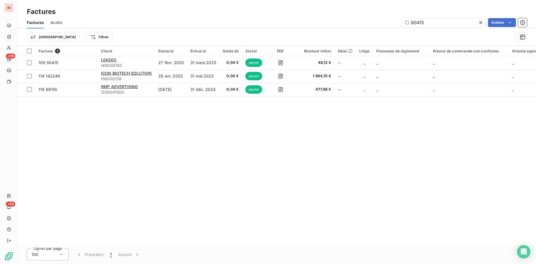
drag, startPoint x: 438, startPoint y: 23, endPoint x: 355, endPoint y: 28, distance: 83.3
click at [402, 27] on input "80415" at bounding box center [444, 22] width 84 height 9
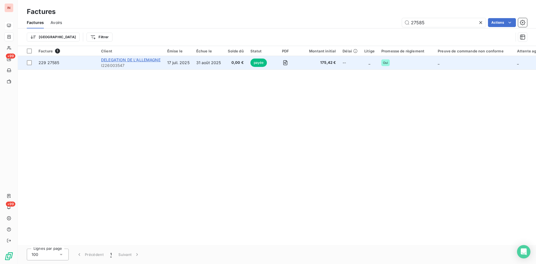
type input "27585"
click at [155, 58] on span "DELEGATION DE L'ALLEMAGNE" at bounding box center [130, 59] width 59 height 5
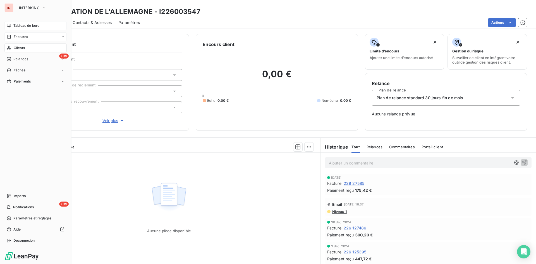
click at [21, 48] on span "Clients" at bounding box center [19, 47] width 11 height 5
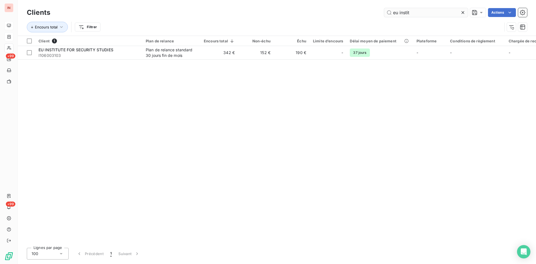
drag, startPoint x: 414, startPoint y: 13, endPoint x: 306, endPoint y: 11, distance: 108.0
click at [384, 11] on input "eu instit" at bounding box center [426, 12] width 84 height 9
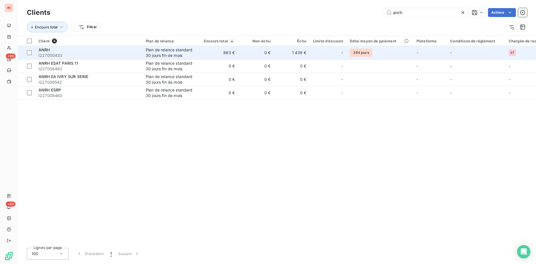
type input "anrh"
click at [157, 52] on div "Plan de relance standard 30 jours fin de mois" at bounding box center [171, 52] width 51 height 11
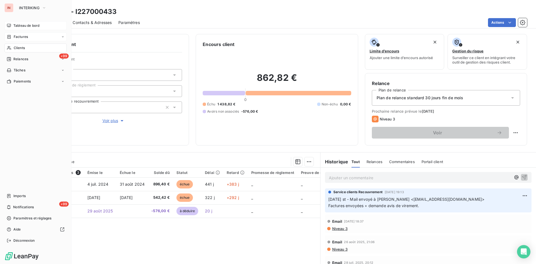
click at [25, 39] on span "Factures" at bounding box center [21, 36] width 14 height 5
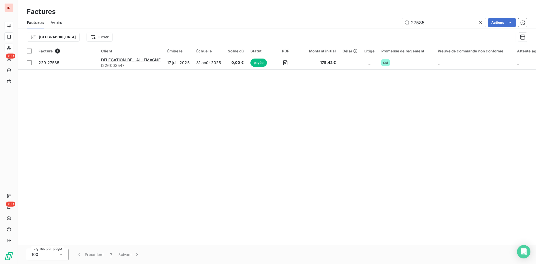
drag, startPoint x: 438, startPoint y: 19, endPoint x: 342, endPoint y: 35, distance: 97.9
click at [402, 27] on input "27585" at bounding box center [444, 22] width 84 height 9
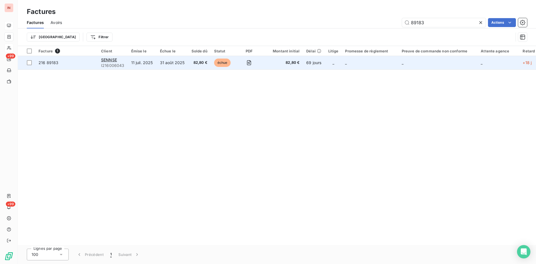
type input "89183"
click at [140, 66] on td "11 juil. 2025" at bounding box center [142, 62] width 29 height 13
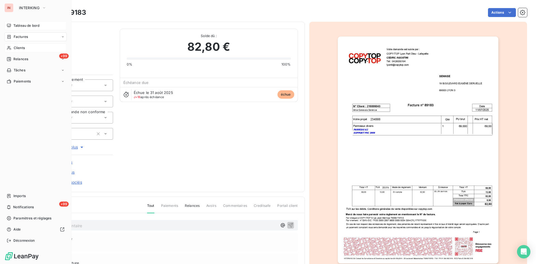
click at [14, 34] on span "Factures" at bounding box center [21, 36] width 14 height 5
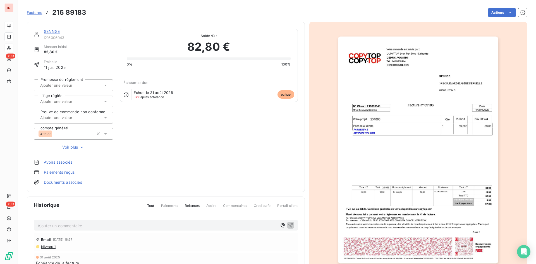
click at [32, 11] on span "Factures" at bounding box center [34, 12] width 15 height 4
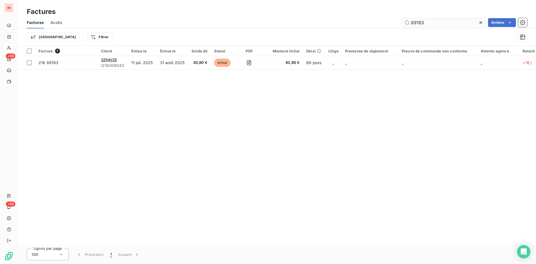
drag, startPoint x: 432, startPoint y: 24, endPoint x: 359, endPoint y: 23, distance: 73.4
click at [402, 23] on input "89183" at bounding box center [444, 22] width 84 height 9
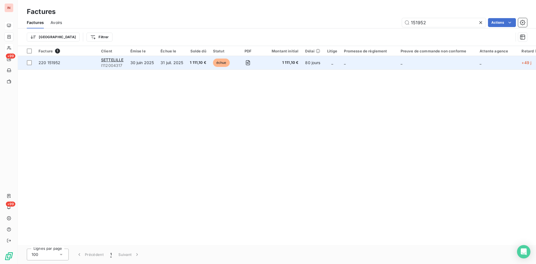
type input "151952"
click at [202, 64] on span "1 111,10 €" at bounding box center [198, 63] width 16 height 6
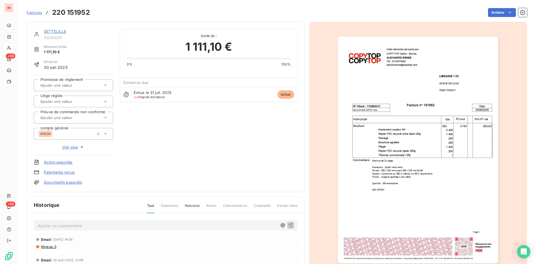
click at [56, 31] on link "SETTELILLE" at bounding box center [55, 31] width 23 height 5
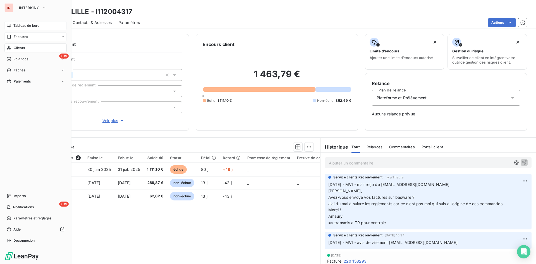
click at [8, 47] on icon at bounding box center [9, 48] width 5 height 4
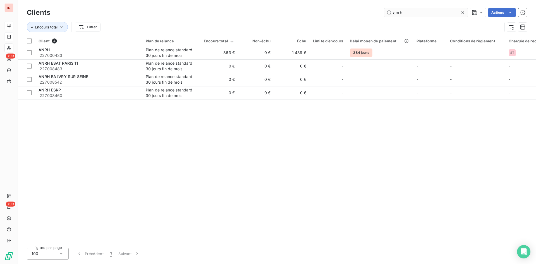
drag, startPoint x: 356, startPoint y: 10, endPoint x: 335, endPoint y: 11, distance: 20.9
click at [384, 11] on input "anrh" at bounding box center [426, 12] width 84 height 9
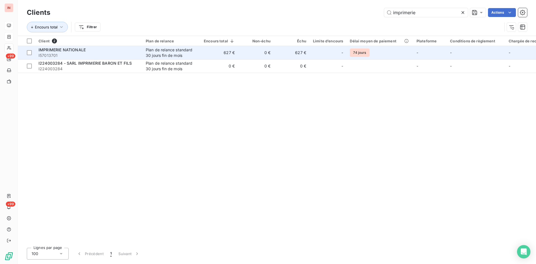
type input "imprimerie"
click at [91, 49] on div "IMPRIMERIE NATIONALE" at bounding box center [88, 50] width 100 height 6
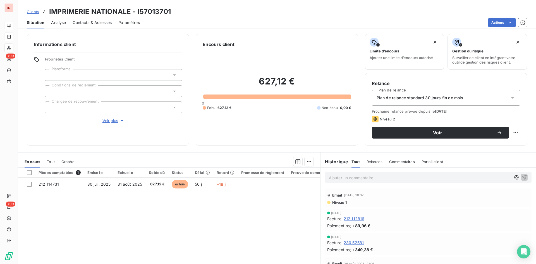
click at [371, 177] on p "Ajouter un commentaire ﻿" at bounding box center [420, 177] width 182 height 7
click at [407, 179] on p "[DATE] - MVI - mail reçu de" at bounding box center [420, 177] width 182 height 6
click at [357, 181] on p "[DATE] - MVI - mail reçu de <[PERSON_NAME][EMAIL_ADDRESS][DOMAIN_NAME]" at bounding box center [420, 177] width 182 height 6
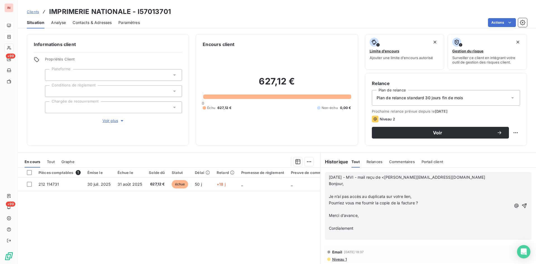
click at [334, 190] on p "﻿" at bounding box center [420, 190] width 182 height 6
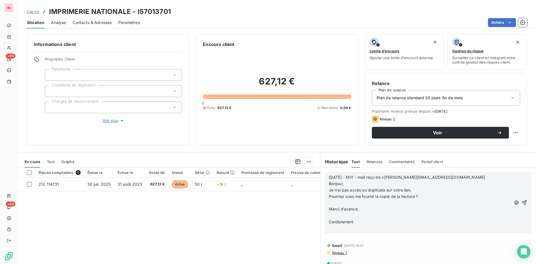
click at [334, 202] on p "﻿" at bounding box center [420, 203] width 182 height 6
click at [338, 204] on p "﻿" at bounding box center [420, 209] width 182 height 6
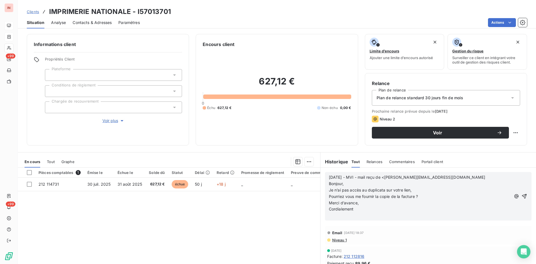
click at [335, 204] on p "﻿" at bounding box center [420, 216] width 182 height 6
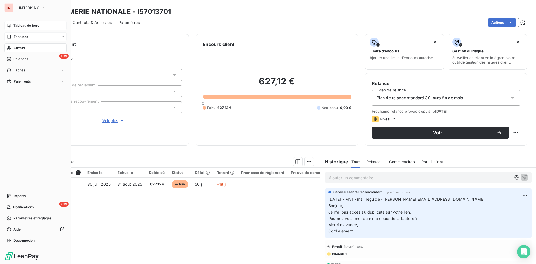
click at [14, 49] on span "Clients" at bounding box center [19, 47] width 11 height 5
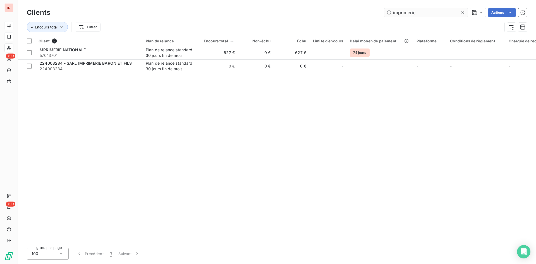
click at [384, 11] on input "imprimerie" at bounding box center [426, 12] width 84 height 9
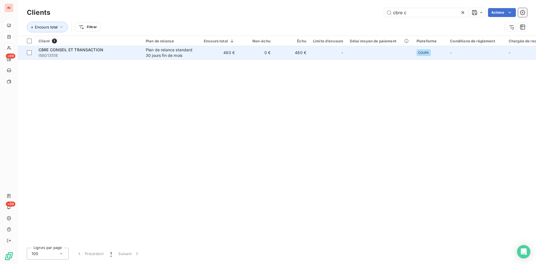
type input "cbre c"
click at [290, 49] on td "480 €" at bounding box center [292, 52] width 36 height 13
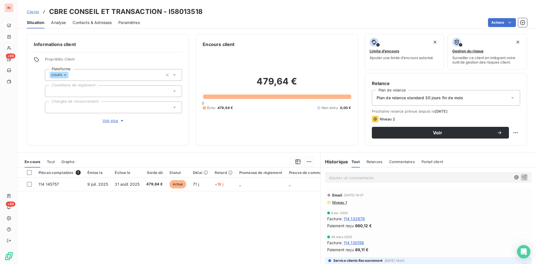
drag, startPoint x: 363, startPoint y: 178, endPoint x: 392, endPoint y: 178, distance: 28.7
click at [363, 178] on p "Ajouter un commentaire ﻿" at bounding box center [420, 177] width 182 height 7
click at [342, 181] on p "[DATE] - MVI - mail reçu de [EMAIL_ADDRESS][DOMAIN_NAME]" at bounding box center [420, 177] width 182 height 6
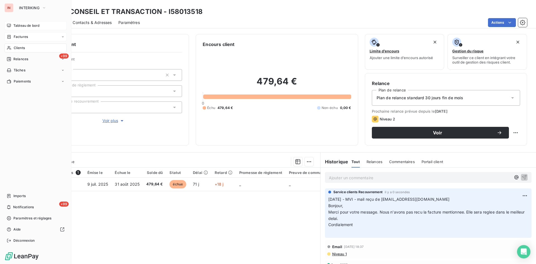
click at [11, 47] on icon at bounding box center [9, 48] width 5 height 4
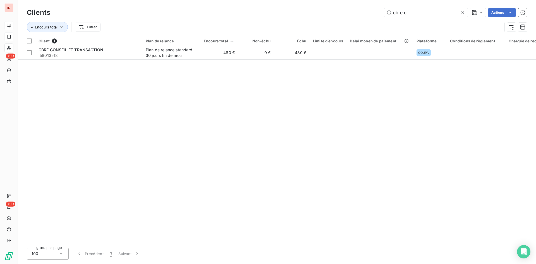
drag, startPoint x: 416, startPoint y: 11, endPoint x: 324, endPoint y: 11, distance: 91.8
click at [384, 11] on input "cbre c" at bounding box center [426, 12] width 84 height 9
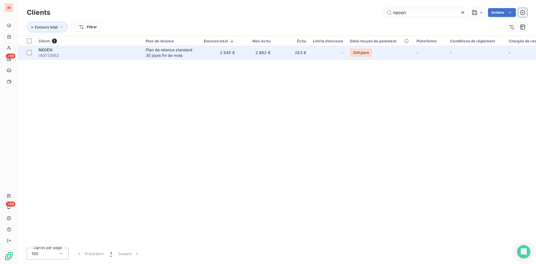
type input "neoen"
click at [308, 50] on td "283 €" at bounding box center [292, 52] width 36 height 13
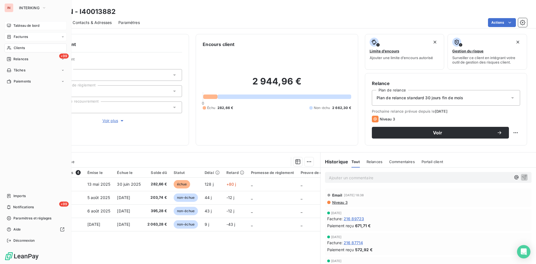
click at [15, 24] on span "Tableau de bord" at bounding box center [26, 25] width 26 height 5
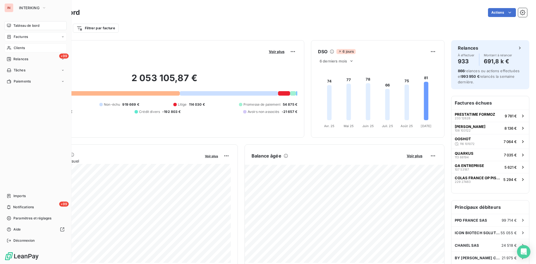
click at [8, 49] on icon at bounding box center [9, 48] width 4 height 4
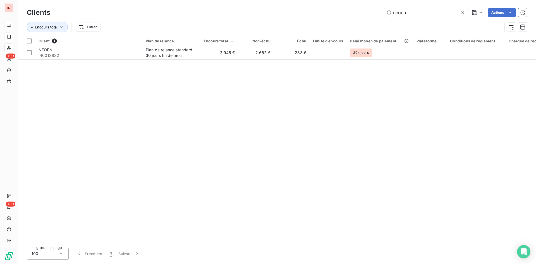
drag, startPoint x: 413, startPoint y: 11, endPoint x: 332, endPoint y: 14, distance: 80.9
click at [384, 14] on input "neoen" at bounding box center [426, 12] width 84 height 9
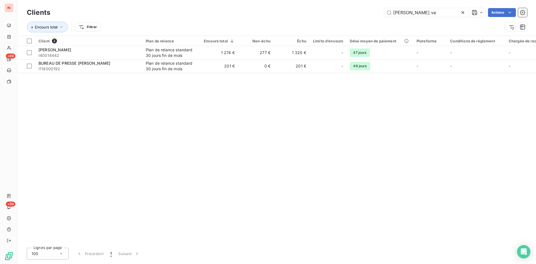
type input "[PERSON_NAME] ve"
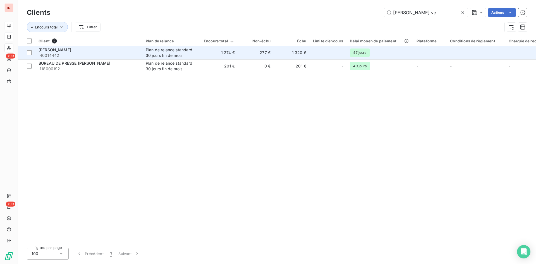
click at [189, 53] on div "Plan de relance standard 30 jours fin de mois" at bounding box center [171, 52] width 51 height 11
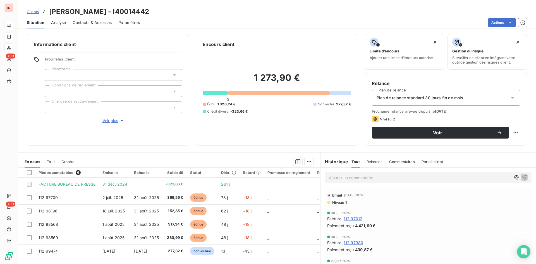
click at [368, 177] on p "Ajouter un commentaire ﻿" at bounding box center [420, 177] width 182 height 7
click at [414, 176] on p "[DATE] - MVI - mail reçu de" at bounding box center [420, 177] width 182 height 6
click at [353, 181] on p "[DATE] - MVI - mail reçu de [EMAIL_ADDRESS][DOMAIN_NAME]>" at bounding box center [420, 177] width 182 height 6
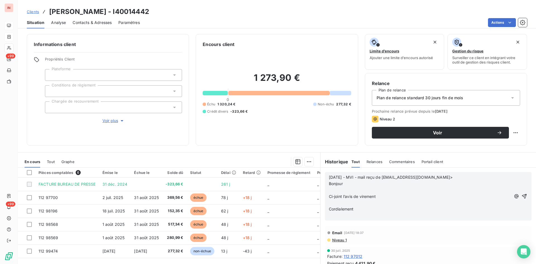
click at [338, 191] on p "﻿" at bounding box center [420, 190] width 182 height 6
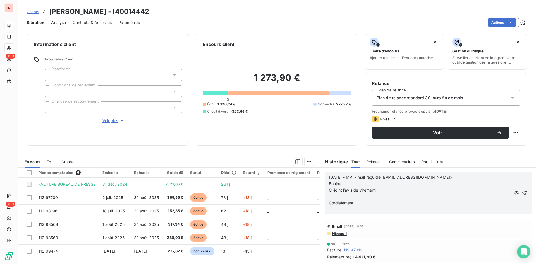
click at [338, 198] on p "﻿" at bounding box center [420, 197] width 182 height 6
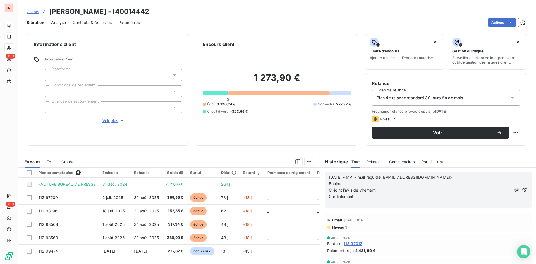
click at [336, 203] on p "﻿" at bounding box center [420, 203] width 182 height 6
click at [351, 203] on p "=>" at bounding box center [420, 203] width 182 height 6
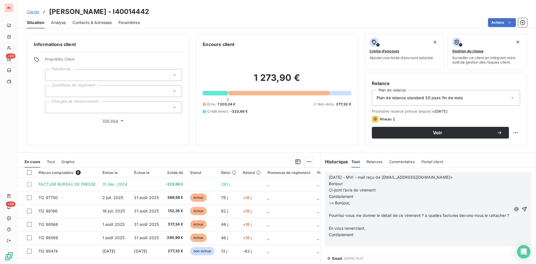
click at [347, 204] on p "﻿" at bounding box center [420, 209] width 182 height 6
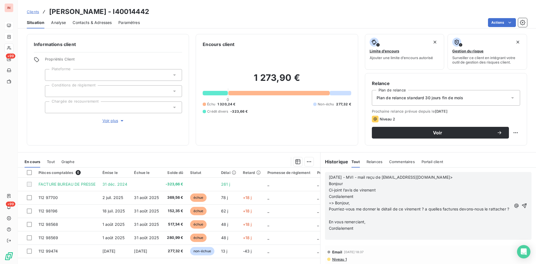
click at [336, 204] on p "﻿" at bounding box center [420, 216] width 182 height 6
click at [336, 204] on p "﻿" at bounding box center [420, 228] width 182 height 6
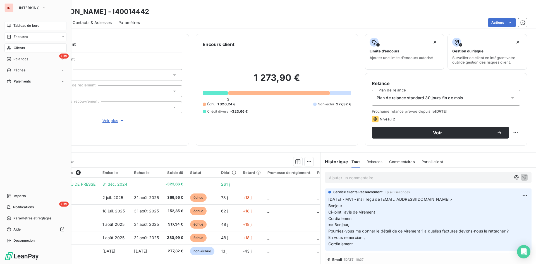
click at [13, 47] on div "Clients" at bounding box center [35, 48] width 62 height 9
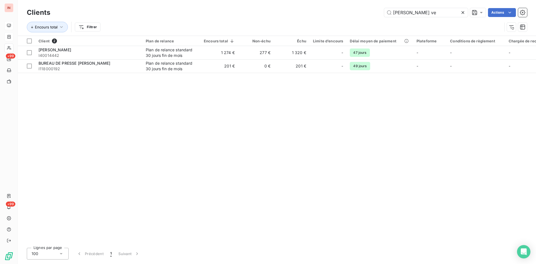
drag, startPoint x: 425, startPoint y: 8, endPoint x: 262, endPoint y: 7, distance: 162.9
click at [384, 8] on input "[PERSON_NAME] ve" at bounding box center [426, 12] width 84 height 9
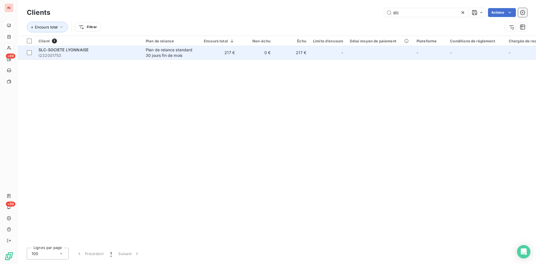
type input "slc"
click at [198, 51] on td "Plan de relance standard 30 jours fin de mois" at bounding box center [171, 52] width 58 height 13
